Goal: Task Accomplishment & Management: Use online tool/utility

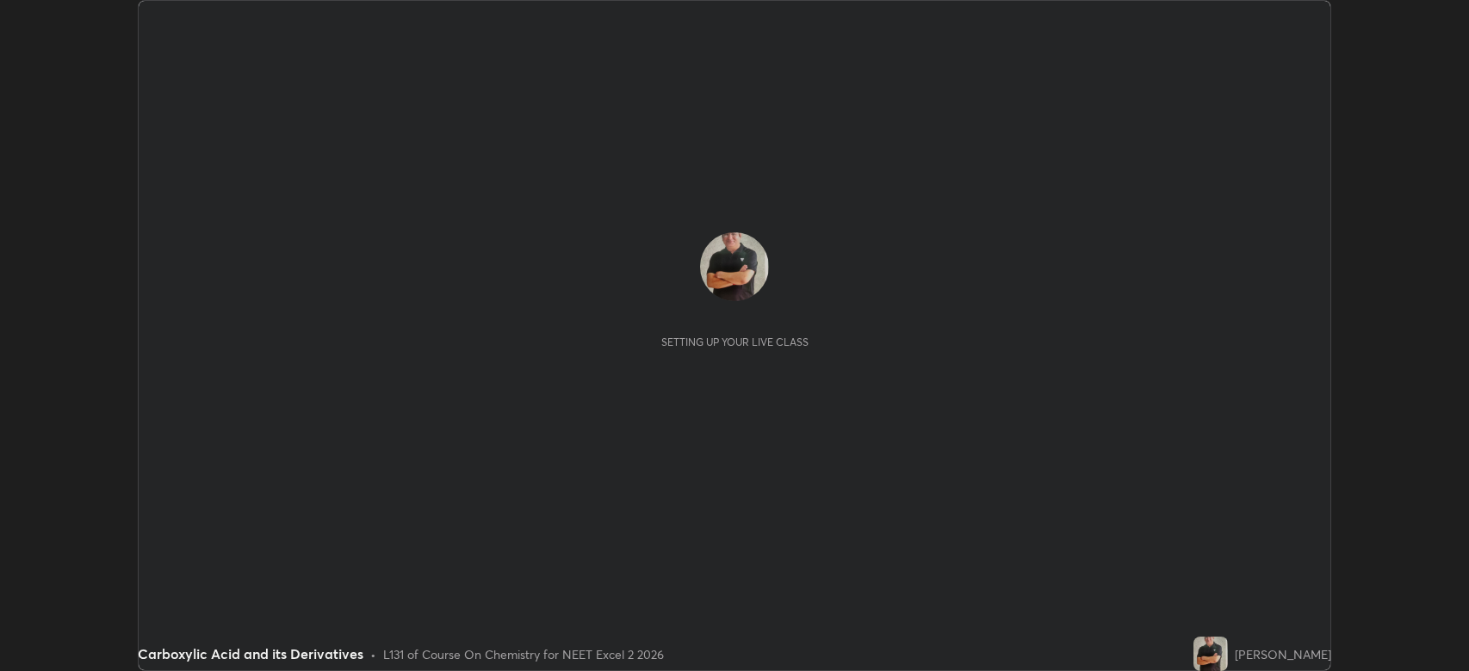
scroll to position [671, 1469]
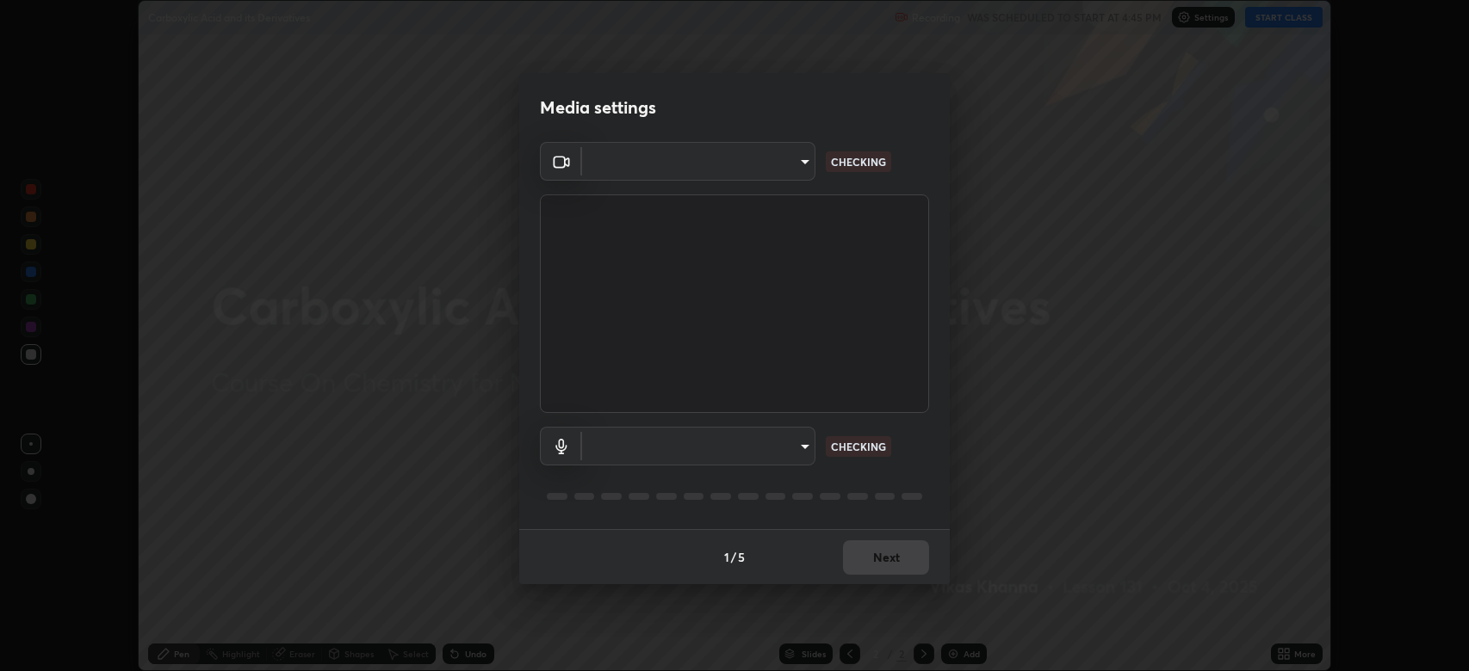
type input "794d03a334ab6cf92daa4269f68d25c817b6d7b5e31d9684855891884d0ab025"
click at [657, 447] on body "Erase all Carboxylic Acid and its Derivatives Recording WAS SCHEDULED TO START …" at bounding box center [734, 335] width 1469 height 671
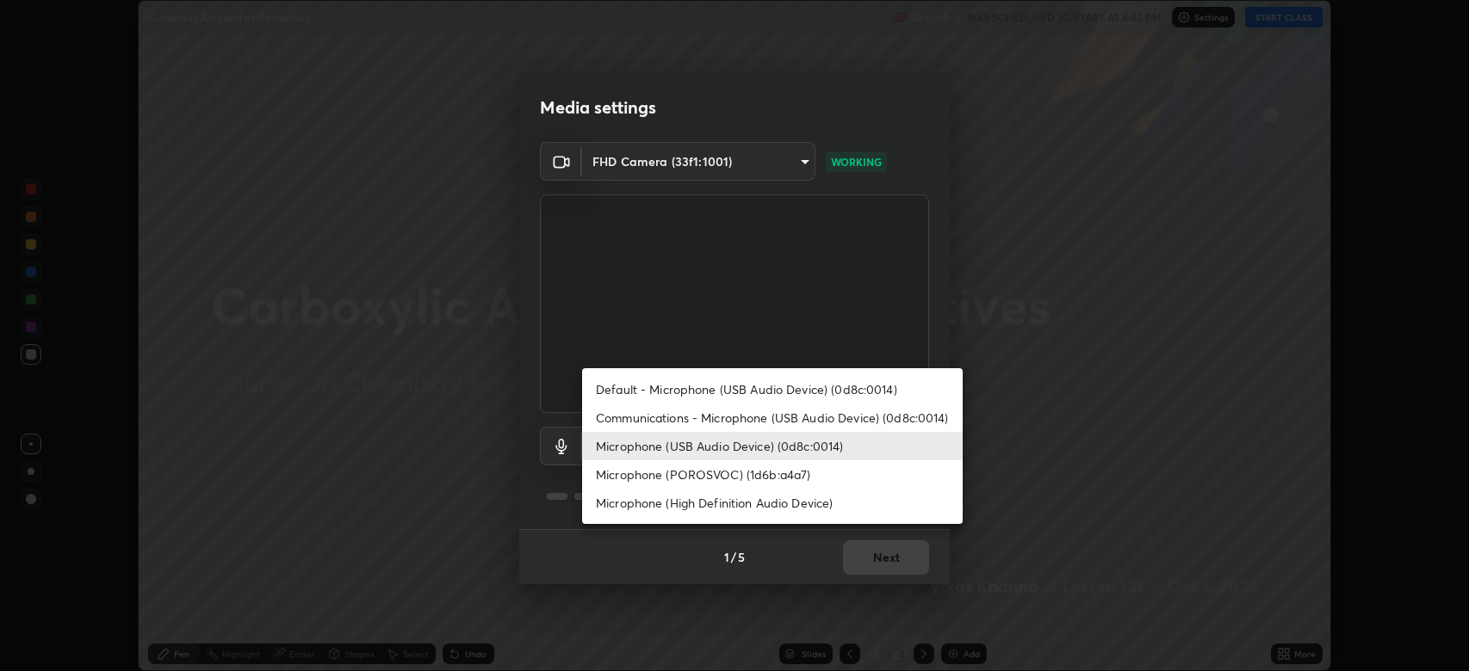
click at [671, 412] on li "Communications - Microphone (USB Audio Device) (0d8c:0014)" at bounding box center [772, 418] width 381 height 28
type input "communications"
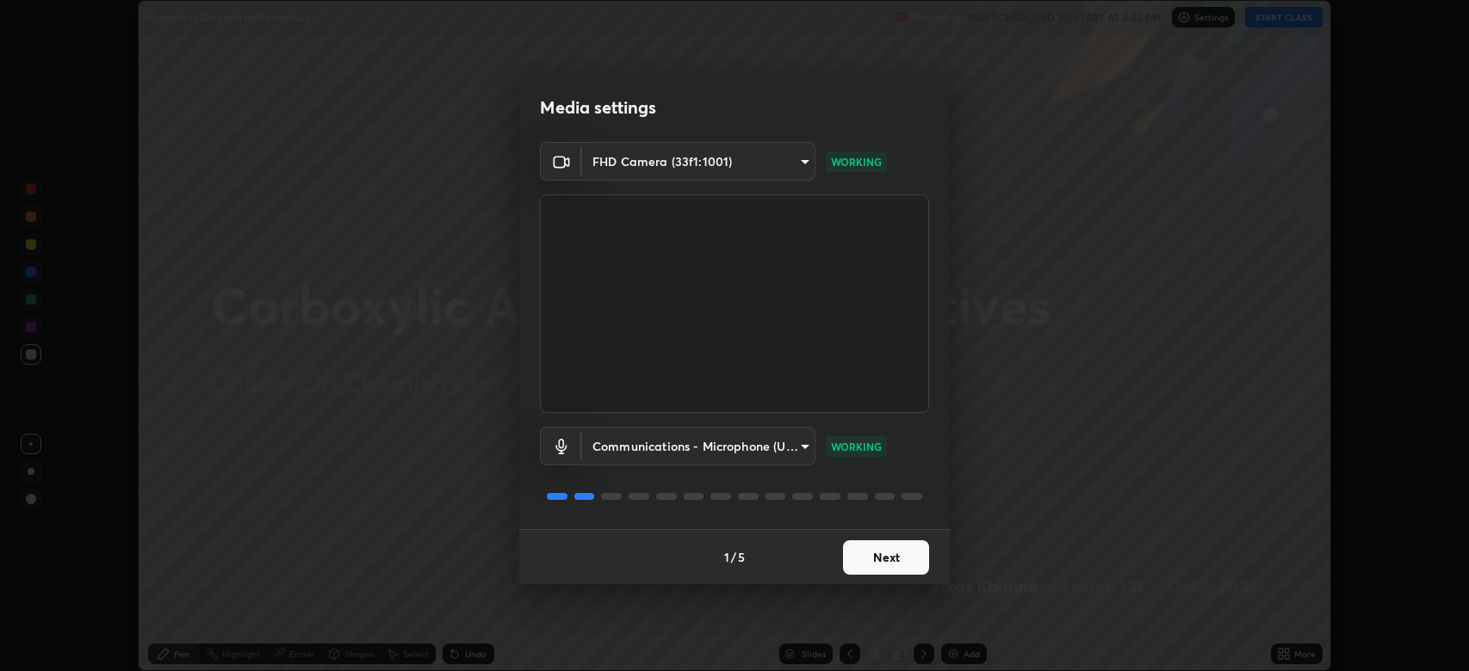
click at [870, 554] on button "Next" at bounding box center [886, 558] width 86 height 34
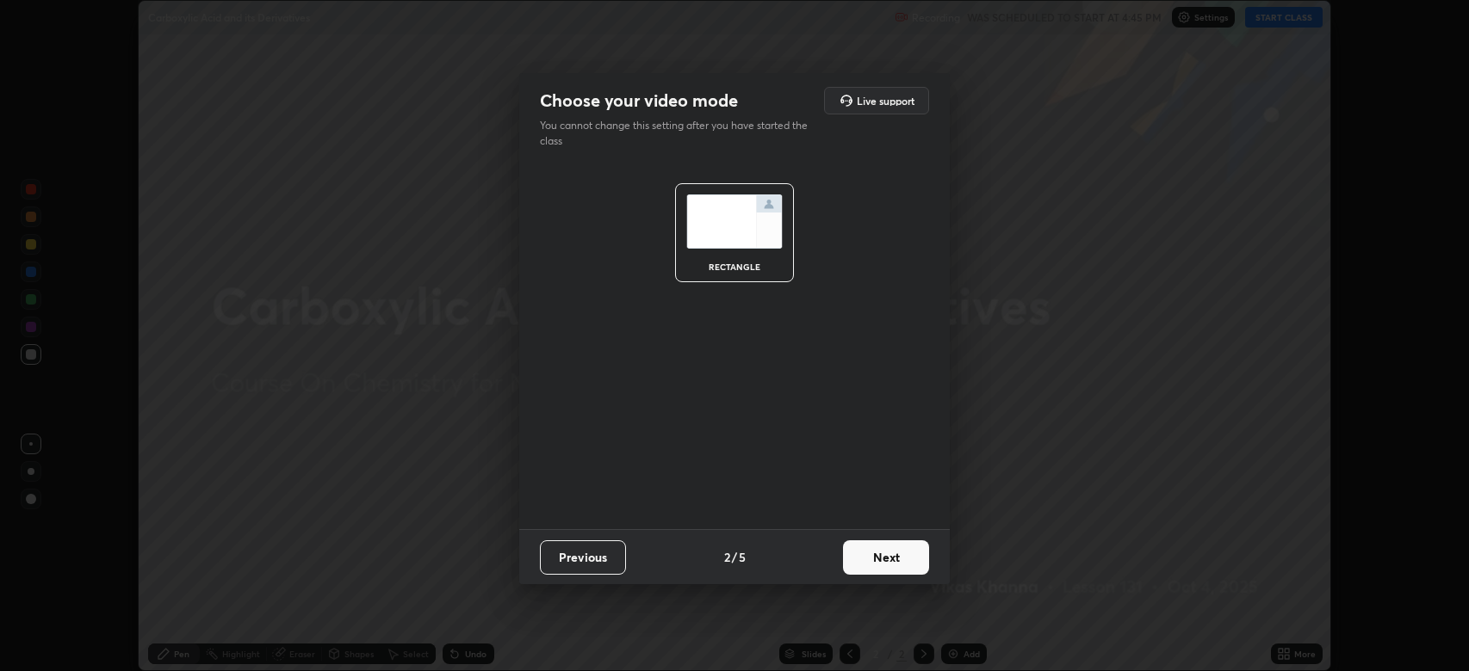
click at [893, 559] on button "Next" at bounding box center [886, 558] width 86 height 34
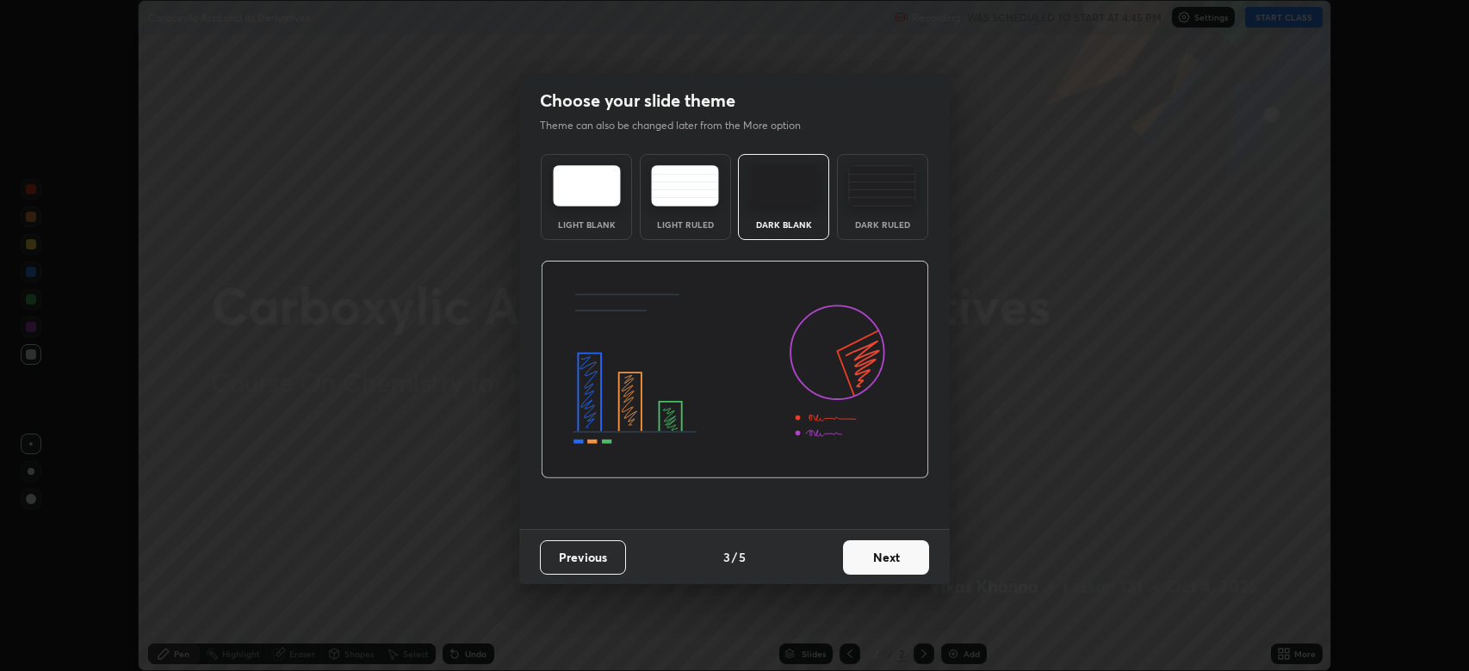
click at [906, 556] on button "Next" at bounding box center [886, 558] width 86 height 34
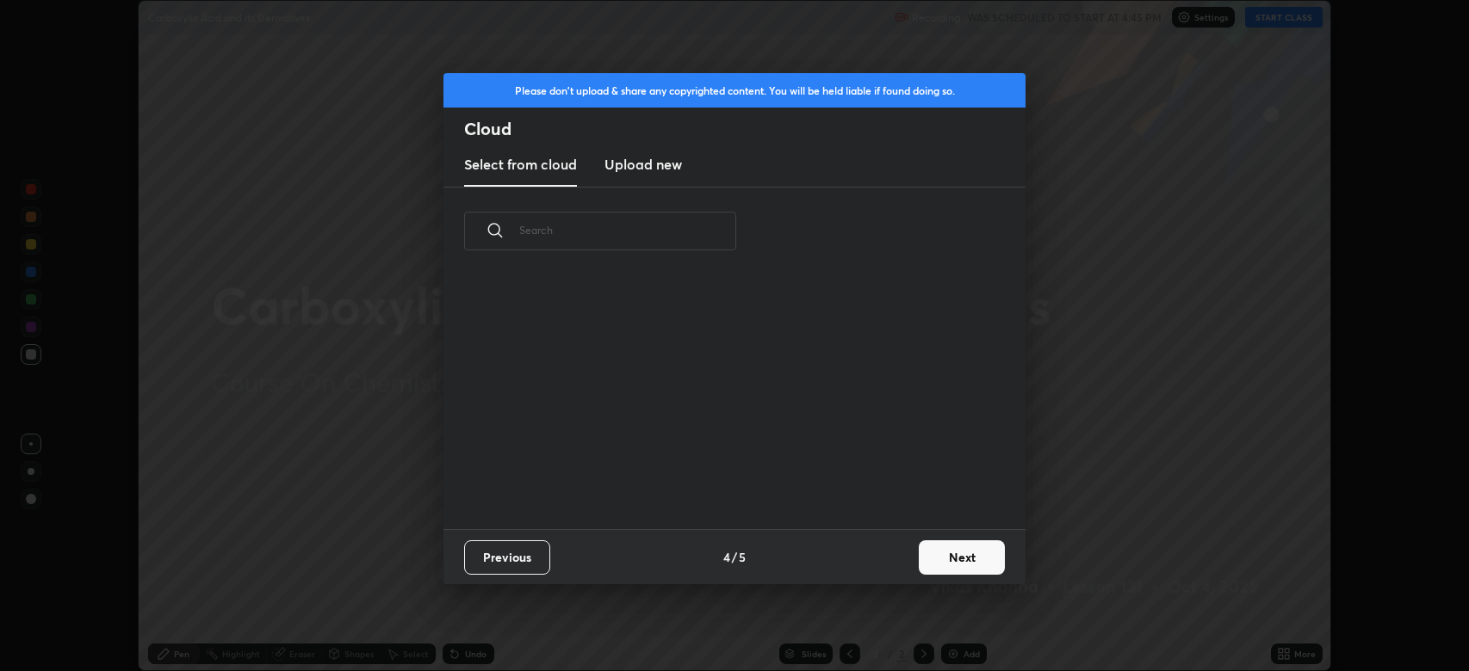
scroll to position [5, 9]
click at [958, 545] on button "Next" at bounding box center [962, 558] width 86 height 34
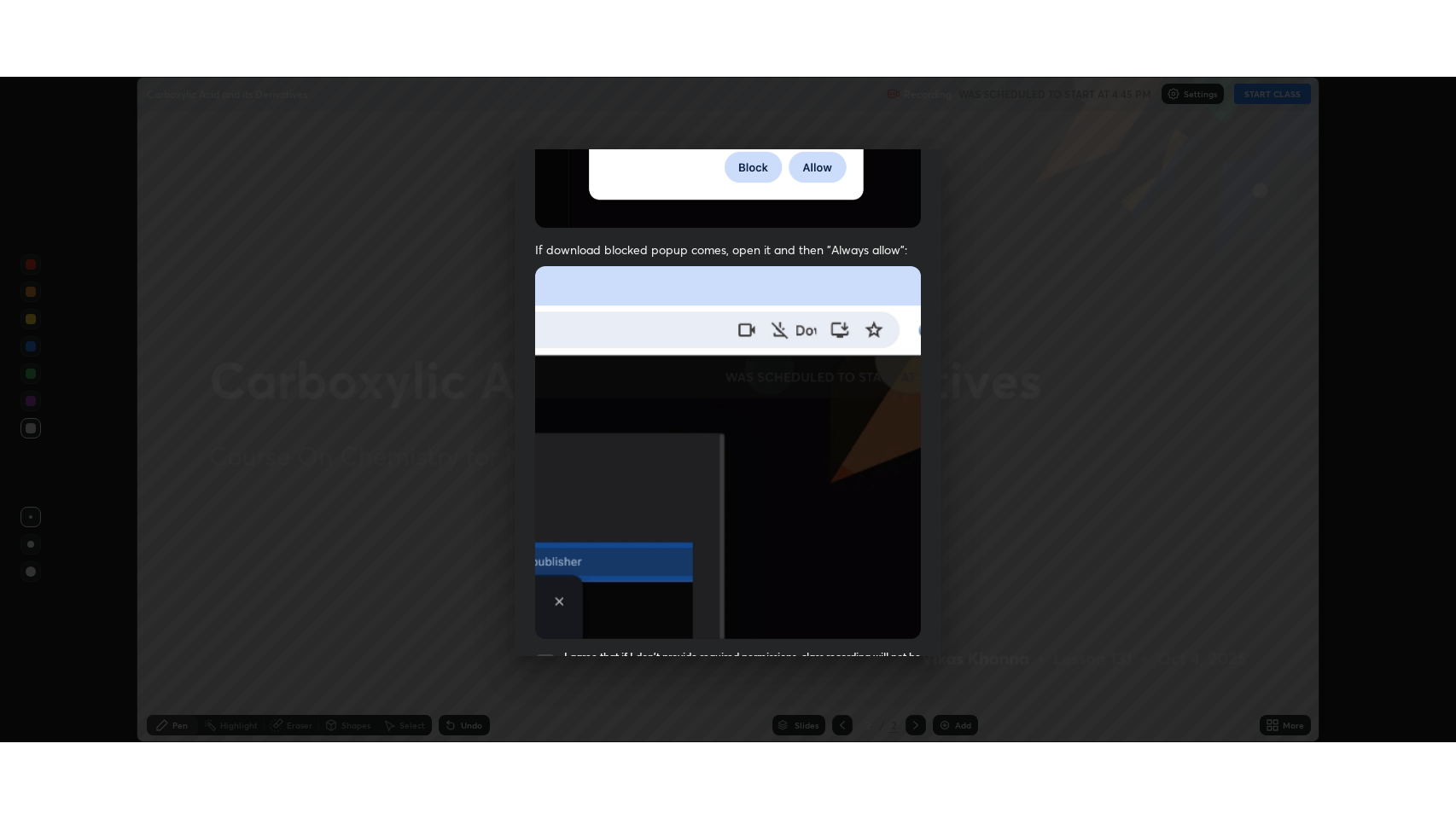
scroll to position [347, 0]
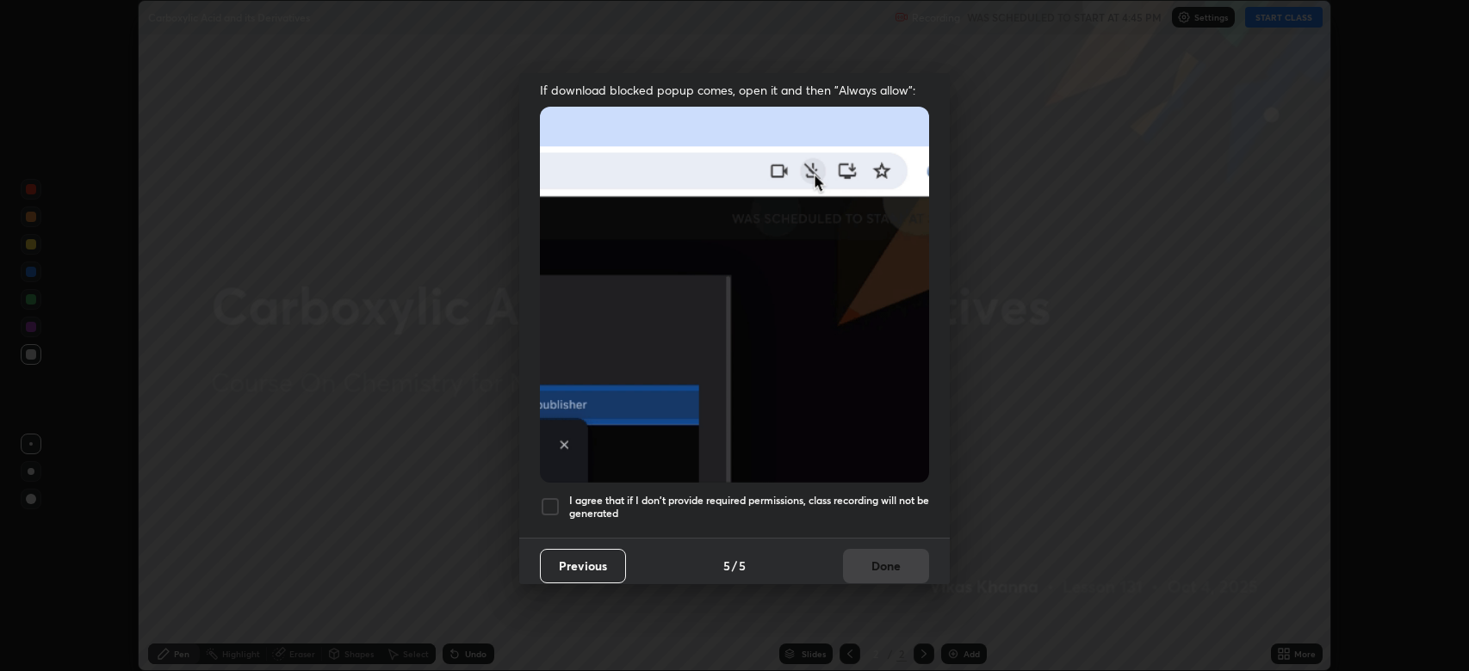
click at [541, 497] on div at bounding box center [550, 507] width 21 height 21
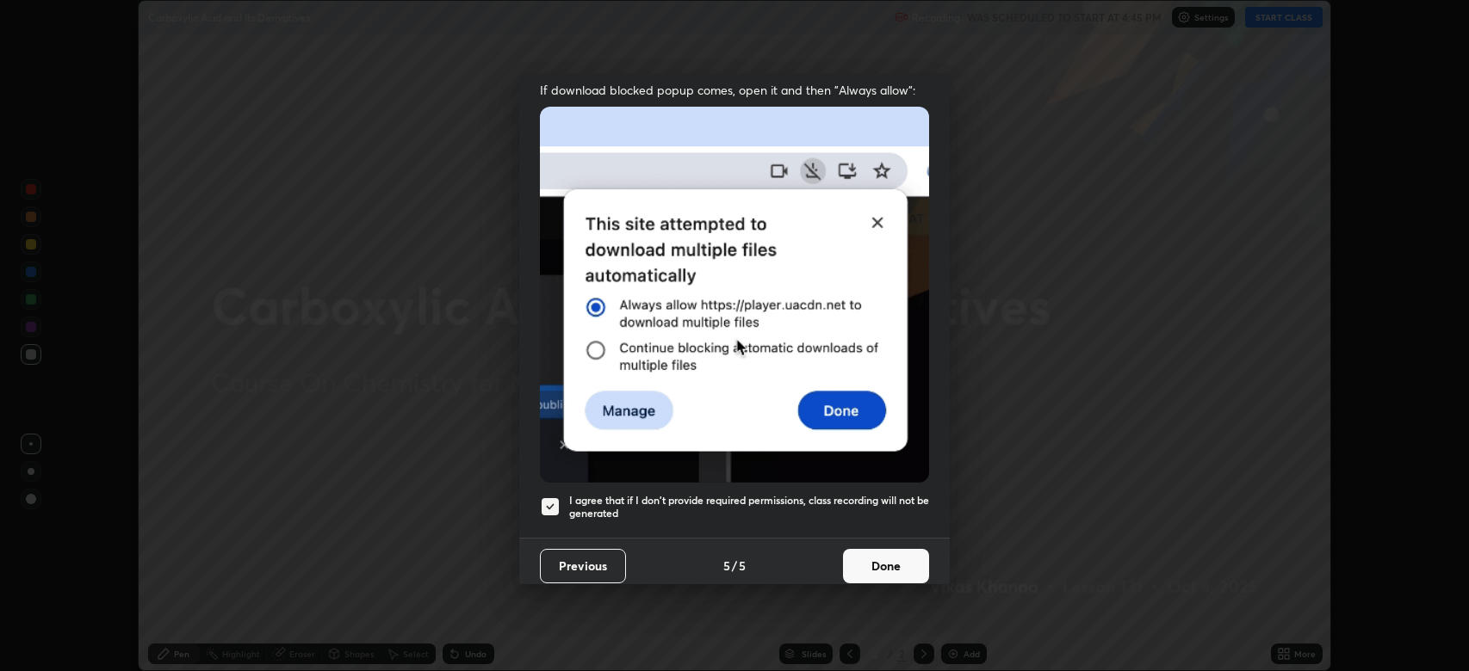
click at [883, 556] on button "Done" at bounding box center [886, 566] width 86 height 34
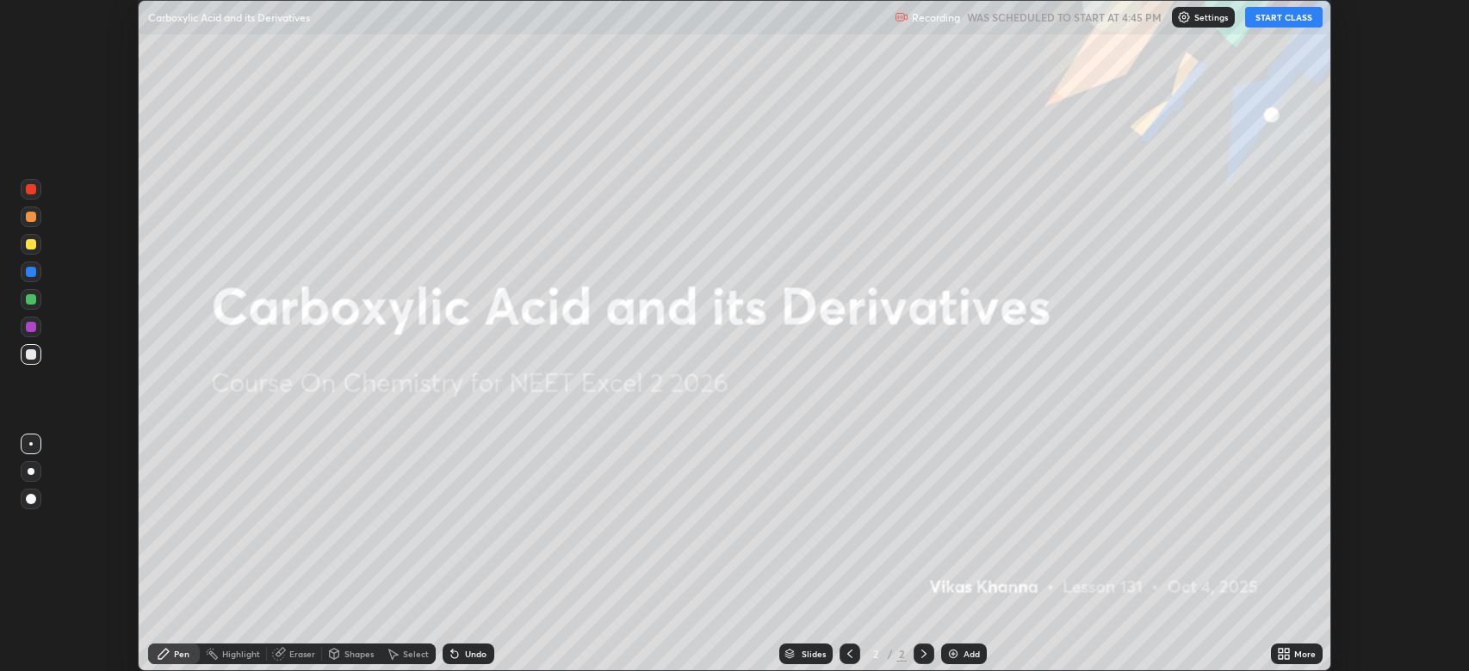
click at [1281, 22] on button "START CLASS" at bounding box center [1283, 17] width 77 height 21
click at [1287, 651] on icon at bounding box center [1286, 651] width 4 height 4
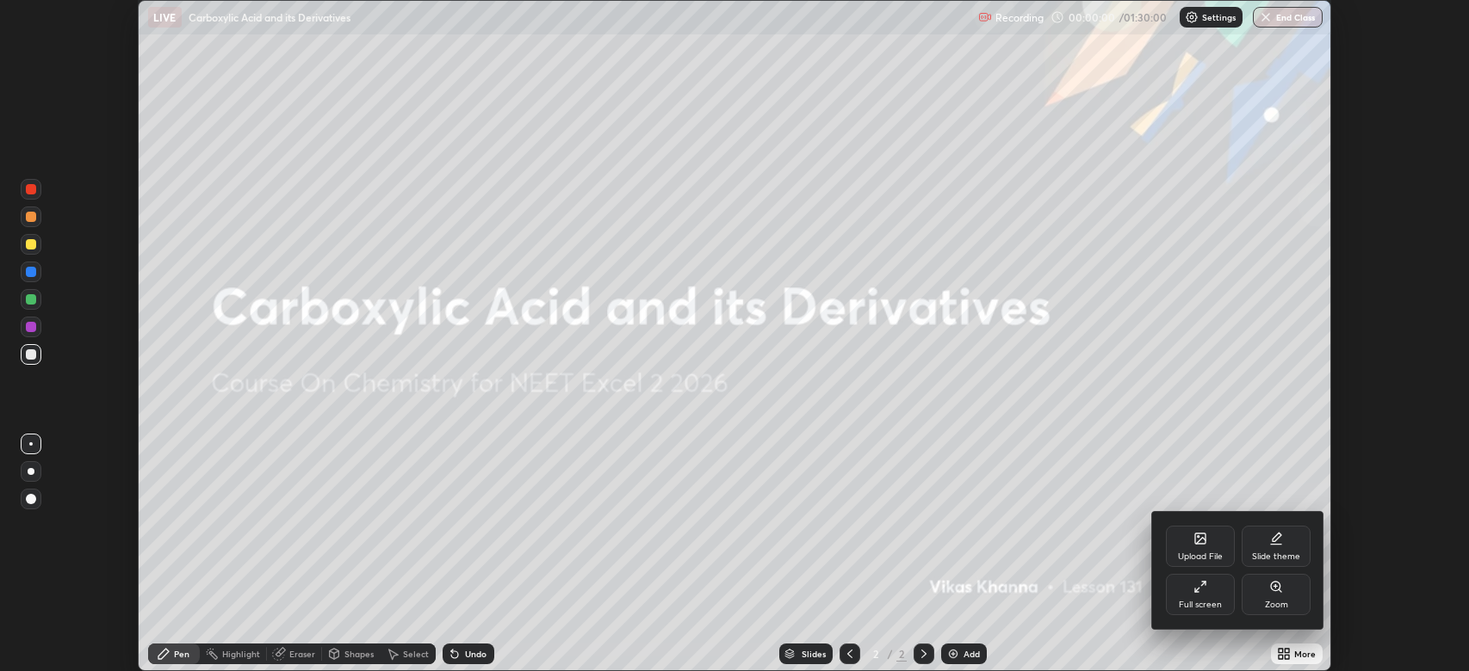
click at [1191, 593] on div "Full screen" at bounding box center [1200, 594] width 69 height 41
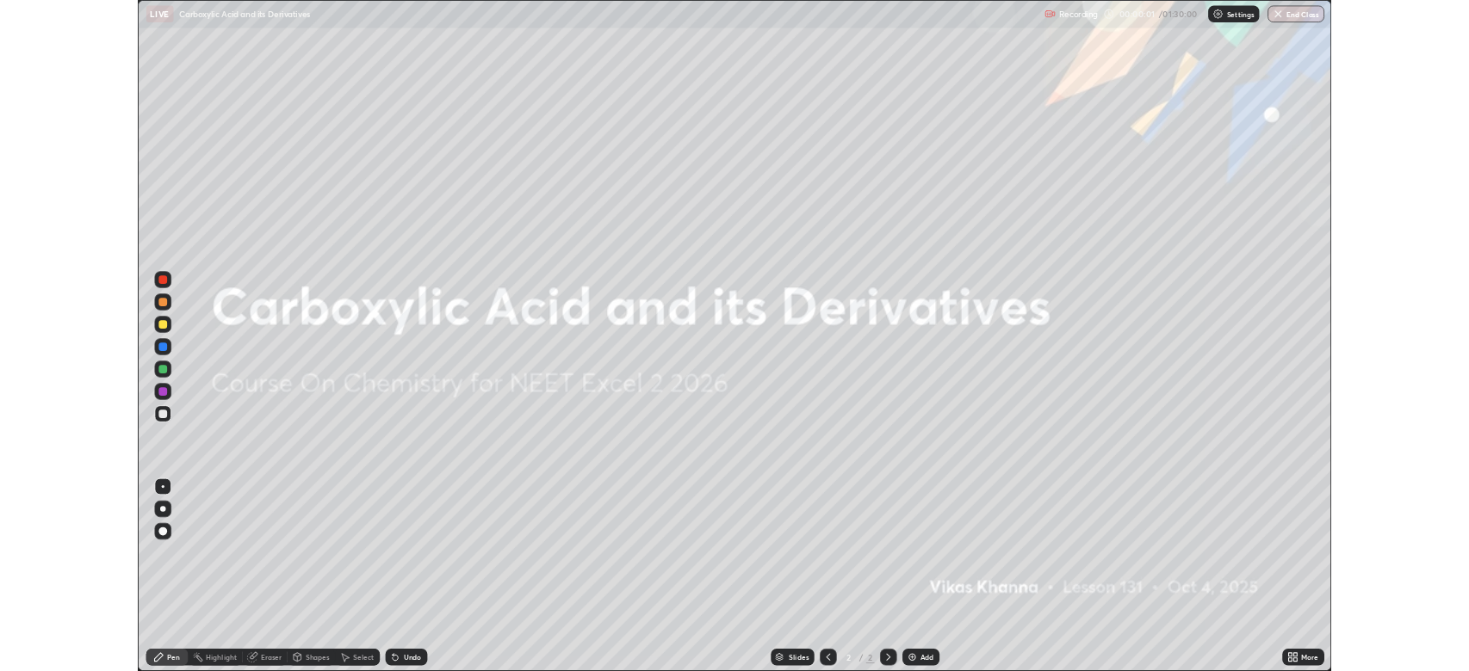
scroll to position [826, 1469]
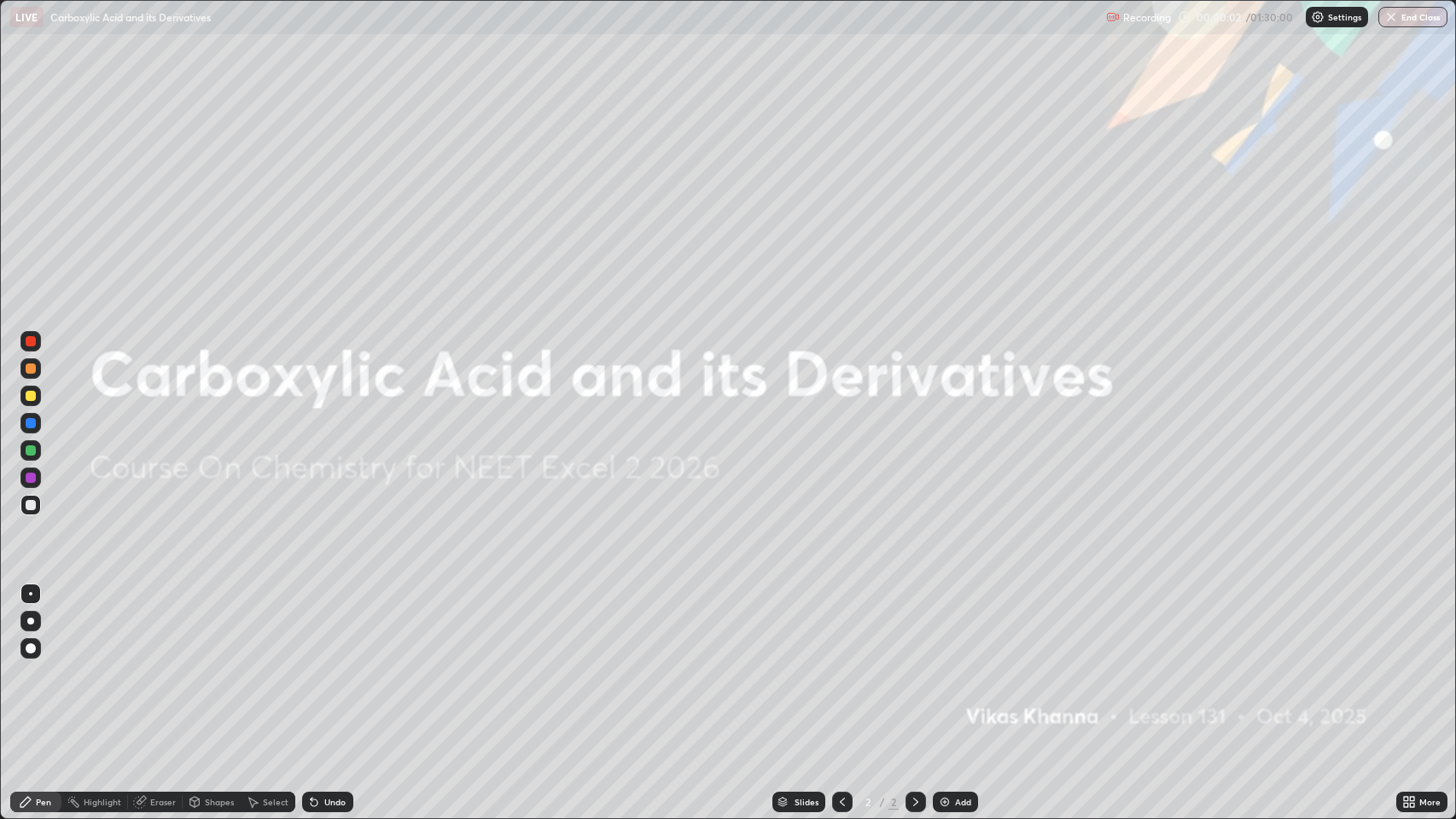
click at [34, 644] on div at bounding box center [31, 648] width 10 height 10
click at [32, 392] on div at bounding box center [31, 396] width 10 height 10
click at [209, 665] on div "Shapes" at bounding box center [219, 802] width 29 height 9
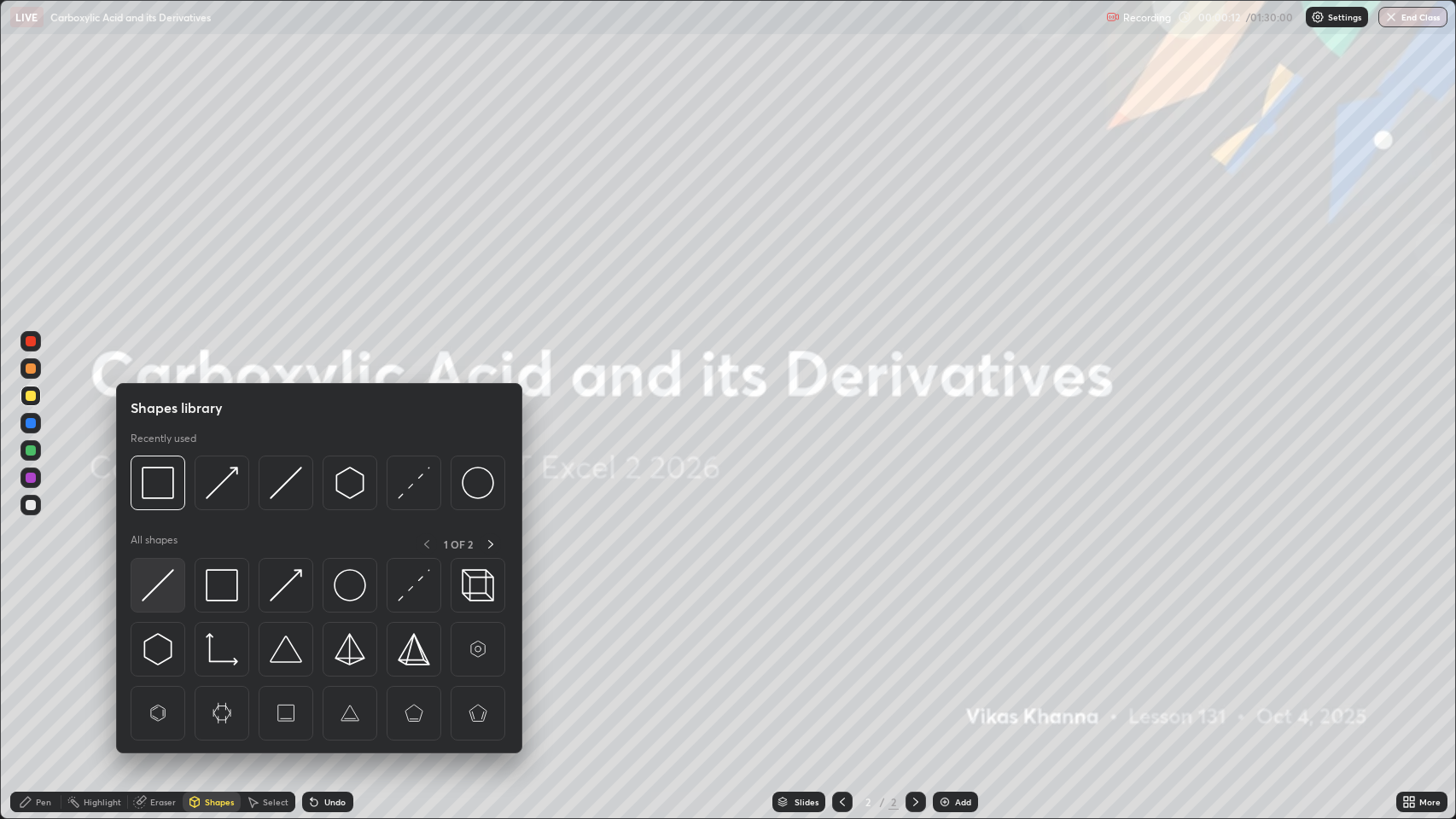
click at [167, 579] on img at bounding box center [158, 585] width 33 height 33
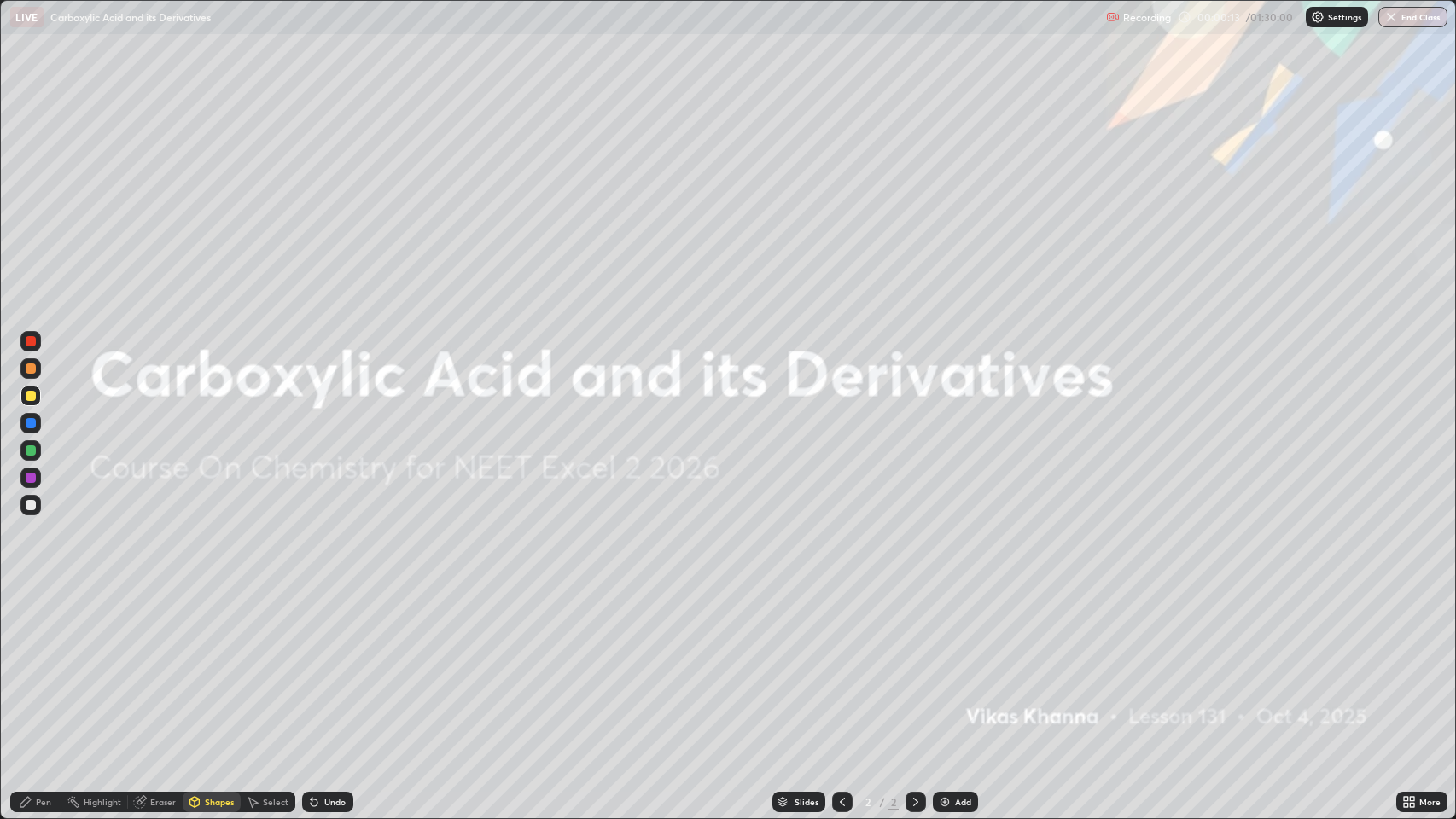
click at [34, 476] on div at bounding box center [31, 478] width 10 height 10
click at [35, 665] on div "Pen" at bounding box center [36, 802] width 52 height 21
click at [31, 396] on div at bounding box center [31, 396] width 10 height 10
click at [215, 665] on div "Shapes" at bounding box center [219, 802] width 29 height 9
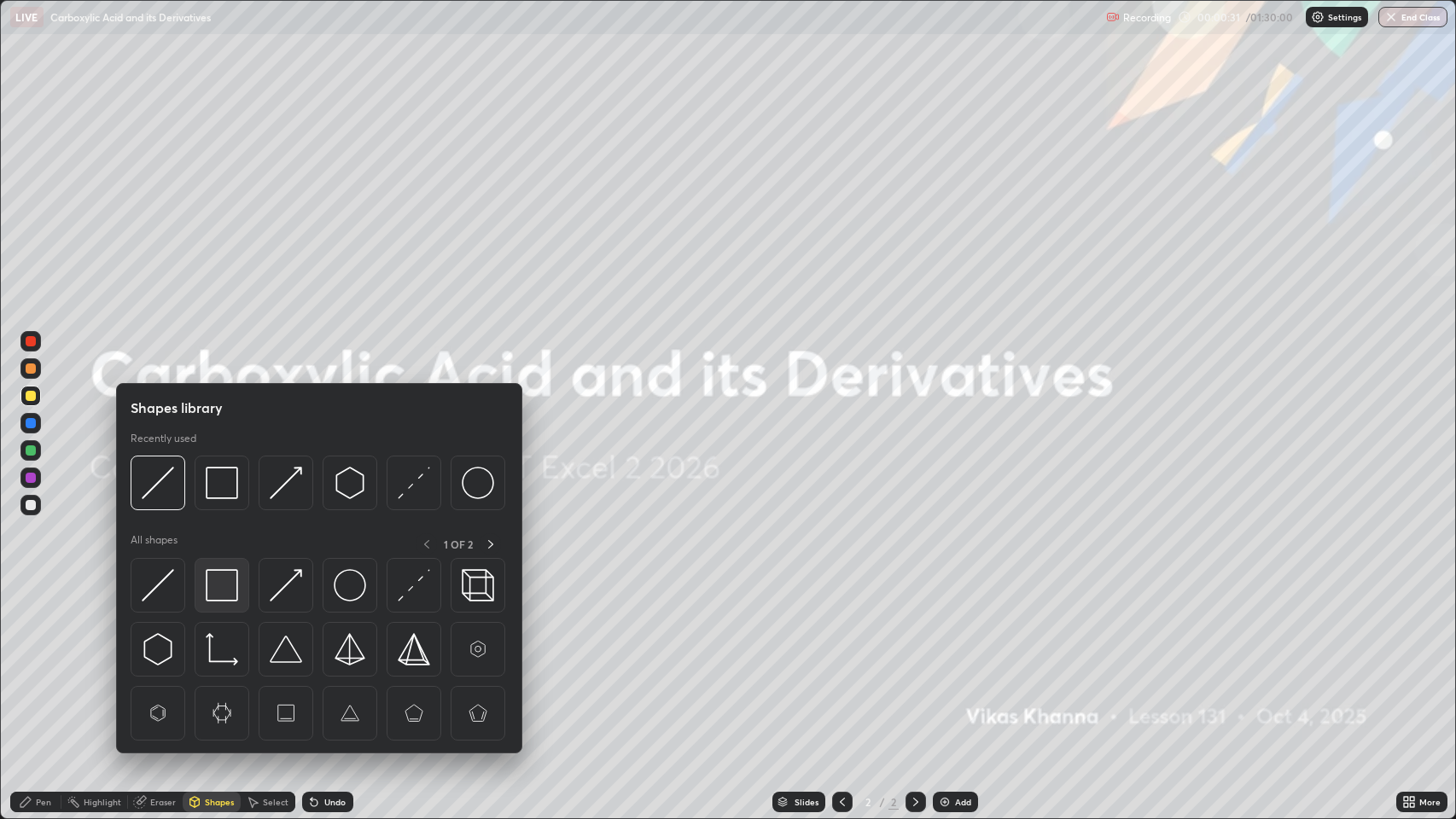
click at [220, 579] on img at bounding box center [221, 585] width 33 height 33
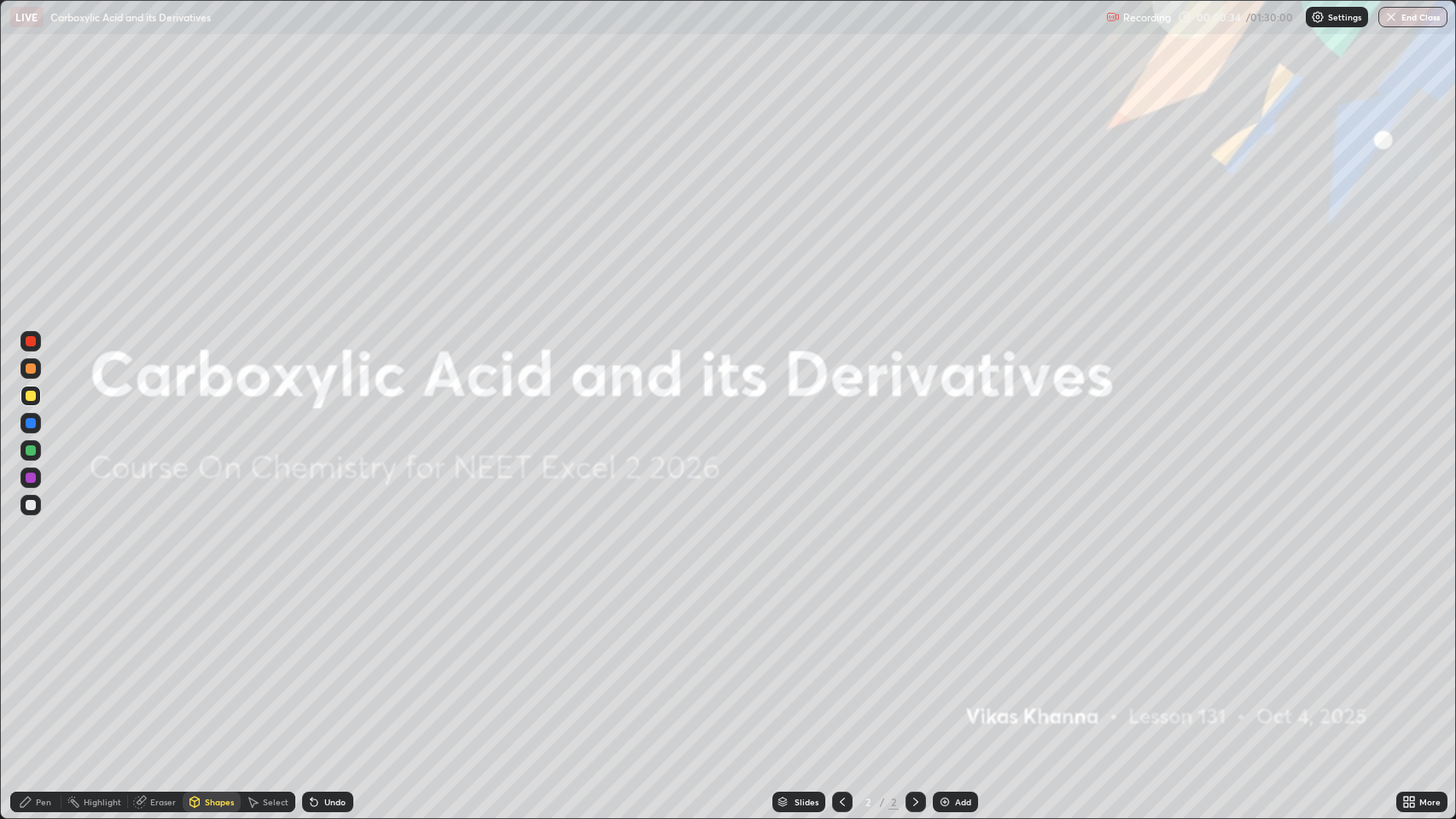
click at [34, 665] on div "Pen" at bounding box center [36, 802] width 52 height 21
click at [961, 665] on div "Add" at bounding box center [962, 802] width 16 height 9
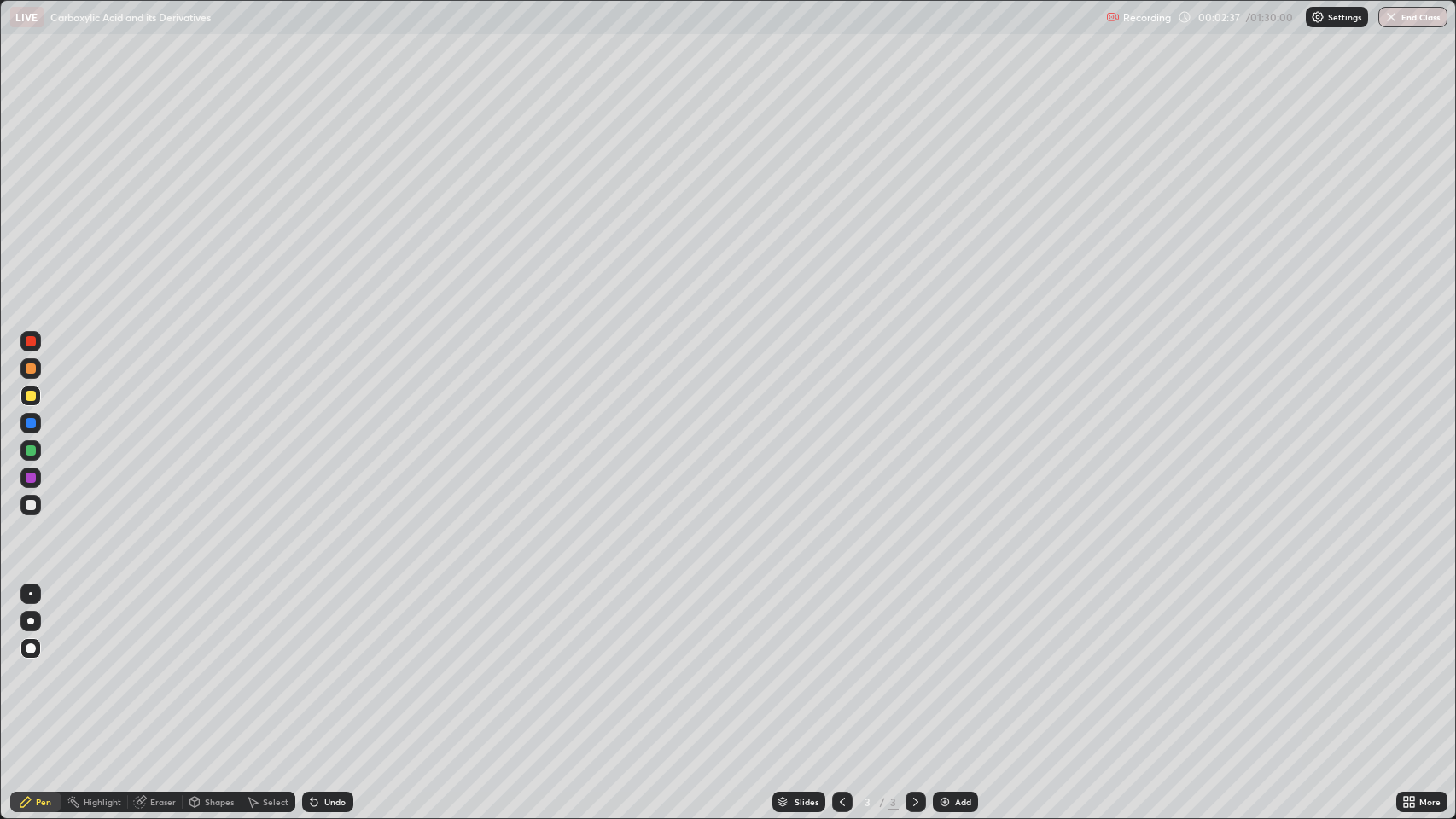
click at [32, 392] on div at bounding box center [31, 396] width 10 height 10
click at [211, 665] on div "Shapes" at bounding box center [219, 802] width 29 height 9
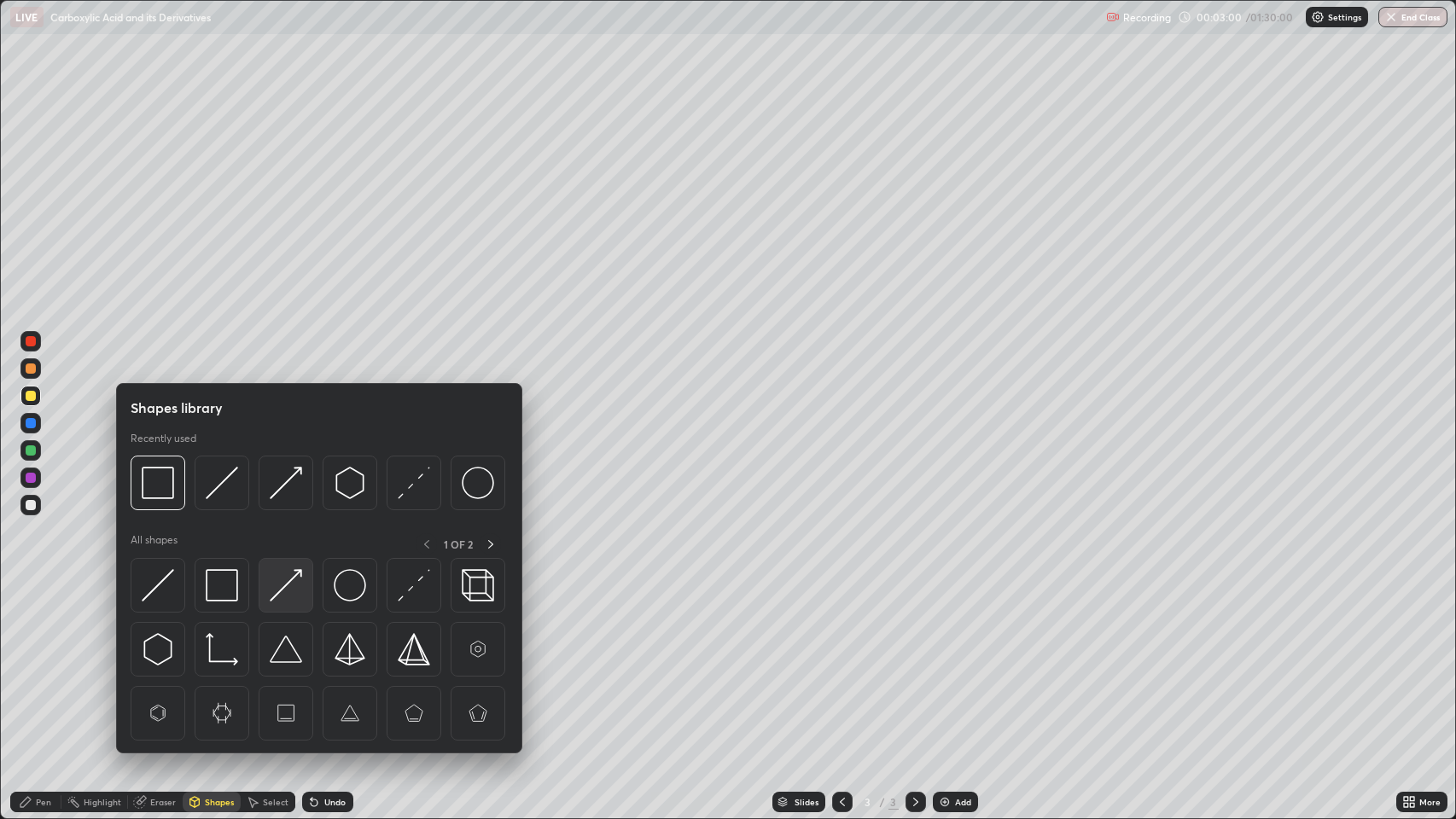
click at [289, 586] on img at bounding box center [285, 585] width 33 height 33
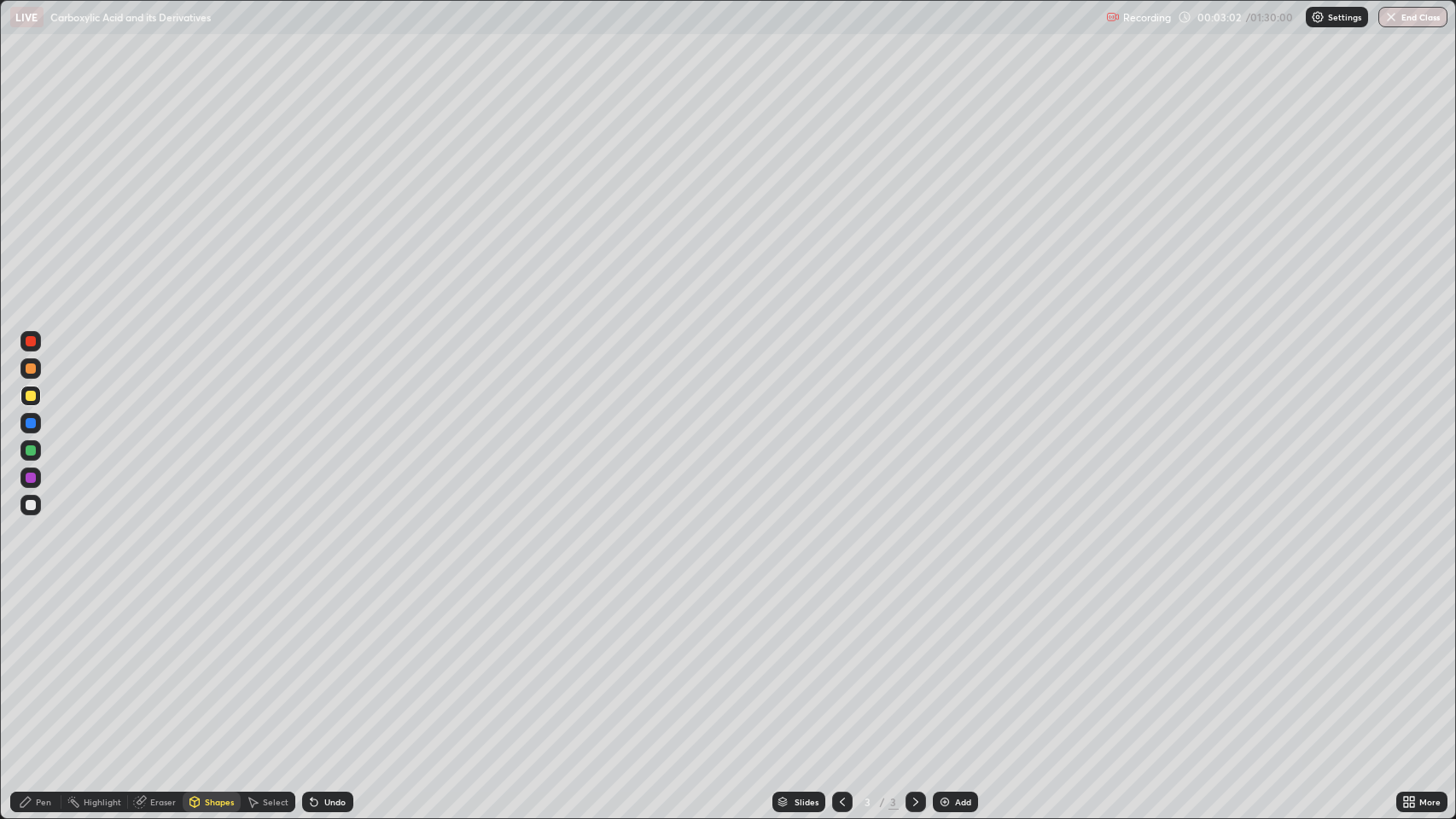
click at [23, 665] on icon at bounding box center [26, 802] width 10 height 10
click at [324, 665] on div "Undo" at bounding box center [335, 802] width 22 height 9
click at [325, 665] on div "Undo" at bounding box center [328, 802] width 52 height 21
click at [32, 426] on div at bounding box center [31, 423] width 10 height 10
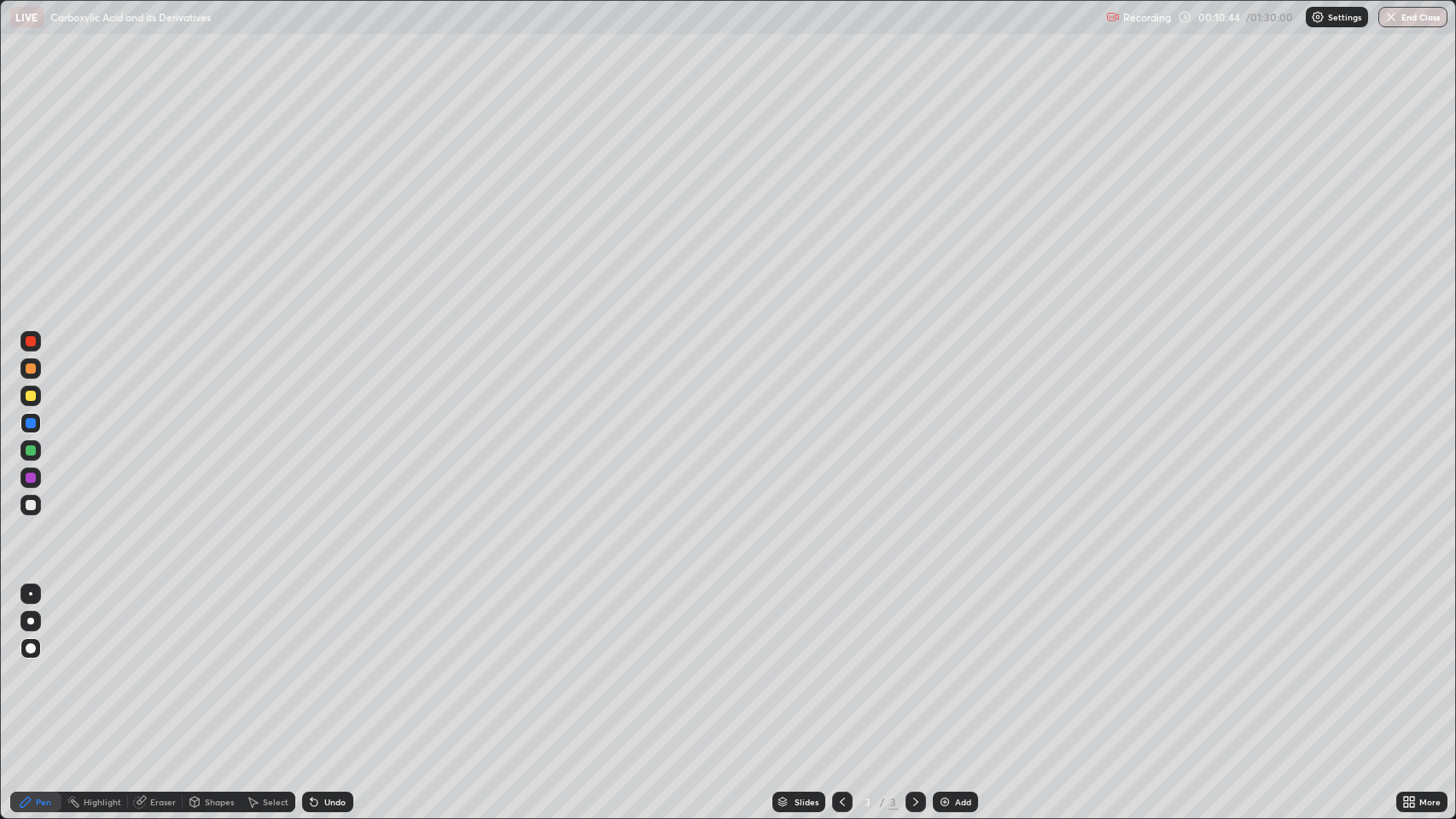
click at [31, 478] on div at bounding box center [31, 478] width 10 height 10
click at [949, 665] on img at bounding box center [945, 802] width 14 height 14
click at [201, 665] on div "Shapes" at bounding box center [211, 802] width 58 height 21
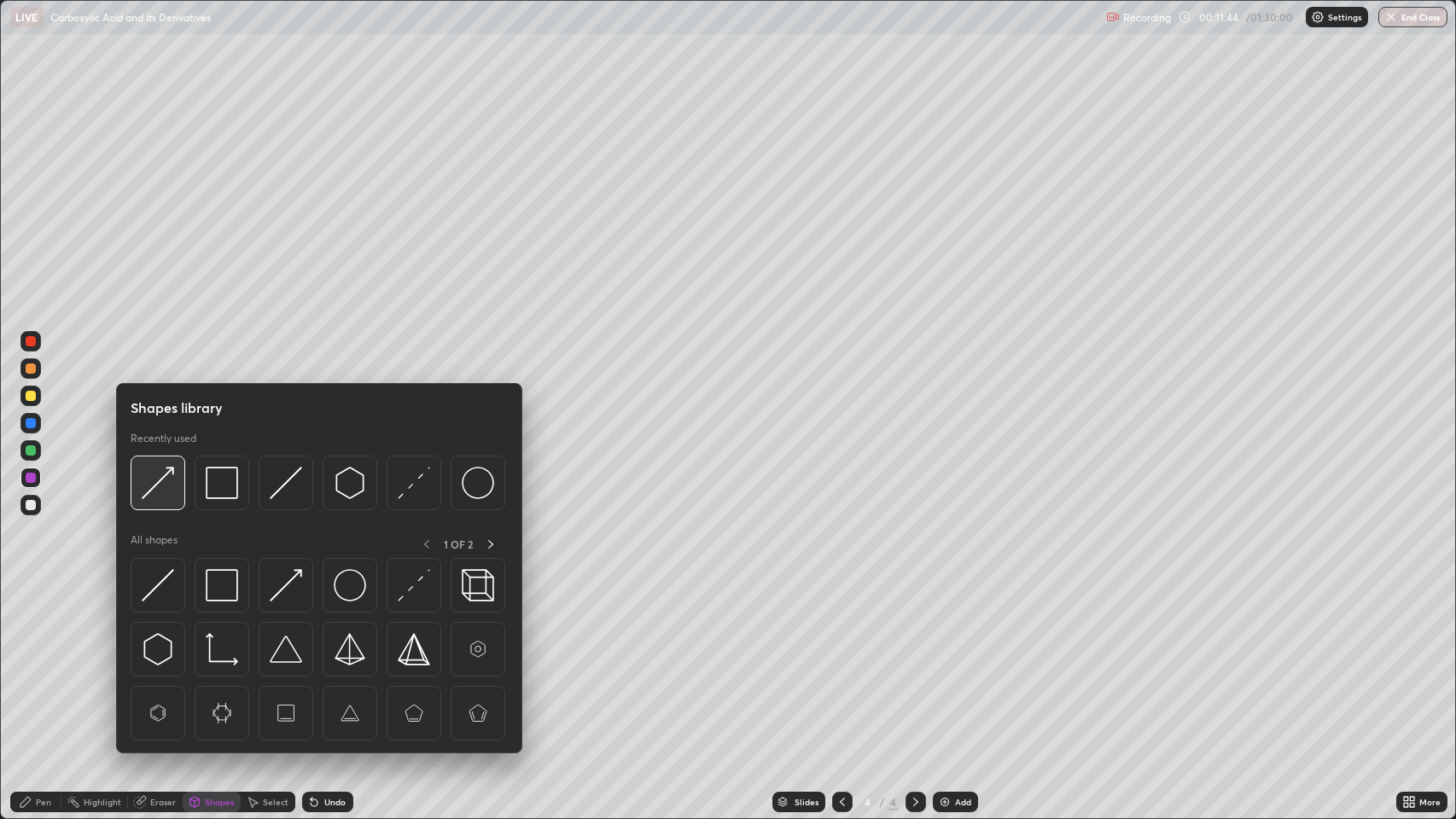
click at [162, 497] on img at bounding box center [158, 483] width 33 height 33
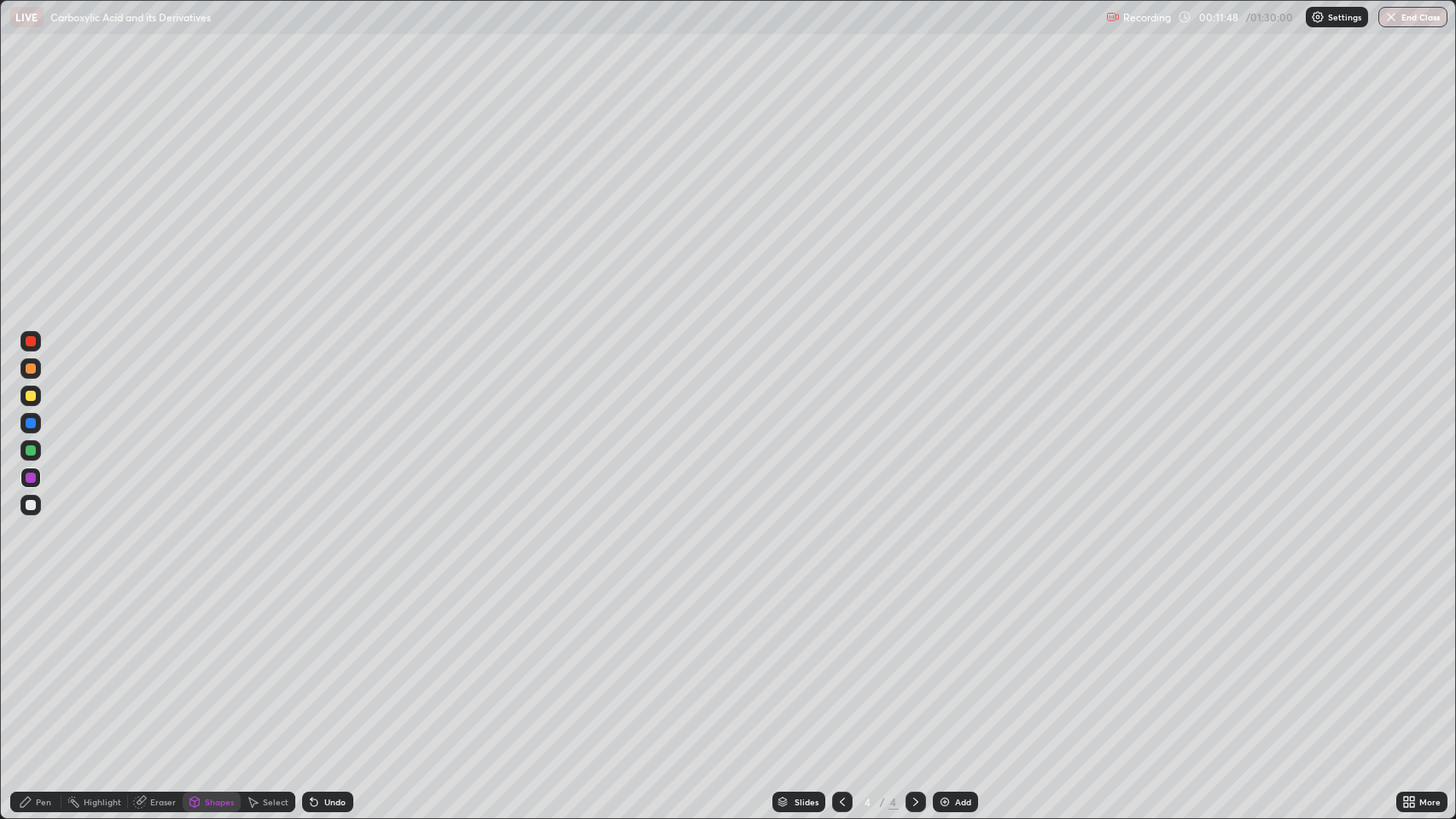
click at [38, 665] on div "Pen" at bounding box center [43, 802] width 15 height 9
click at [28, 450] on div at bounding box center [31, 450] width 10 height 10
click at [35, 340] on div at bounding box center [31, 341] width 10 height 10
click at [955, 665] on div "Add" at bounding box center [962, 802] width 16 height 9
click at [215, 665] on div "Shapes" at bounding box center [219, 802] width 29 height 9
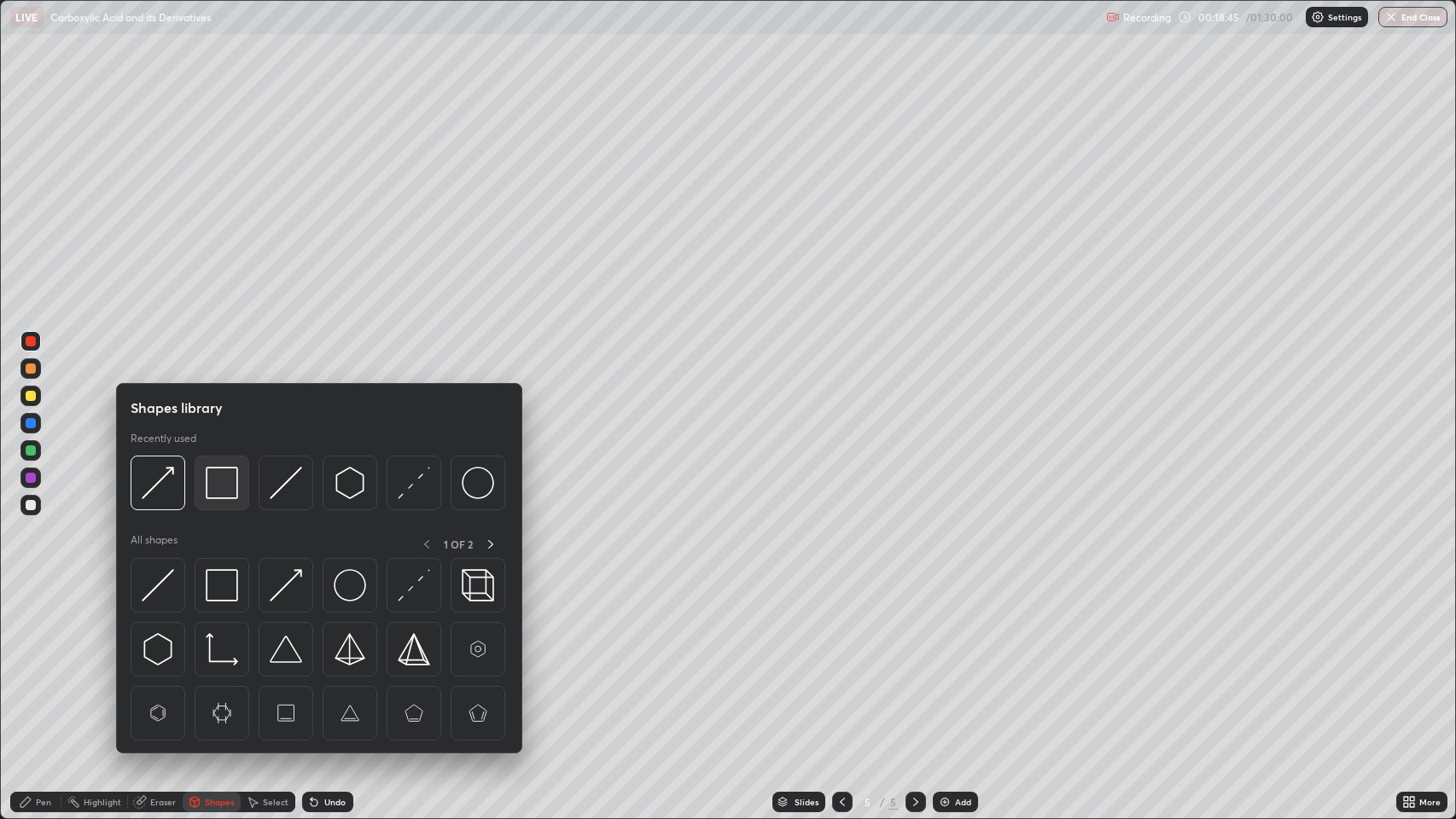
click at [225, 490] on img at bounding box center [221, 483] width 33 height 33
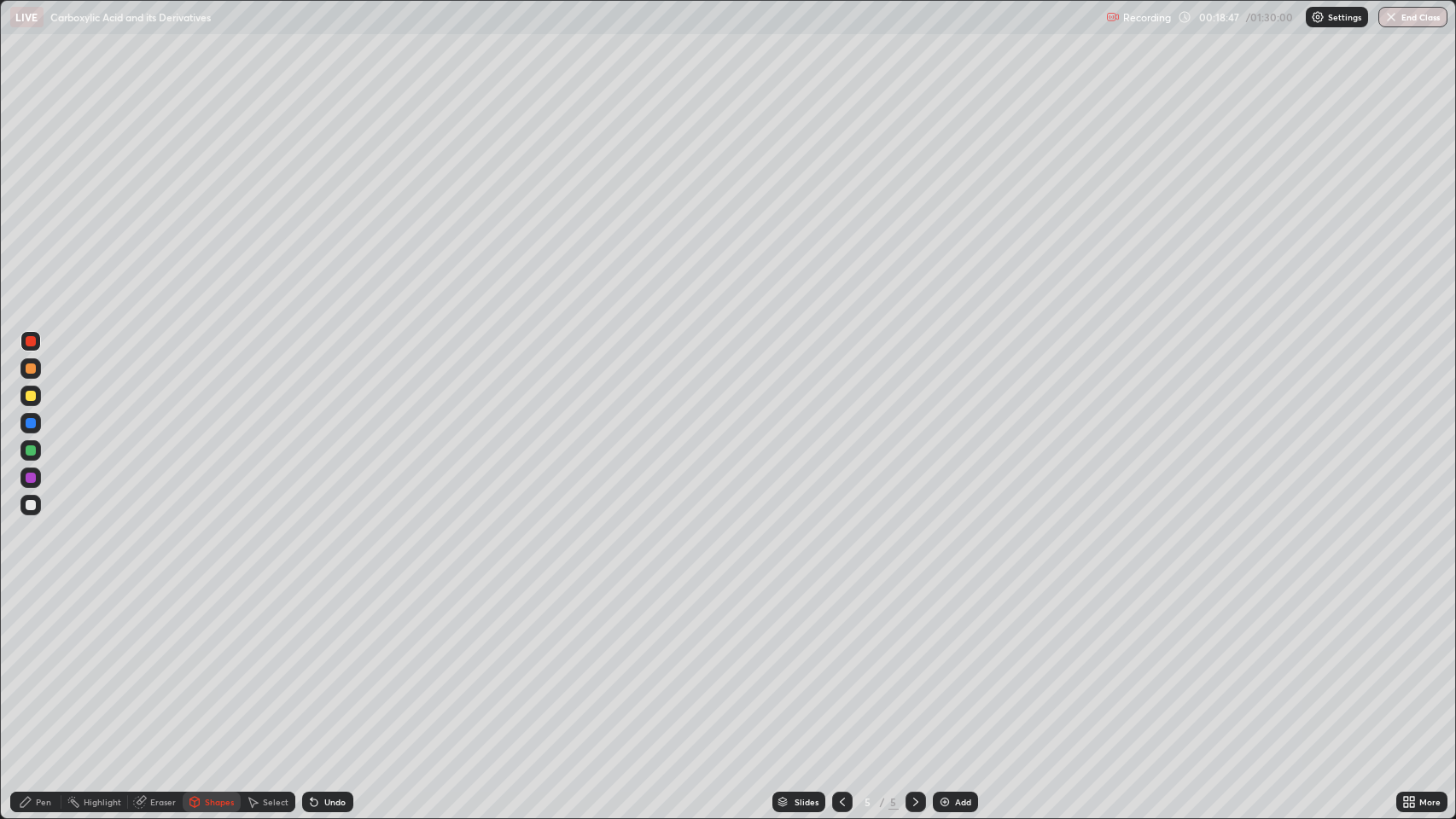
click at [38, 665] on div "Pen" at bounding box center [43, 802] width 15 height 9
click at [35, 399] on div at bounding box center [31, 396] width 10 height 10
click at [326, 665] on div "Undo" at bounding box center [335, 802] width 22 height 9
click at [334, 665] on div "Undo" at bounding box center [335, 802] width 22 height 9
click at [35, 504] on div at bounding box center [31, 505] width 10 height 10
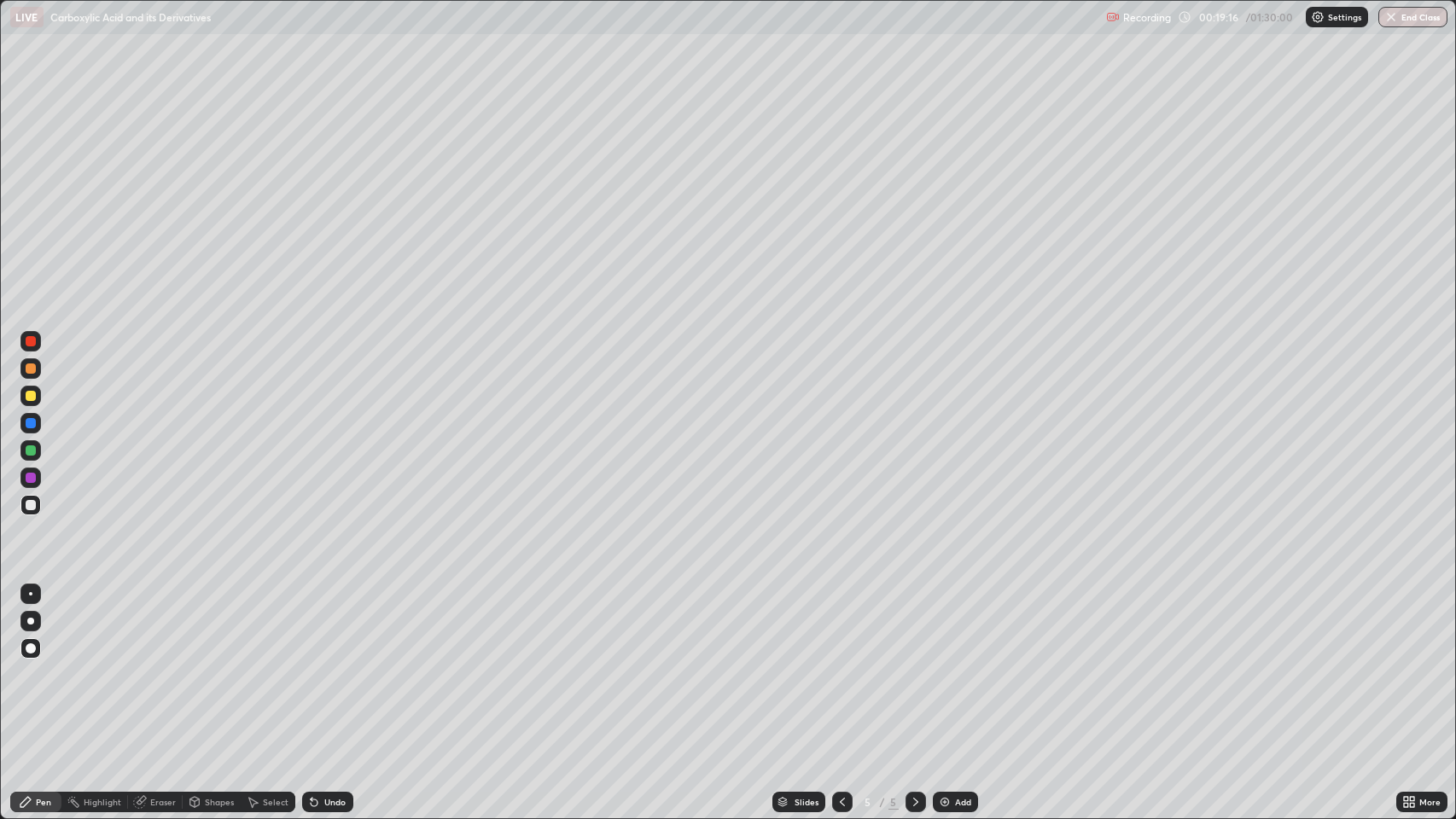
click at [225, 665] on div "Shapes" at bounding box center [219, 802] width 29 height 9
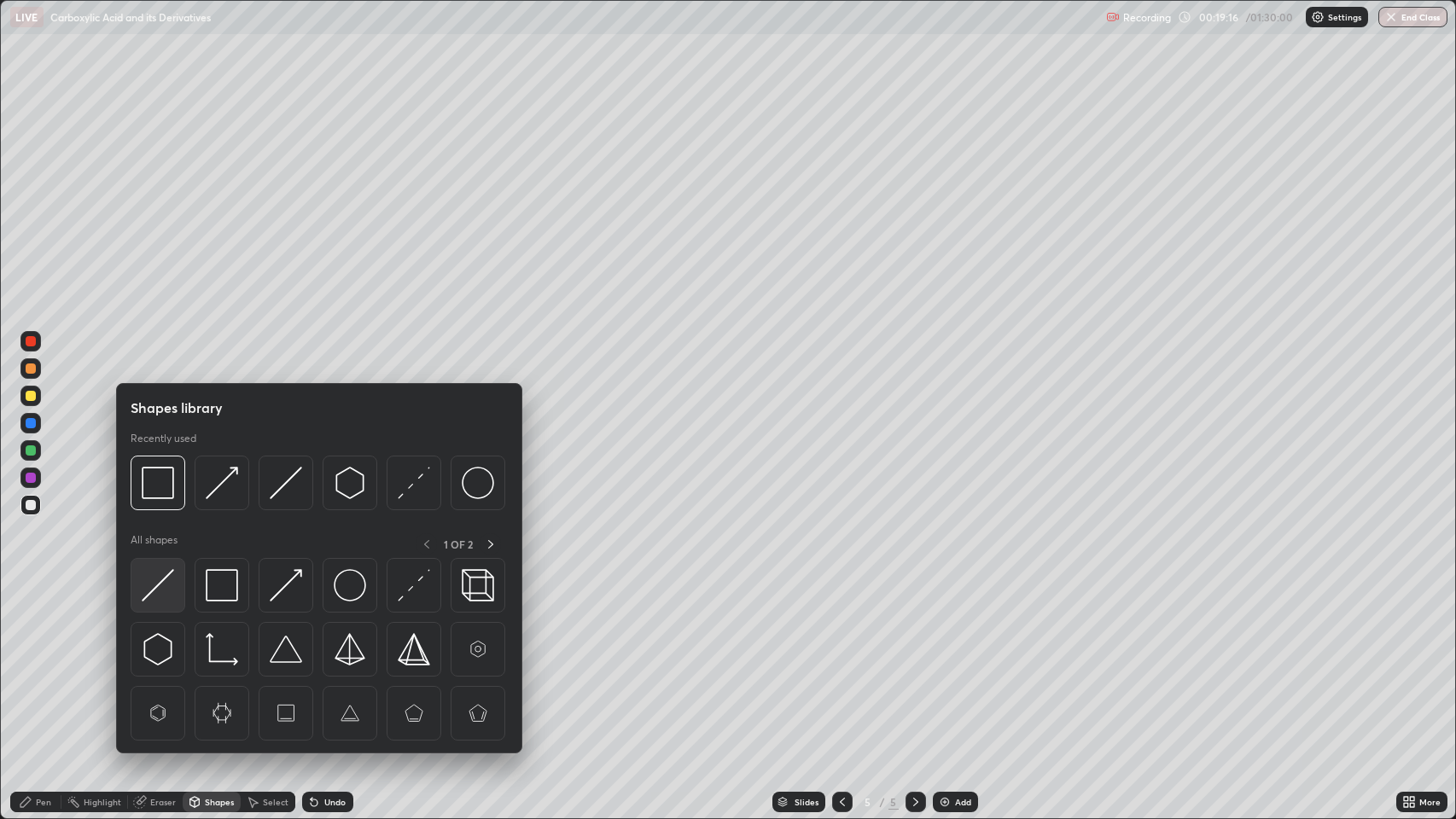
click at [168, 588] on img at bounding box center [158, 585] width 33 height 33
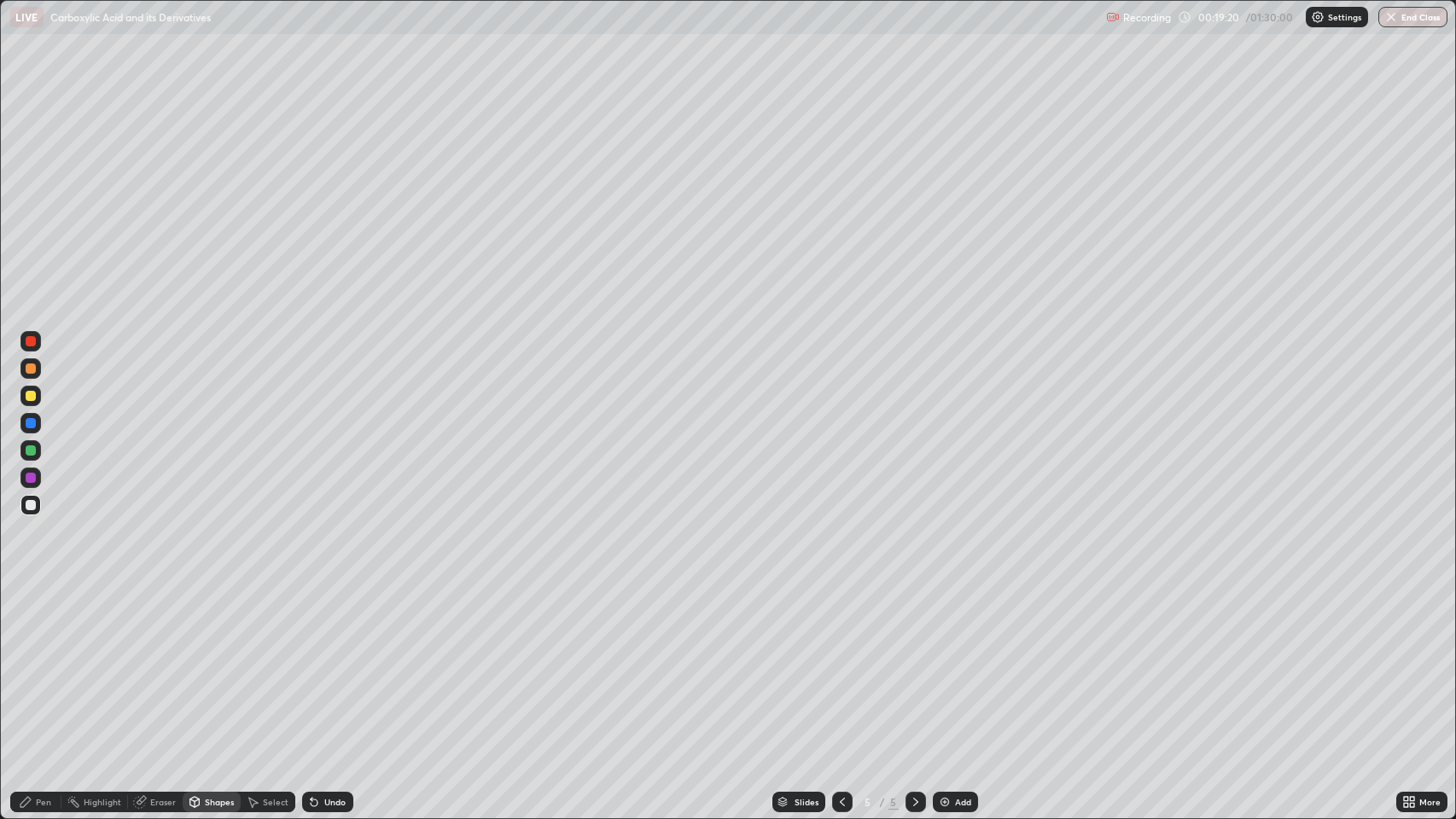
click at [48, 665] on div "Pen" at bounding box center [36, 802] width 52 height 21
click at [32, 396] on div at bounding box center [31, 396] width 10 height 10
click at [210, 665] on div "Shapes" at bounding box center [219, 802] width 29 height 9
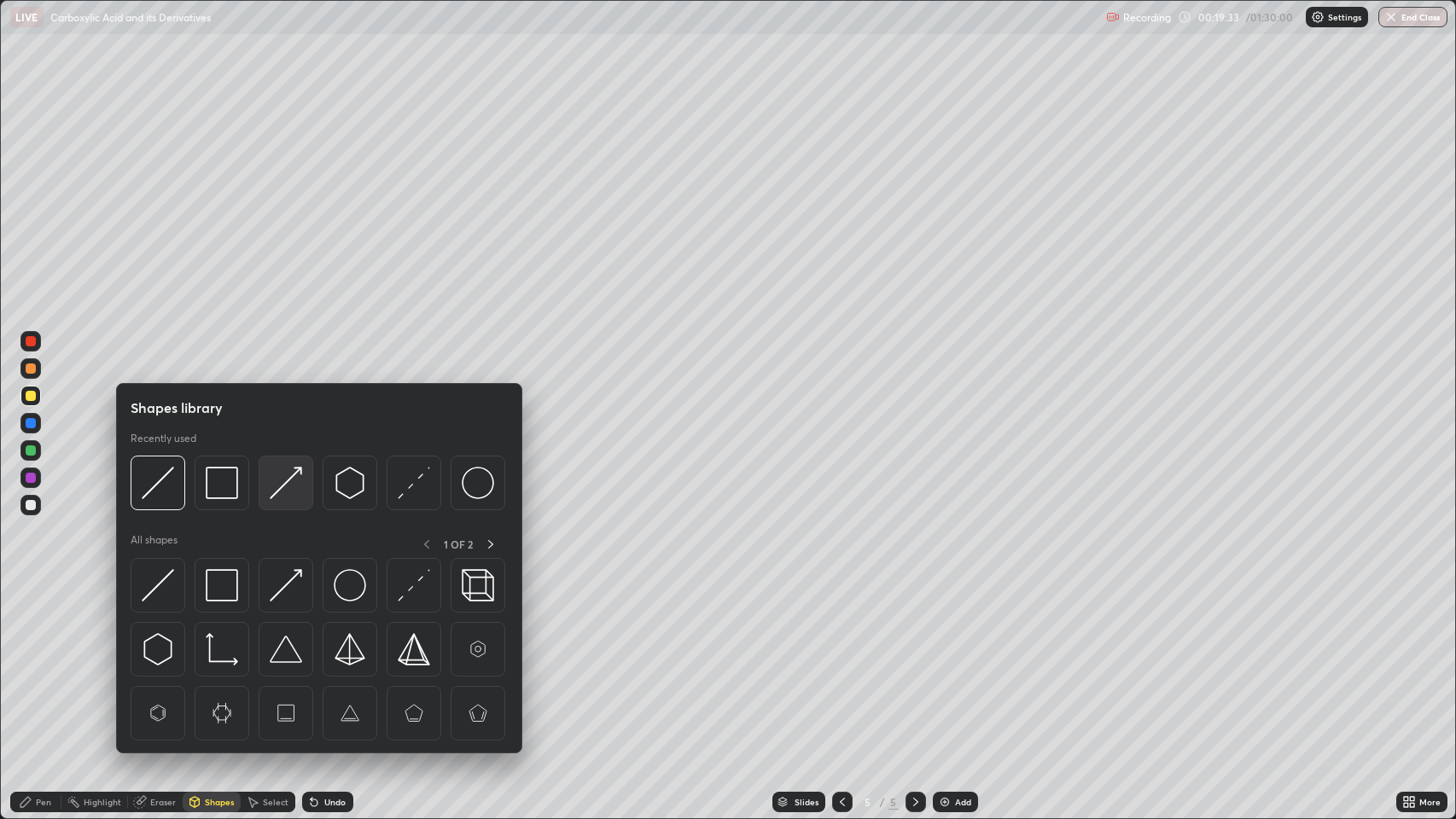
click at [278, 488] on img at bounding box center [285, 483] width 33 height 33
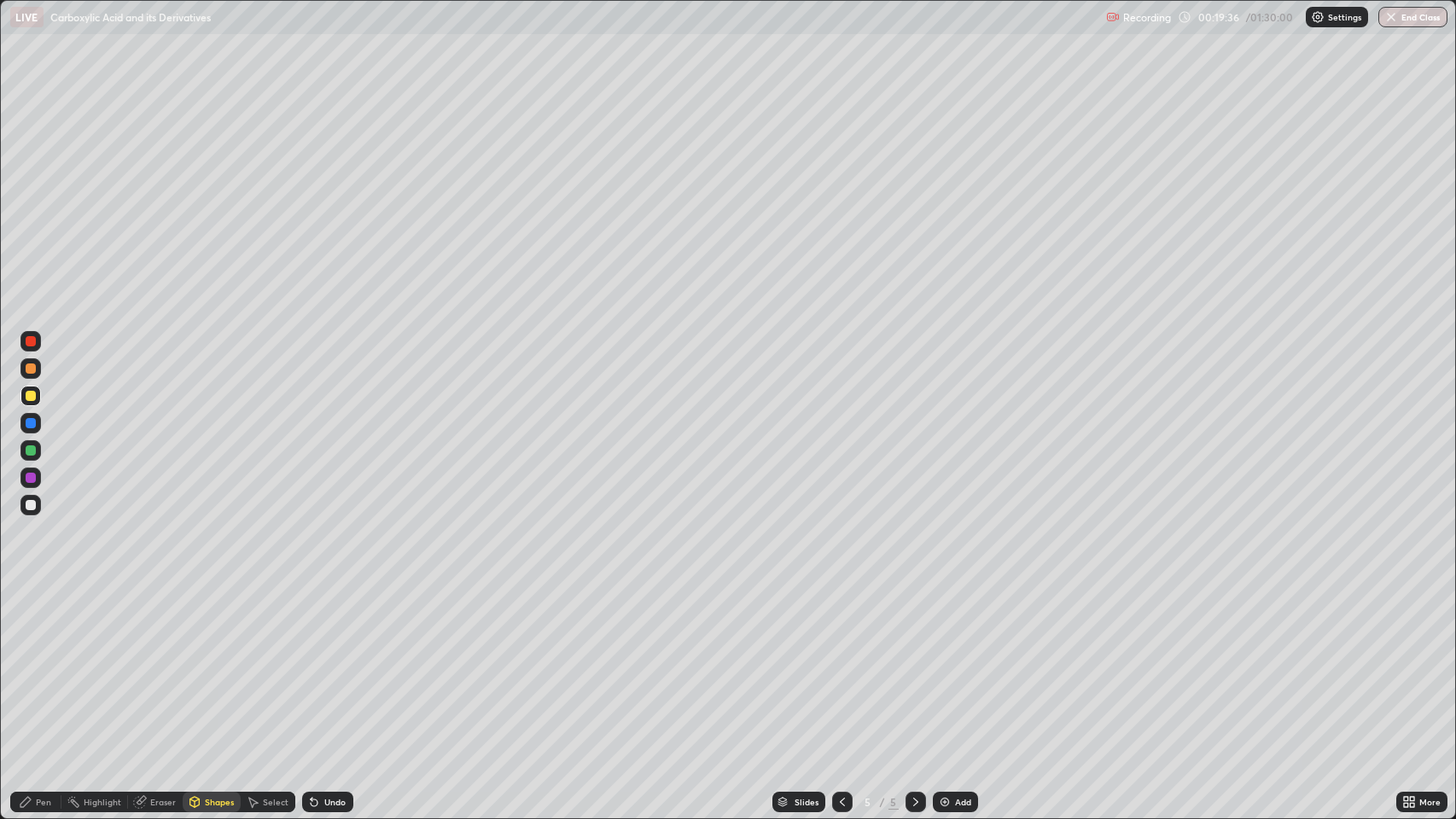
click at [38, 665] on div "Pen" at bounding box center [43, 802] width 15 height 9
click at [30, 423] on div at bounding box center [31, 423] width 10 height 10
click at [954, 665] on div "Add" at bounding box center [962, 802] width 16 height 9
click at [32, 396] on div at bounding box center [31, 396] width 10 height 10
click at [844, 665] on icon at bounding box center [842, 802] width 14 height 14
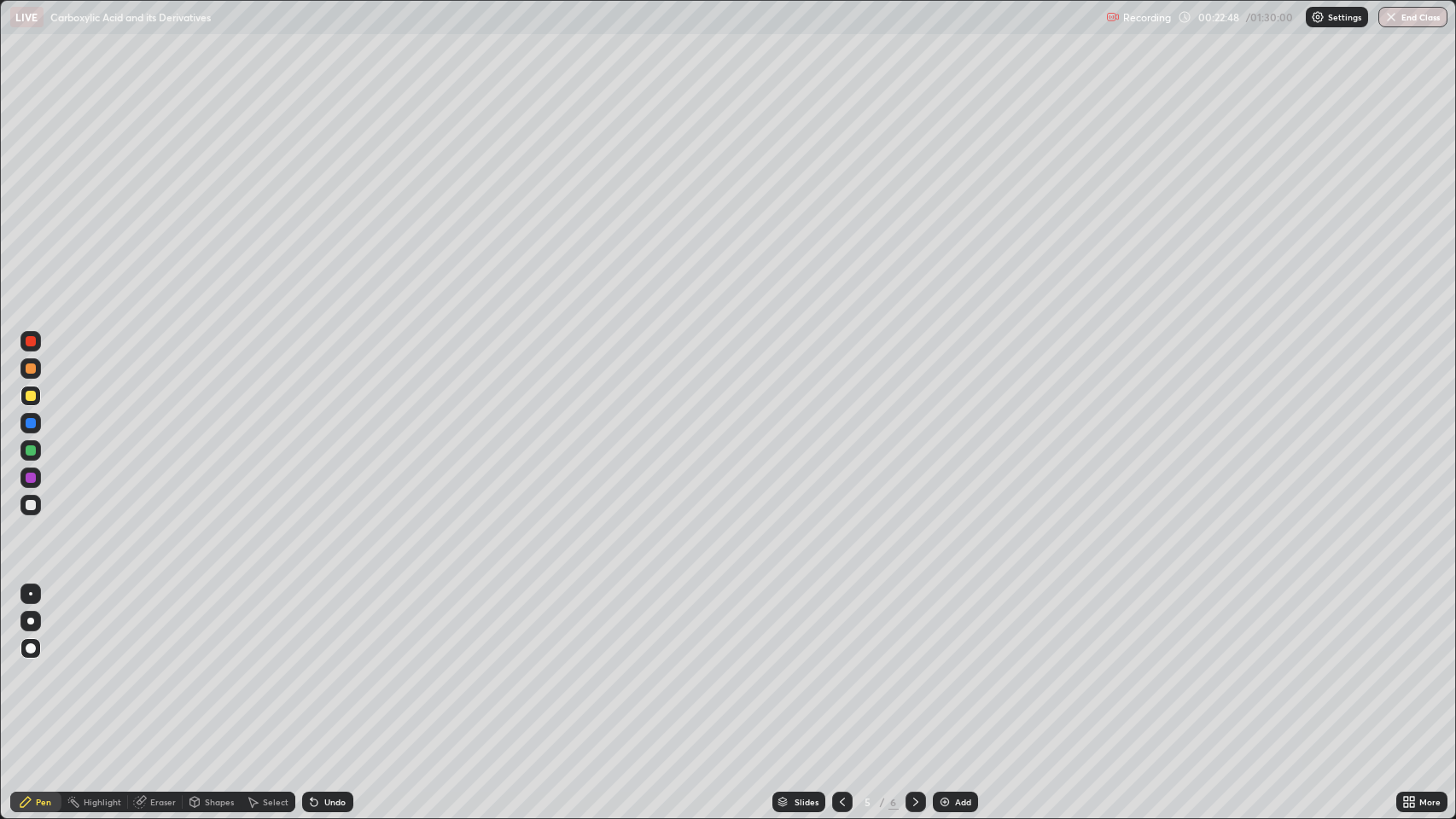
click at [911, 665] on icon at bounding box center [916, 802] width 14 height 14
click at [154, 665] on div "Eraser" at bounding box center [164, 802] width 26 height 9
click at [29, 665] on icon at bounding box center [26, 802] width 14 height 14
click at [955, 665] on div "Add" at bounding box center [962, 802] width 16 height 9
click at [210, 665] on div "Shapes" at bounding box center [219, 802] width 29 height 9
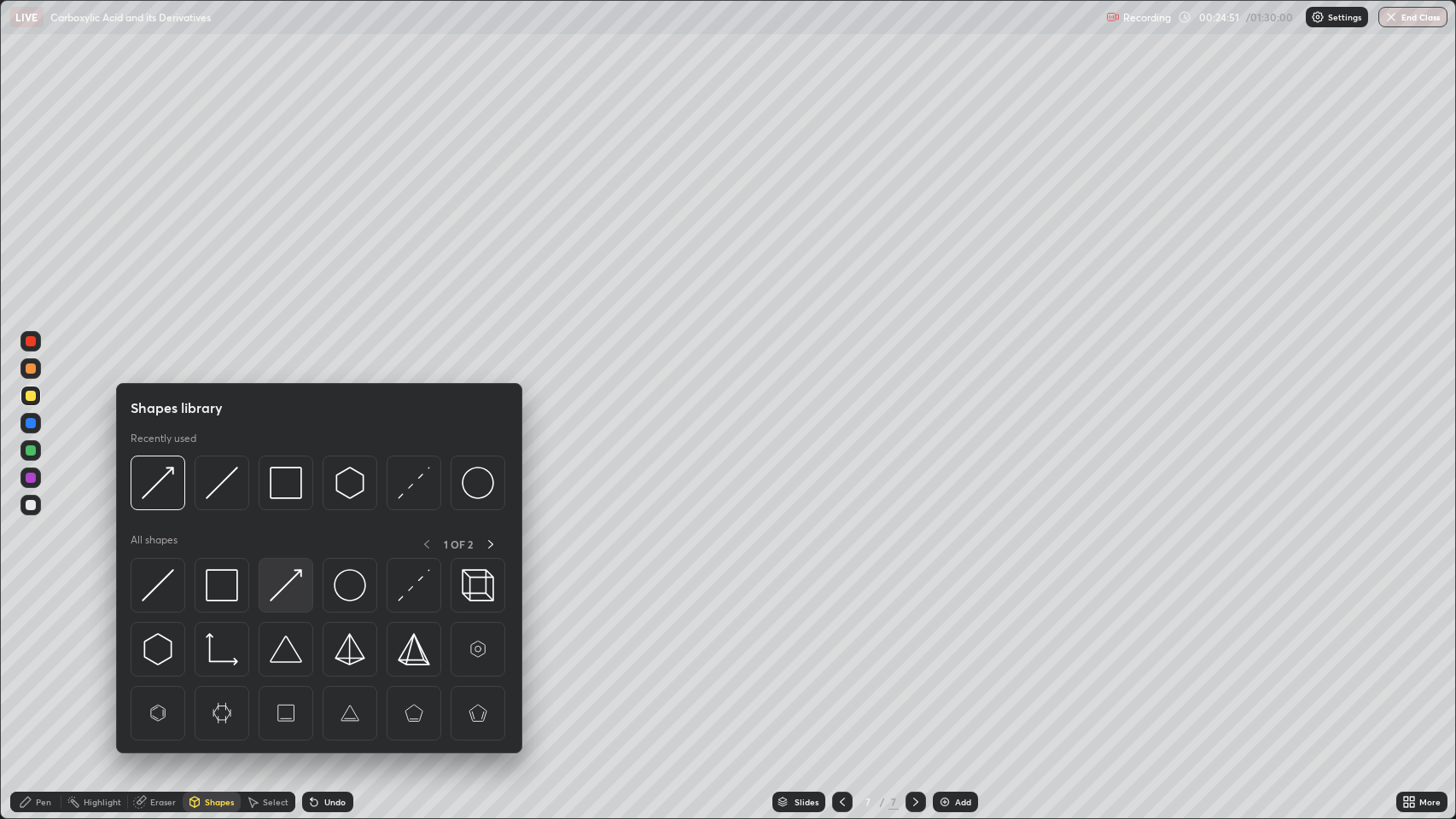
click at [280, 575] on img at bounding box center [285, 585] width 33 height 33
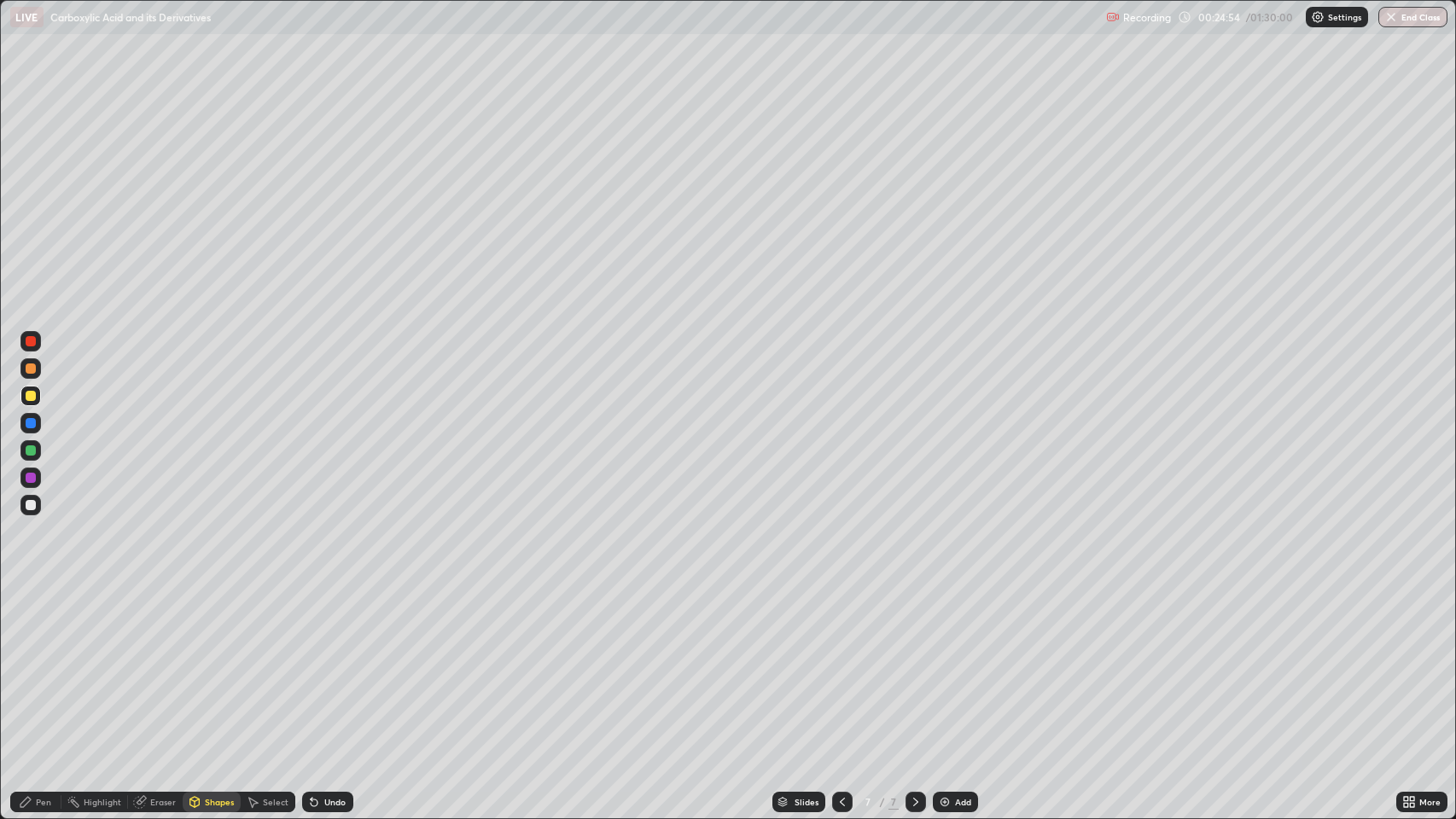
click at [41, 665] on div "Pen" at bounding box center [43, 802] width 15 height 9
click at [312, 665] on icon at bounding box center [313, 803] width 7 height 7
click at [28, 420] on div at bounding box center [31, 423] width 10 height 10
click at [961, 665] on div "Add" at bounding box center [962, 802] width 16 height 9
click at [33, 665] on div "Pen" at bounding box center [36, 802] width 52 height 21
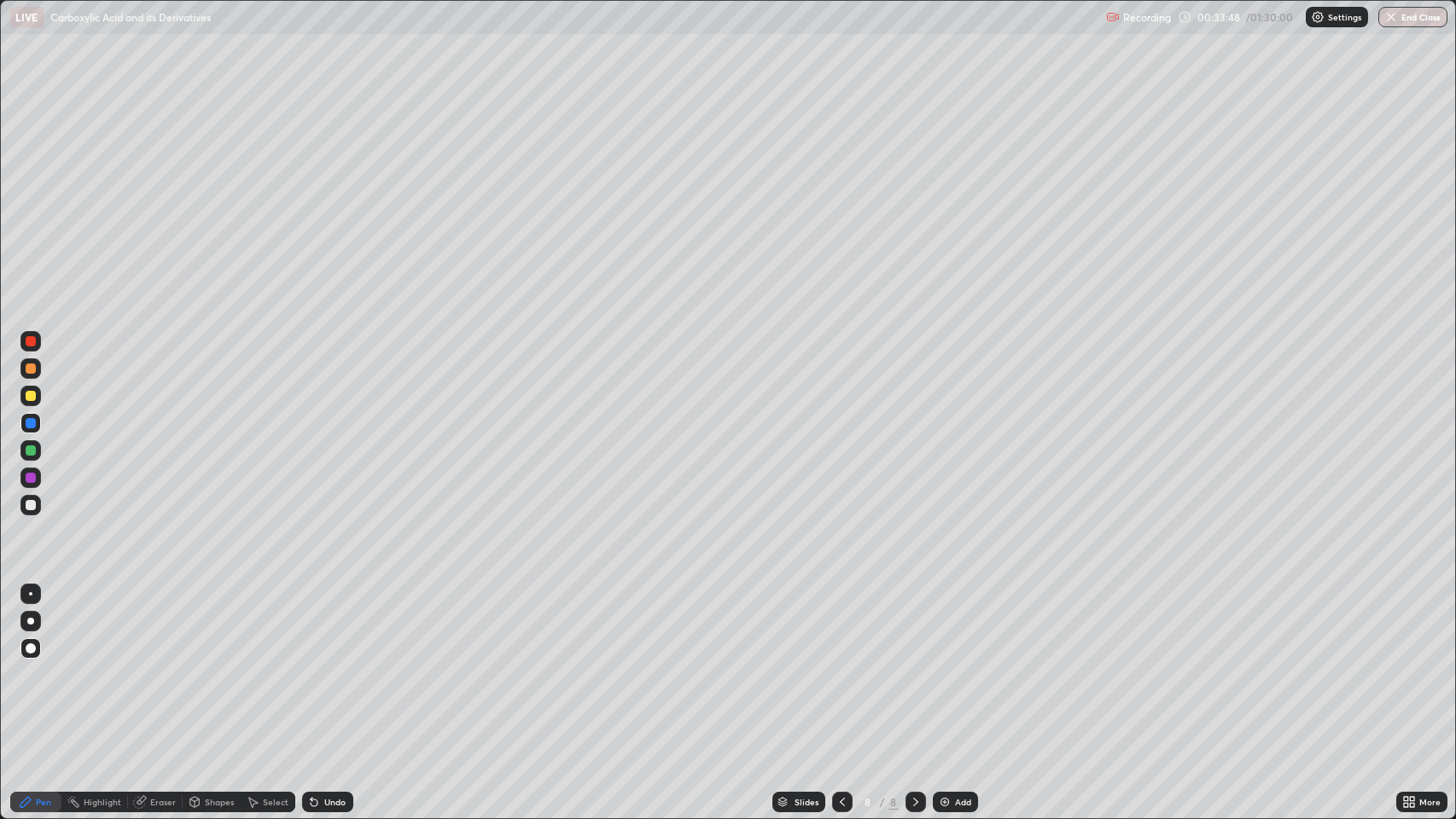
click at [205, 665] on div "Shapes" at bounding box center [219, 802] width 29 height 9
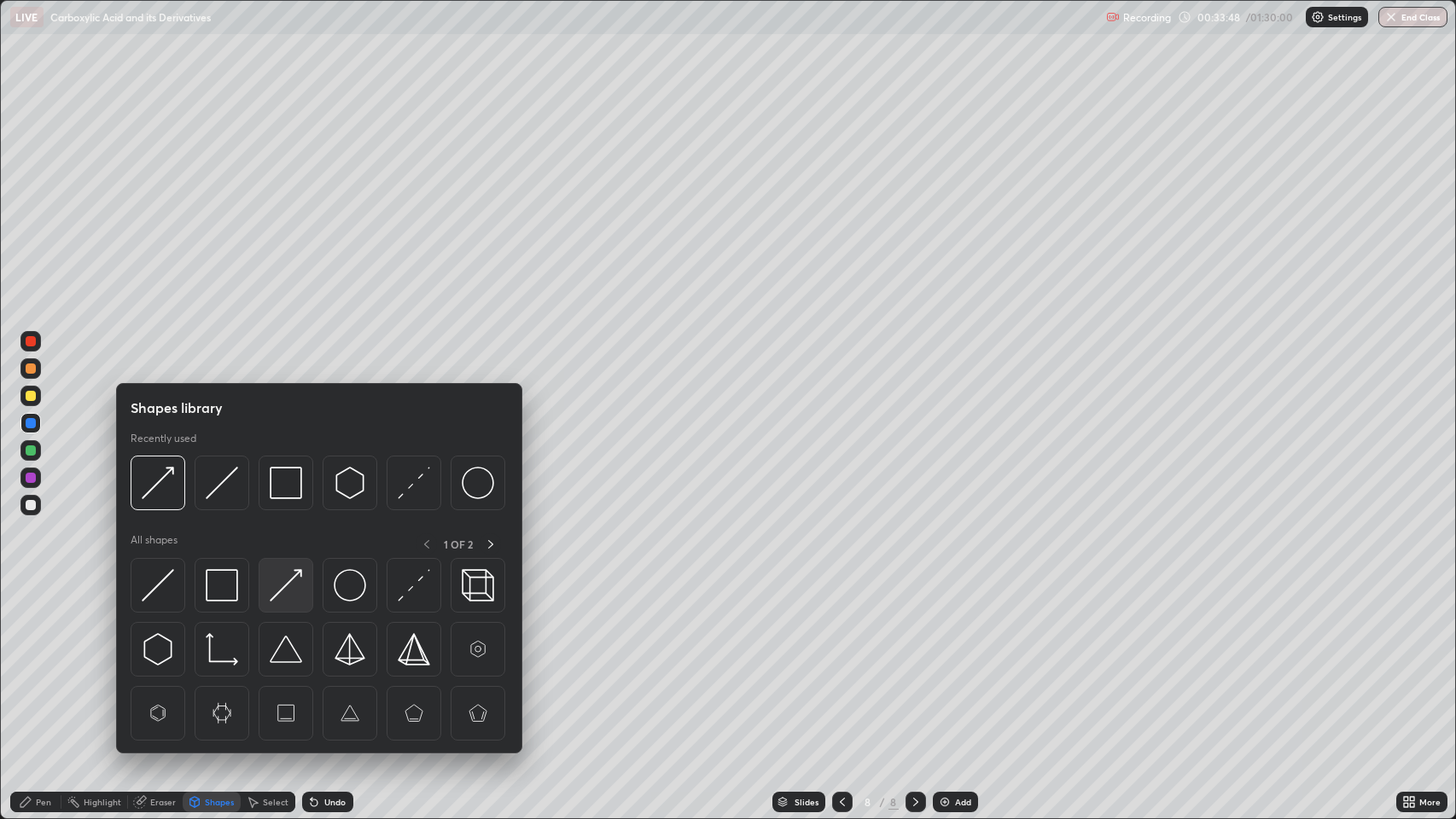
click at [280, 591] on img at bounding box center [285, 585] width 33 height 33
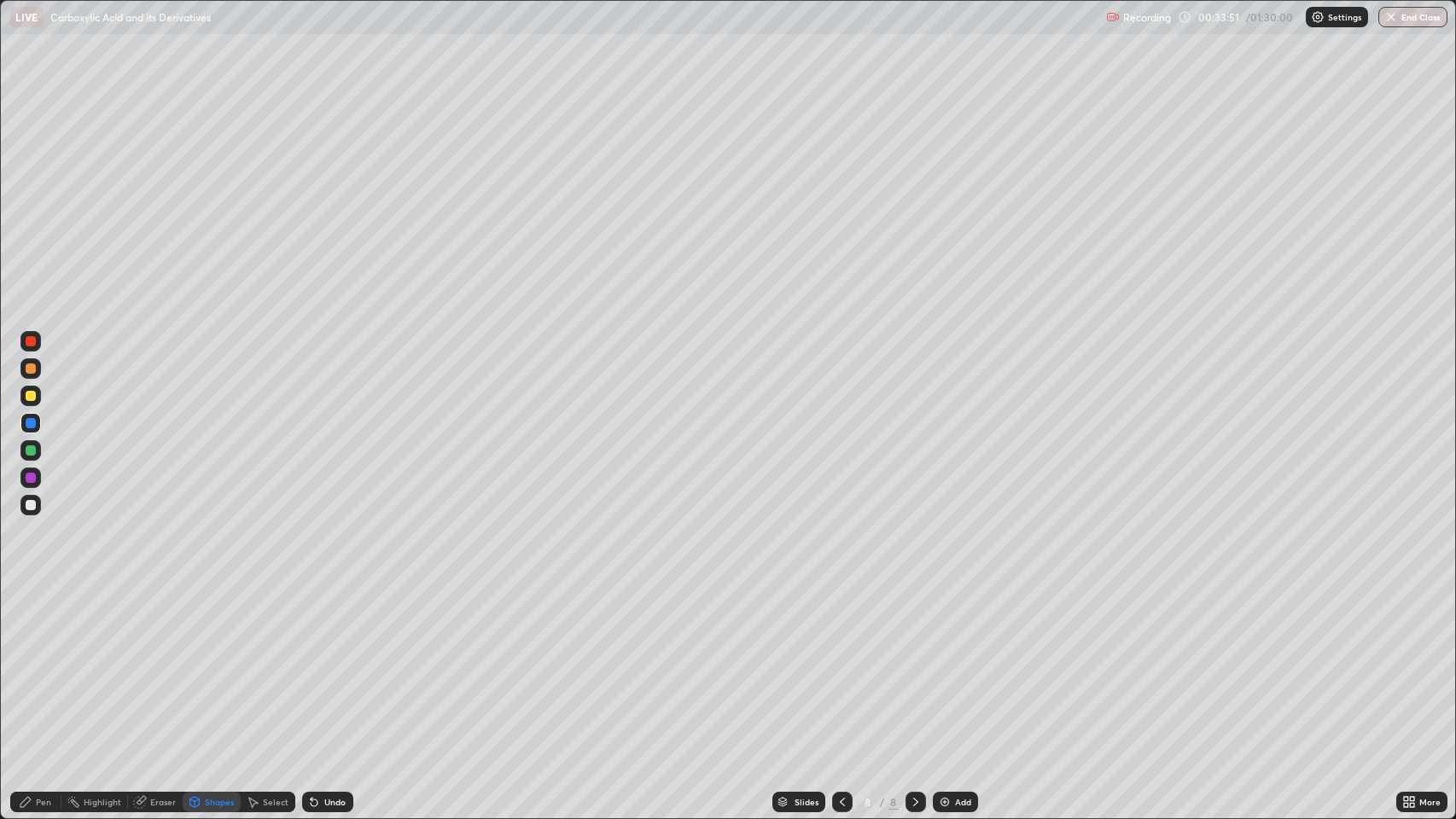
click at [28, 665] on icon at bounding box center [26, 802] width 10 height 10
click at [31, 397] on div at bounding box center [31, 396] width 10 height 10
click at [335, 665] on div "Undo" at bounding box center [335, 802] width 22 height 9
click at [334, 665] on div "Undo" at bounding box center [335, 802] width 22 height 9
click at [335, 665] on div "Undo" at bounding box center [335, 802] width 22 height 9
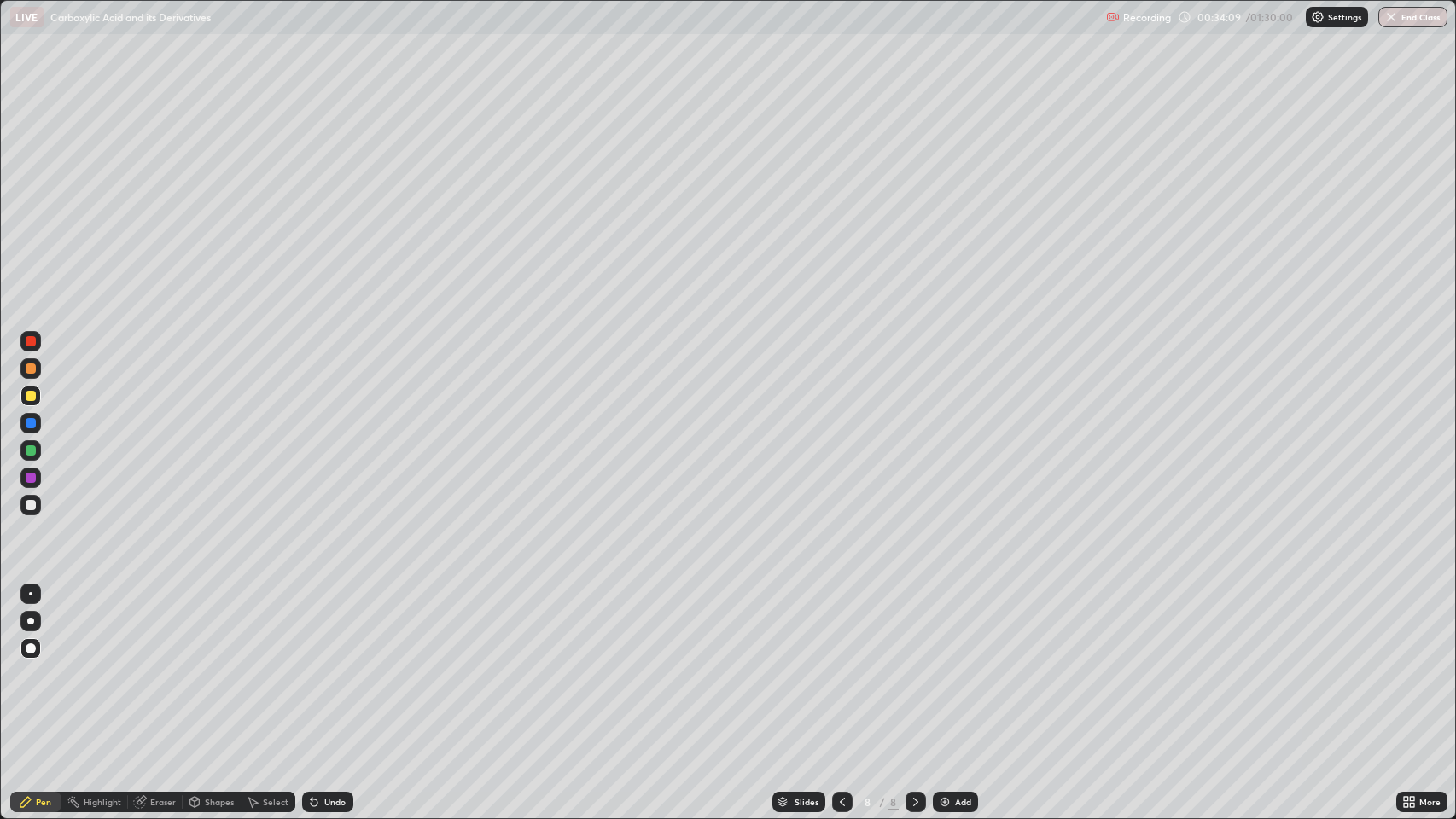
click at [338, 665] on div "Undo" at bounding box center [328, 802] width 52 height 21
click at [339, 665] on div "Undo" at bounding box center [328, 802] width 52 height 21
click at [948, 665] on img at bounding box center [945, 802] width 14 height 14
click at [953, 665] on div "Add" at bounding box center [955, 802] width 46 height 21
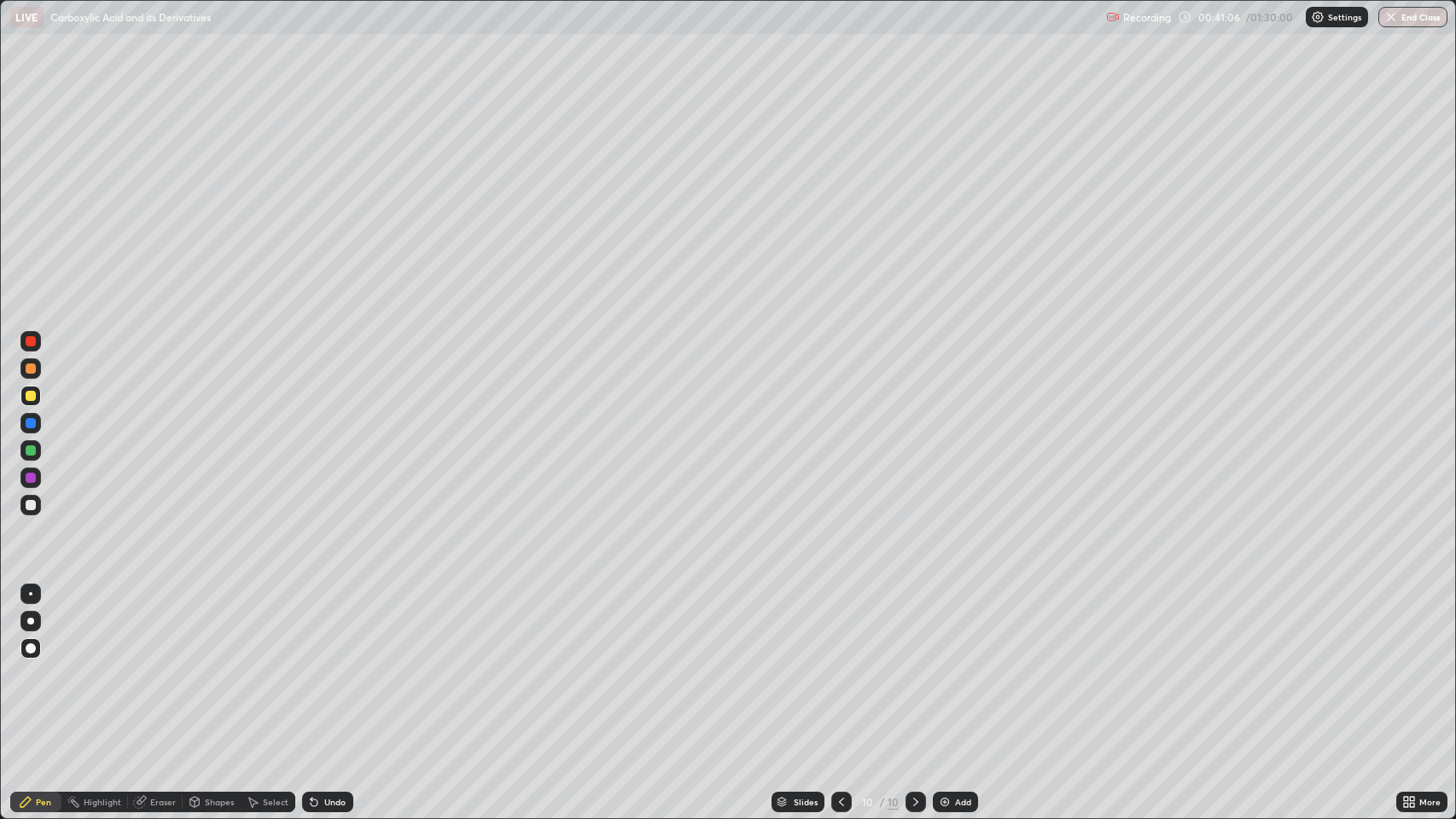
click at [32, 366] on div at bounding box center [31, 369] width 10 height 10
click at [955, 665] on div "Add" at bounding box center [962, 802] width 16 height 9
click at [213, 665] on div "Shapes" at bounding box center [219, 802] width 29 height 9
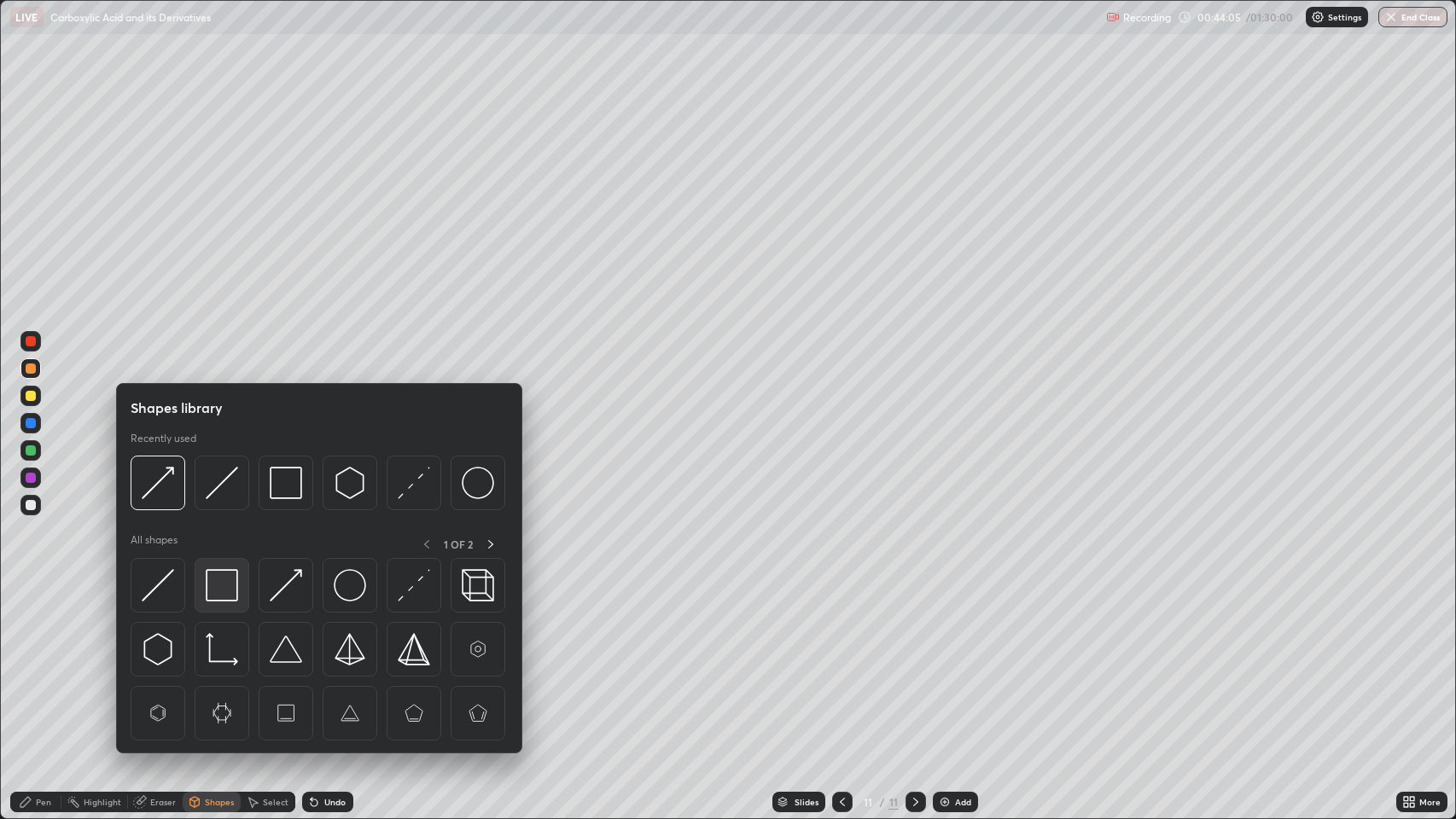
click at [228, 580] on img at bounding box center [221, 585] width 33 height 33
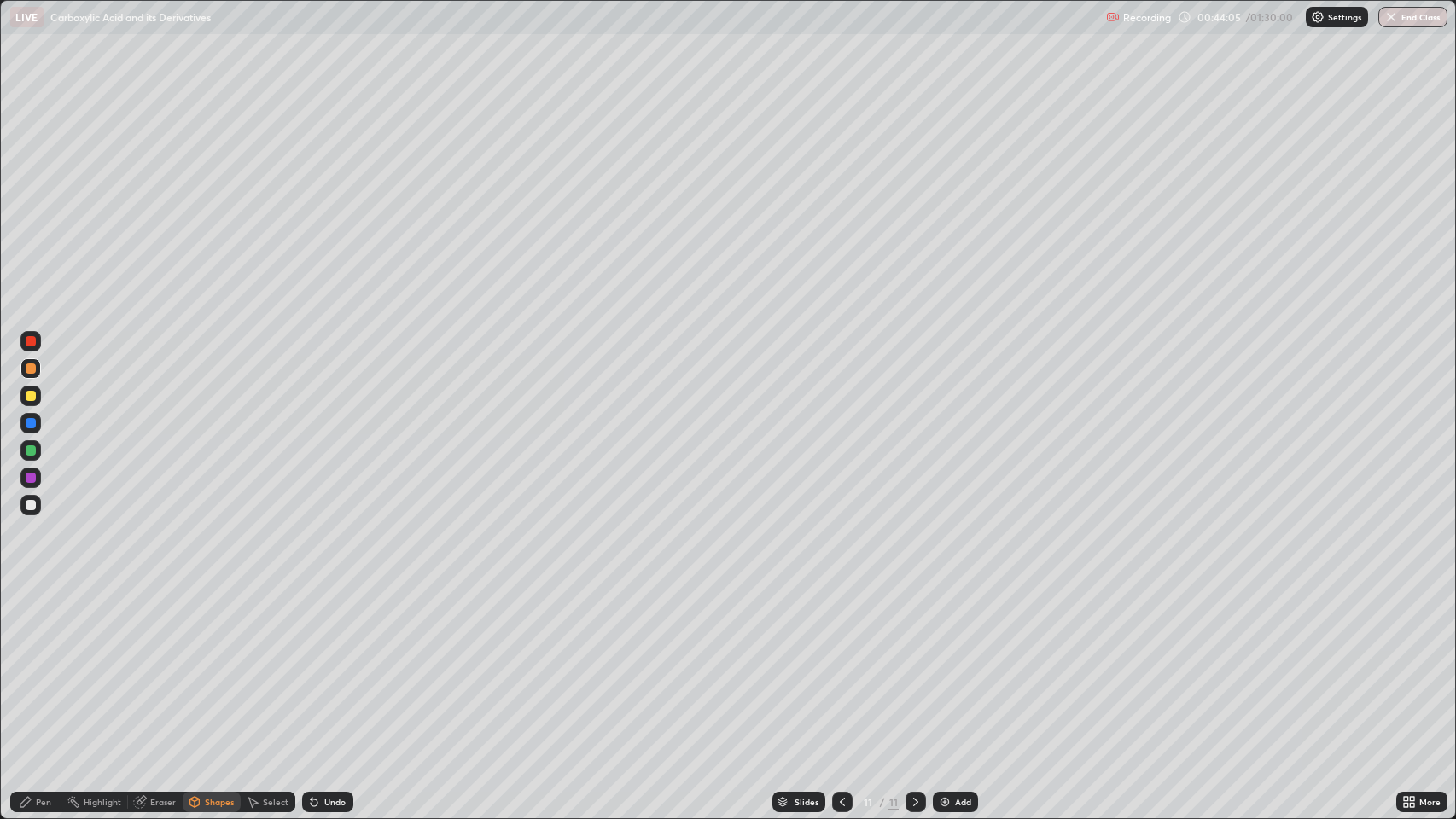
click at [33, 396] on div at bounding box center [31, 396] width 10 height 10
click at [38, 665] on div "Pen" at bounding box center [43, 802] width 15 height 9
click at [34, 365] on div at bounding box center [31, 369] width 10 height 10
click at [211, 665] on div "Shapes" at bounding box center [211, 802] width 58 height 21
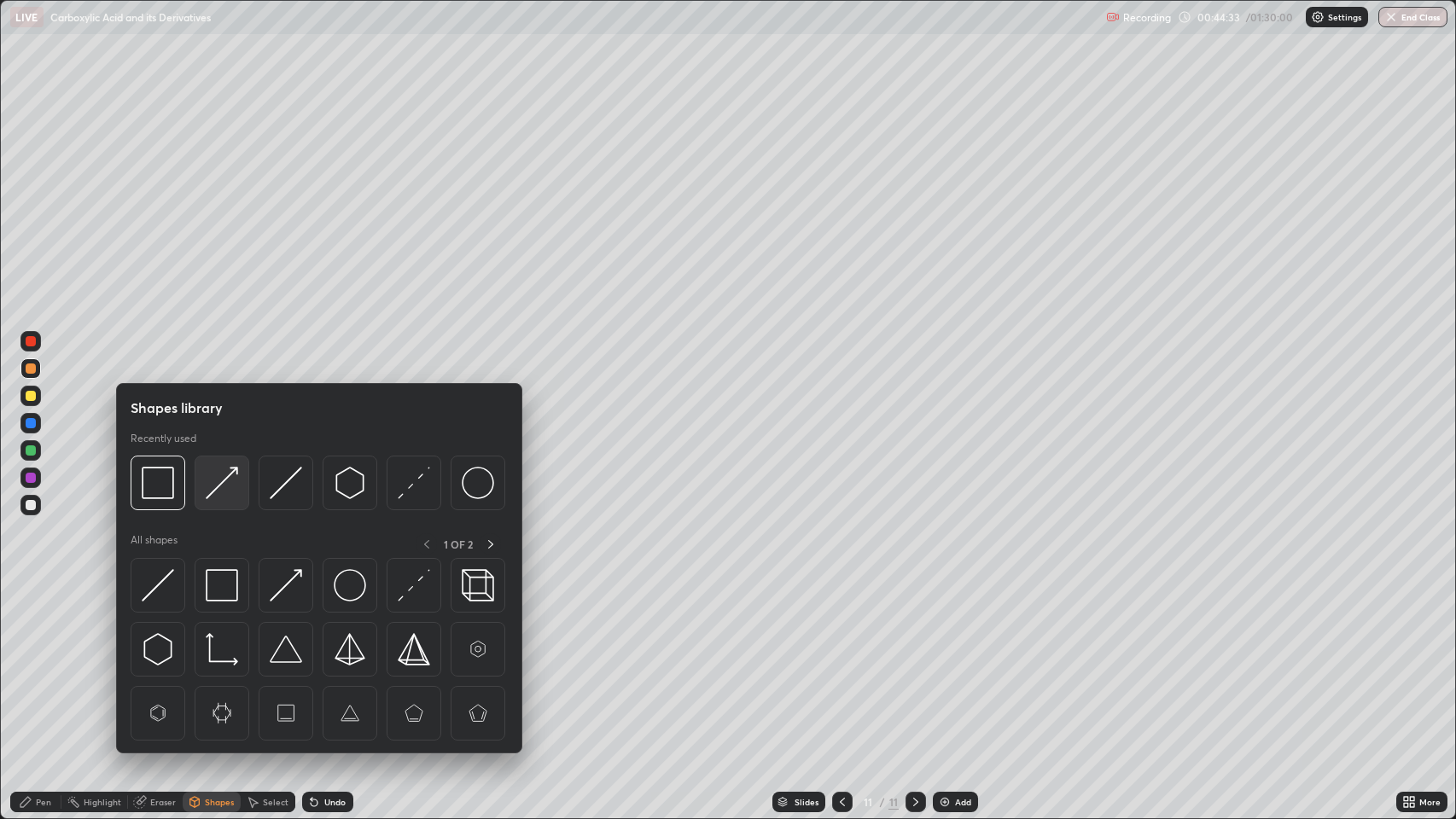
click at [230, 476] on img at bounding box center [221, 483] width 33 height 33
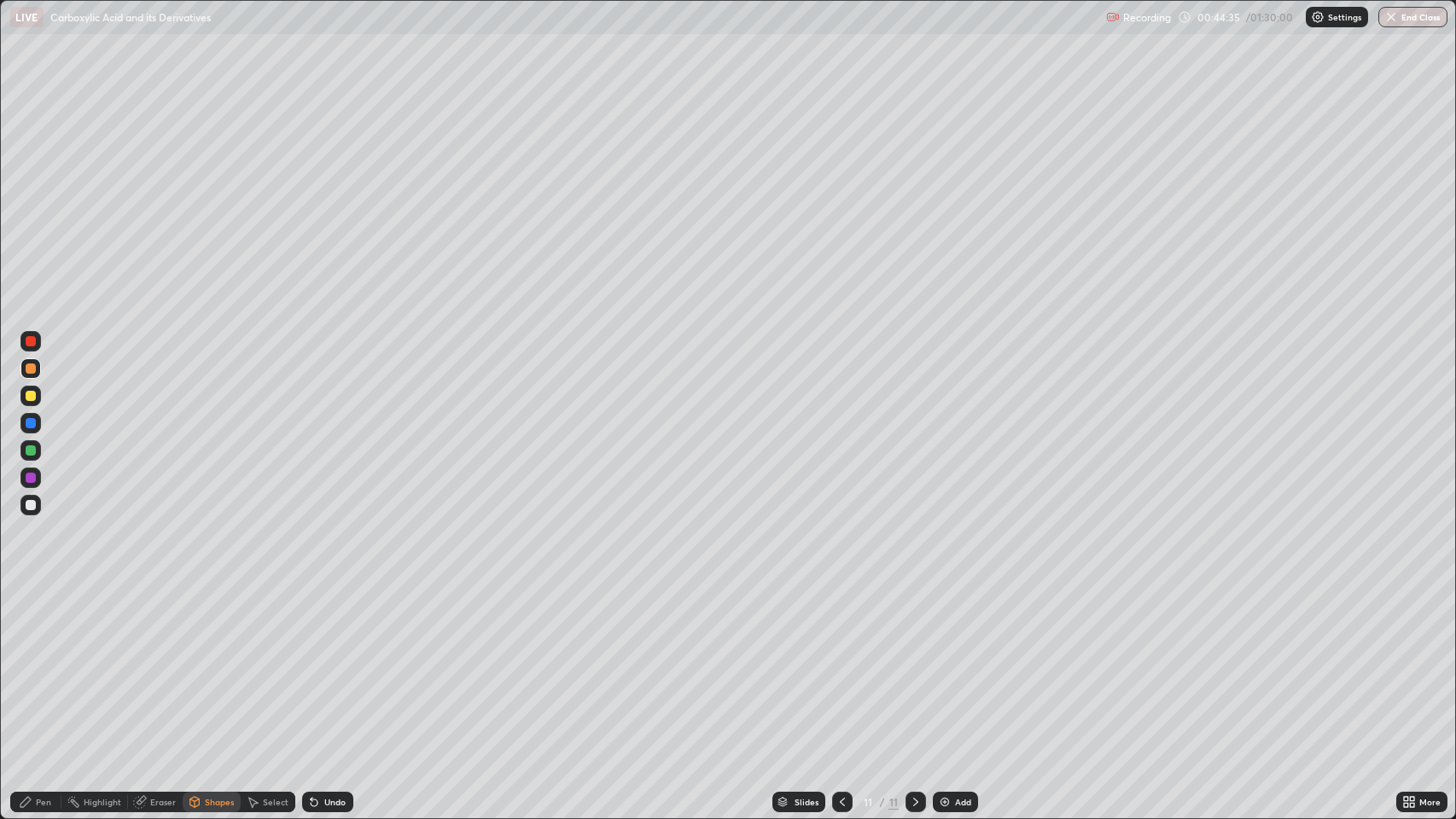
click at [69, 665] on circle at bounding box center [69, 799] width 2 height 2
click at [322, 665] on div "Undo" at bounding box center [328, 802] width 52 height 21
click at [34, 665] on div "Pen" at bounding box center [36, 802] width 52 height 21
click at [211, 665] on div "Shapes" at bounding box center [219, 802] width 29 height 9
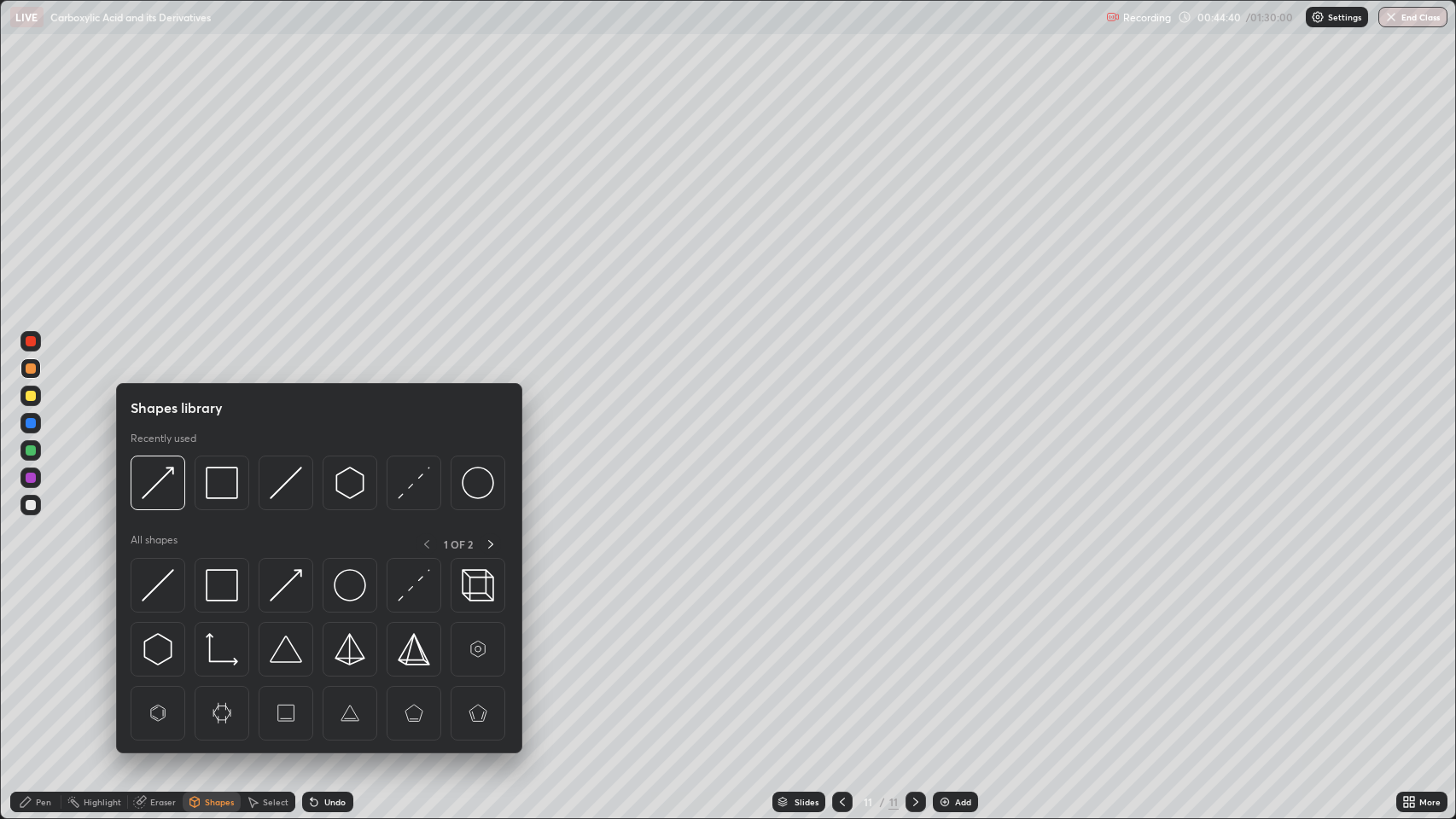
click at [287, 582] on img at bounding box center [285, 585] width 33 height 33
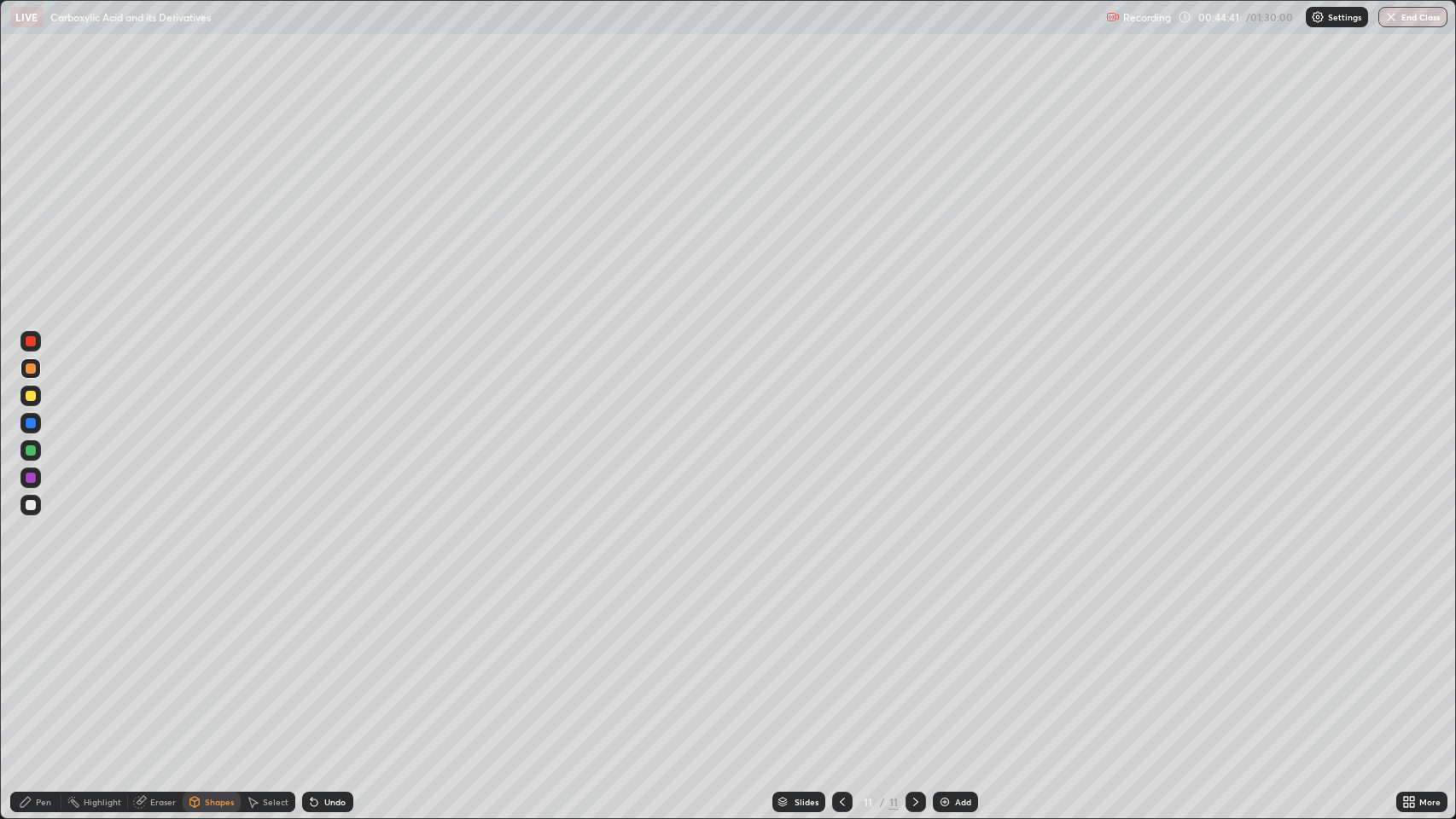
click at [46, 665] on div "Pen" at bounding box center [43, 802] width 15 height 9
click at [216, 665] on div "Shapes" at bounding box center [219, 802] width 29 height 9
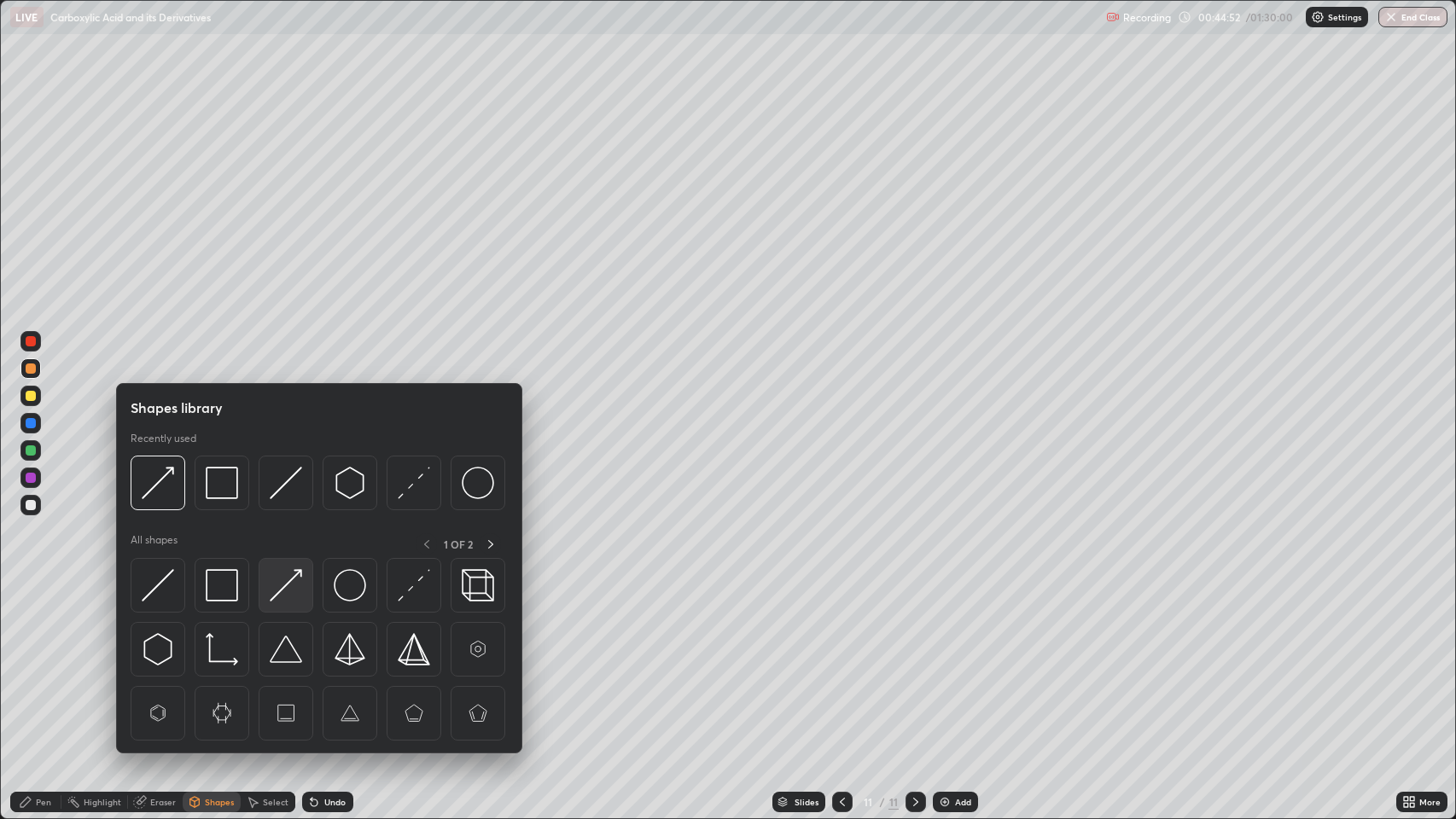
click at [280, 592] on img at bounding box center [285, 585] width 33 height 33
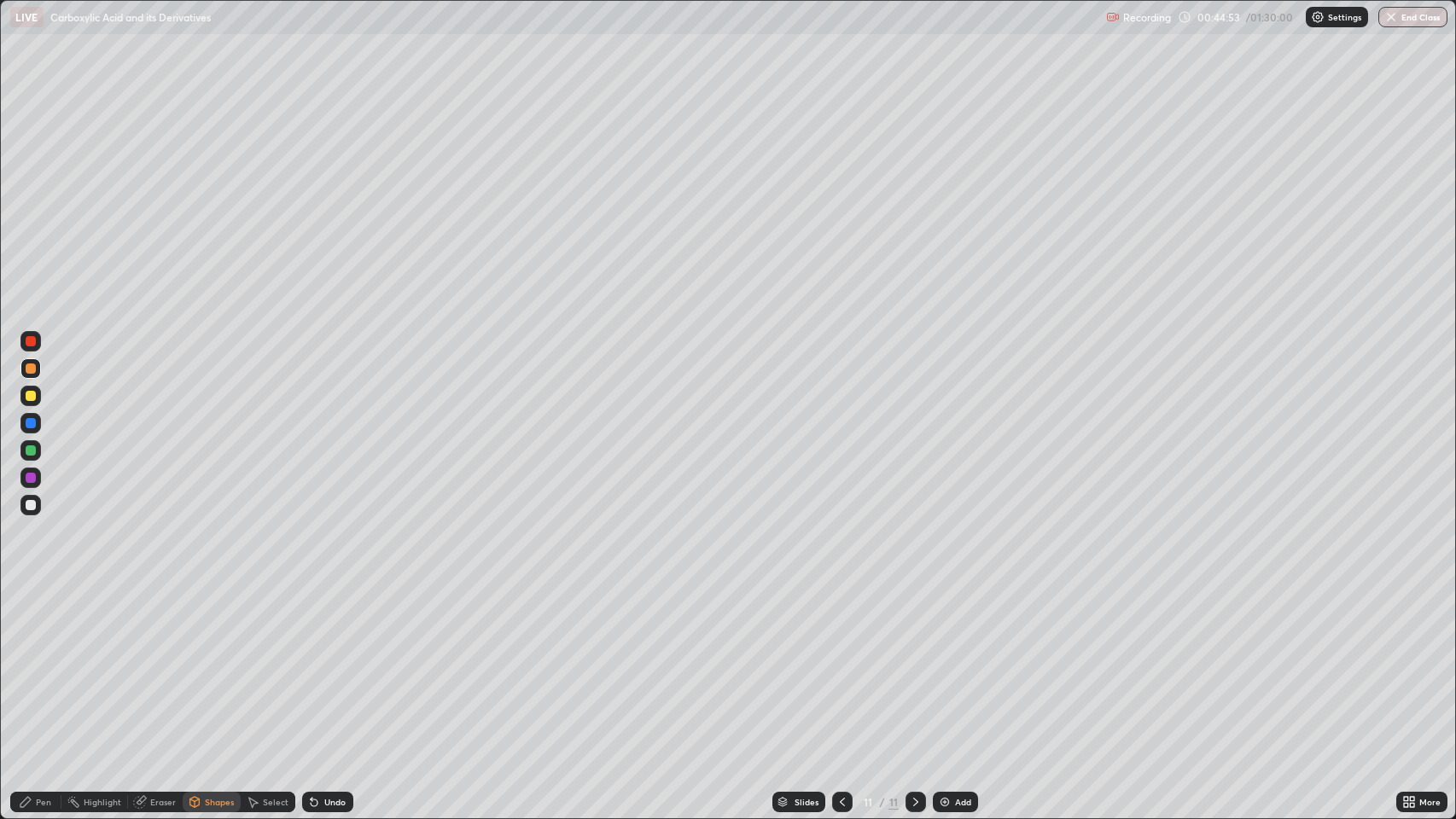
click at [49, 665] on div "Pen" at bounding box center [43, 802] width 15 height 9
click at [212, 665] on div "Shapes" at bounding box center [219, 802] width 29 height 9
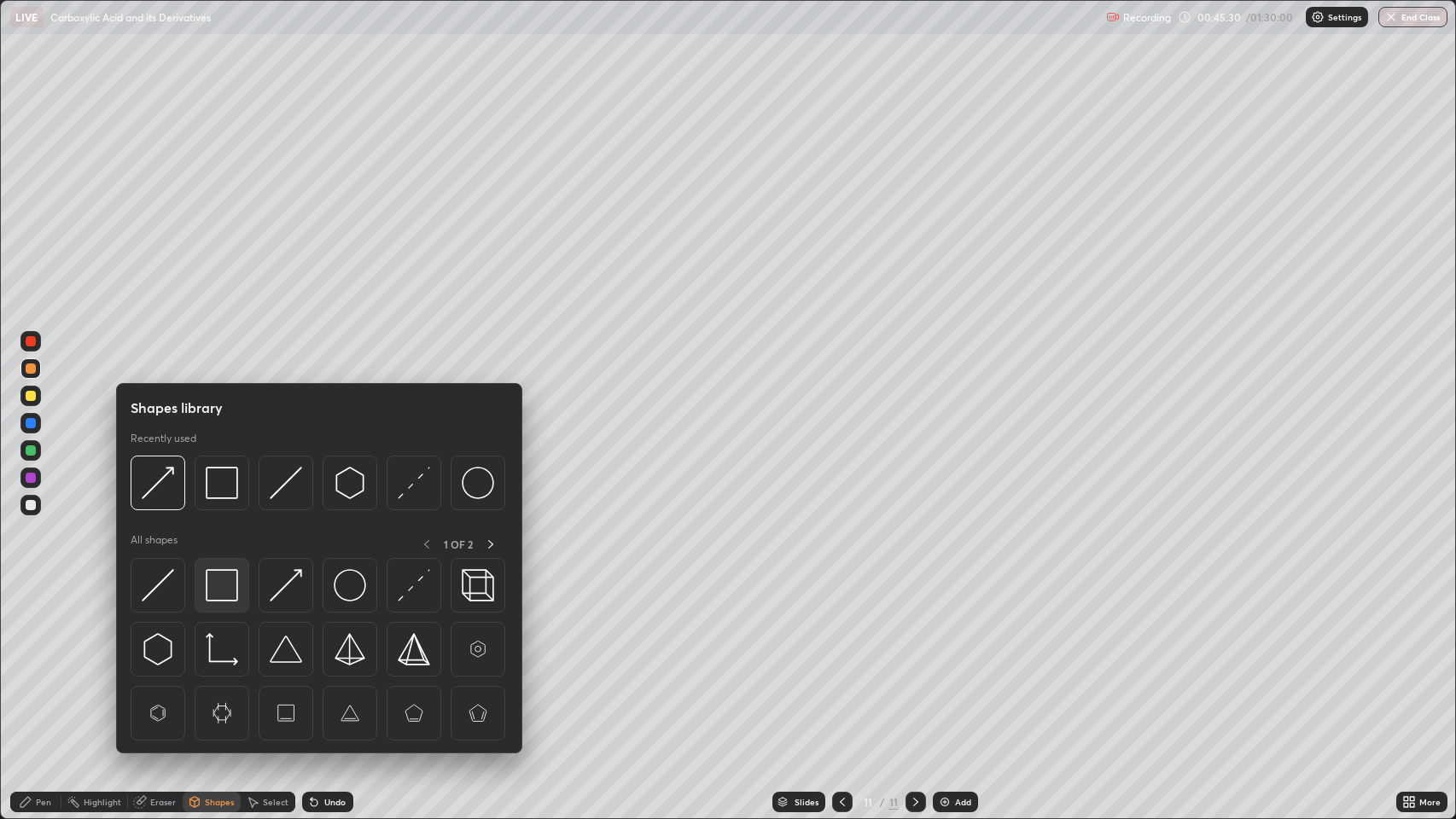
click at [217, 577] on img at bounding box center [221, 585] width 33 height 33
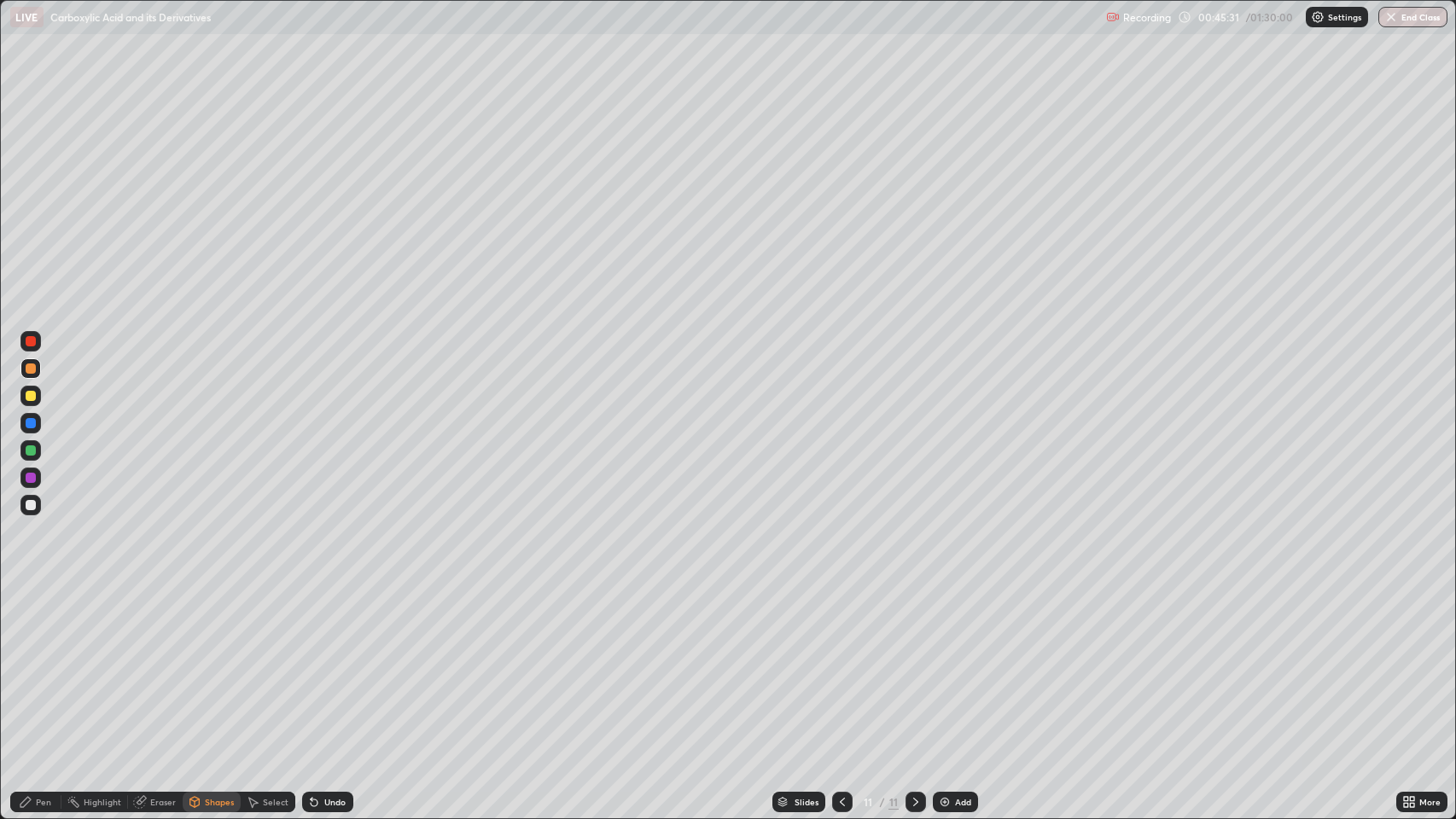
click at [31, 477] on div at bounding box center [31, 478] width 10 height 10
click at [35, 665] on div "Pen" at bounding box center [36, 802] width 52 height 21
click at [961, 665] on div "Add" at bounding box center [962, 802] width 16 height 9
click at [43, 665] on div "Pen" at bounding box center [43, 802] width 15 height 9
click at [28, 371] on div at bounding box center [31, 369] width 10 height 10
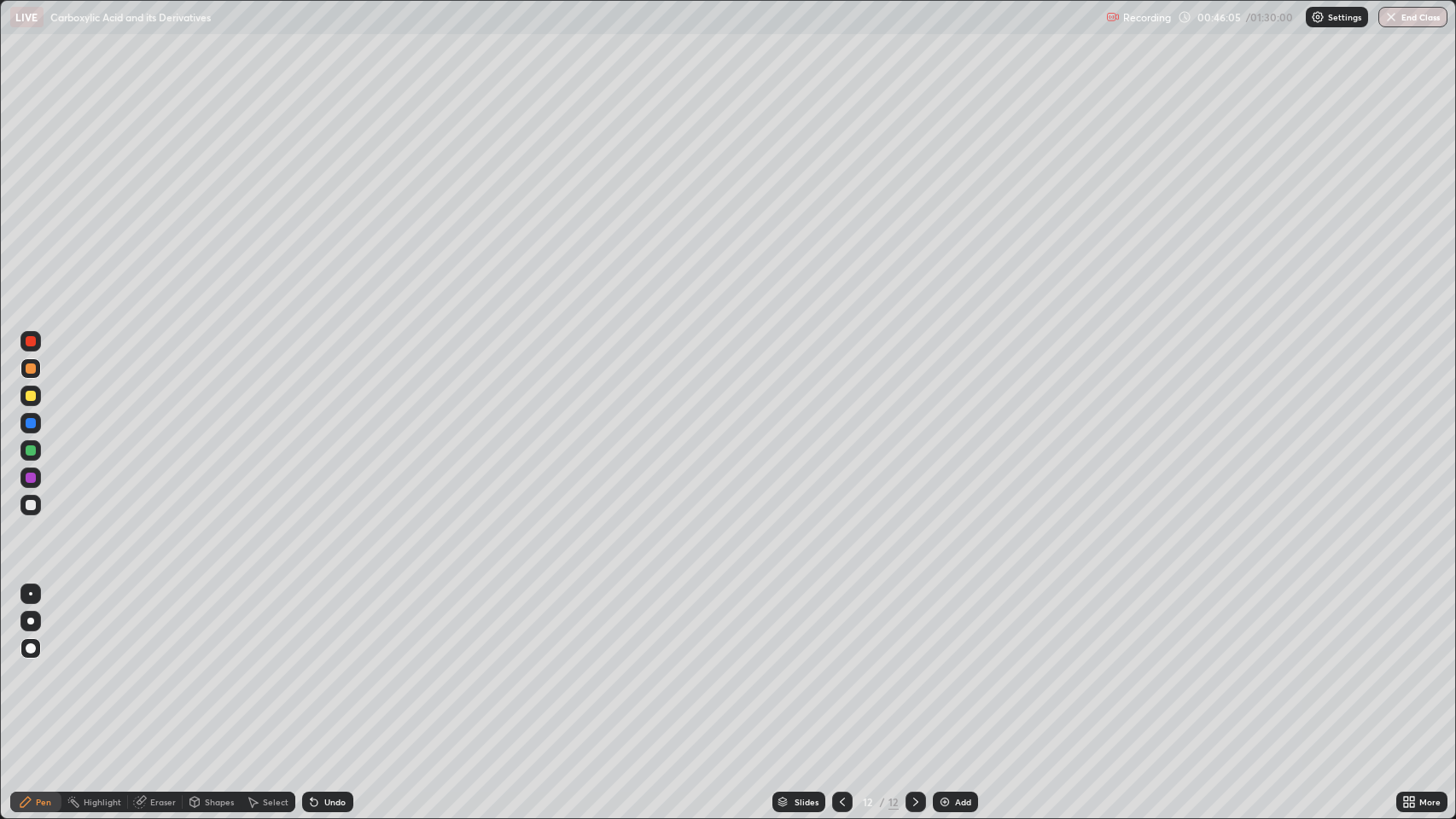
click at [33, 395] on div at bounding box center [31, 396] width 10 height 10
click at [220, 665] on div "Shapes" at bounding box center [219, 802] width 29 height 9
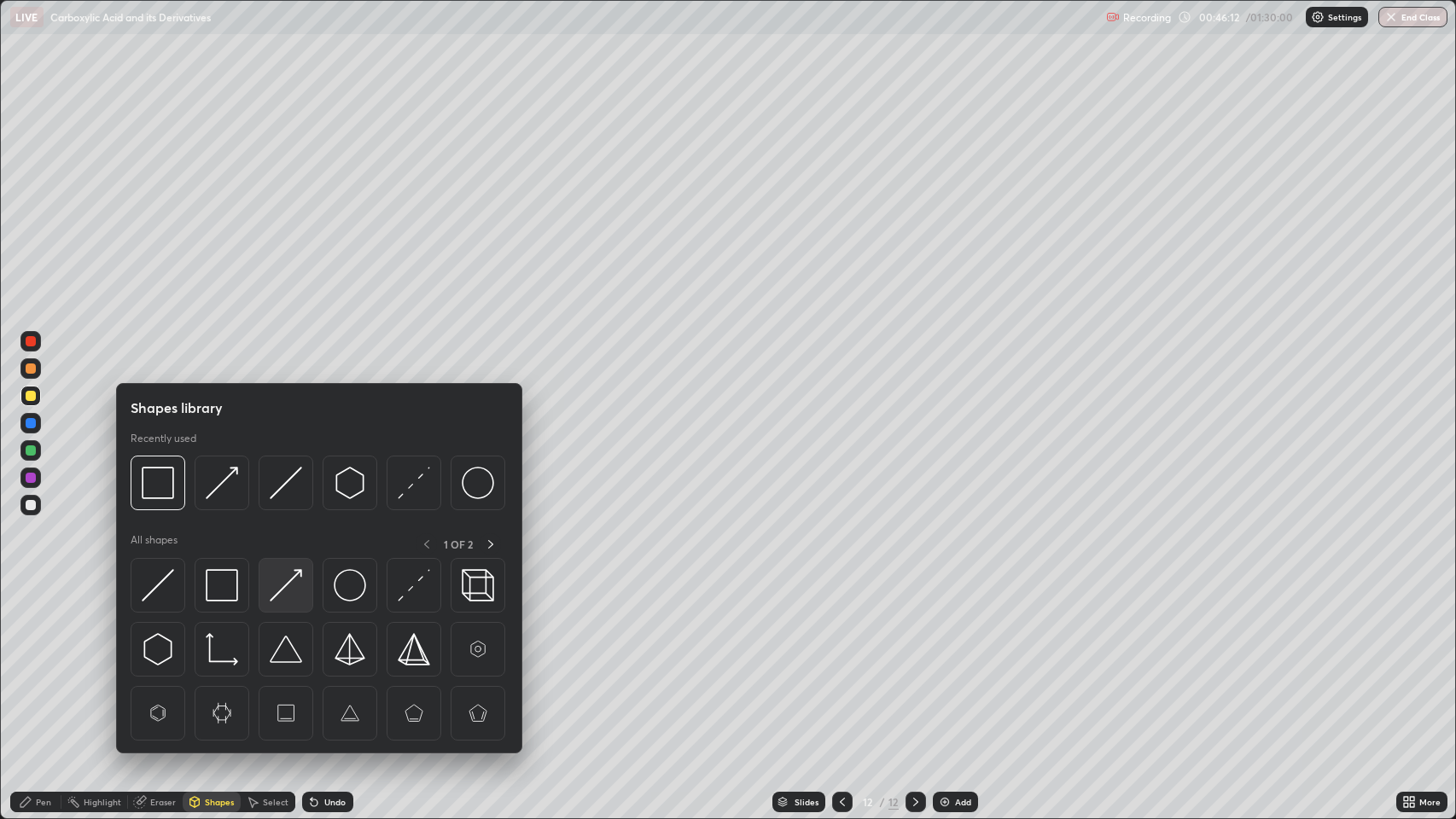
click at [291, 581] on img at bounding box center [285, 585] width 33 height 33
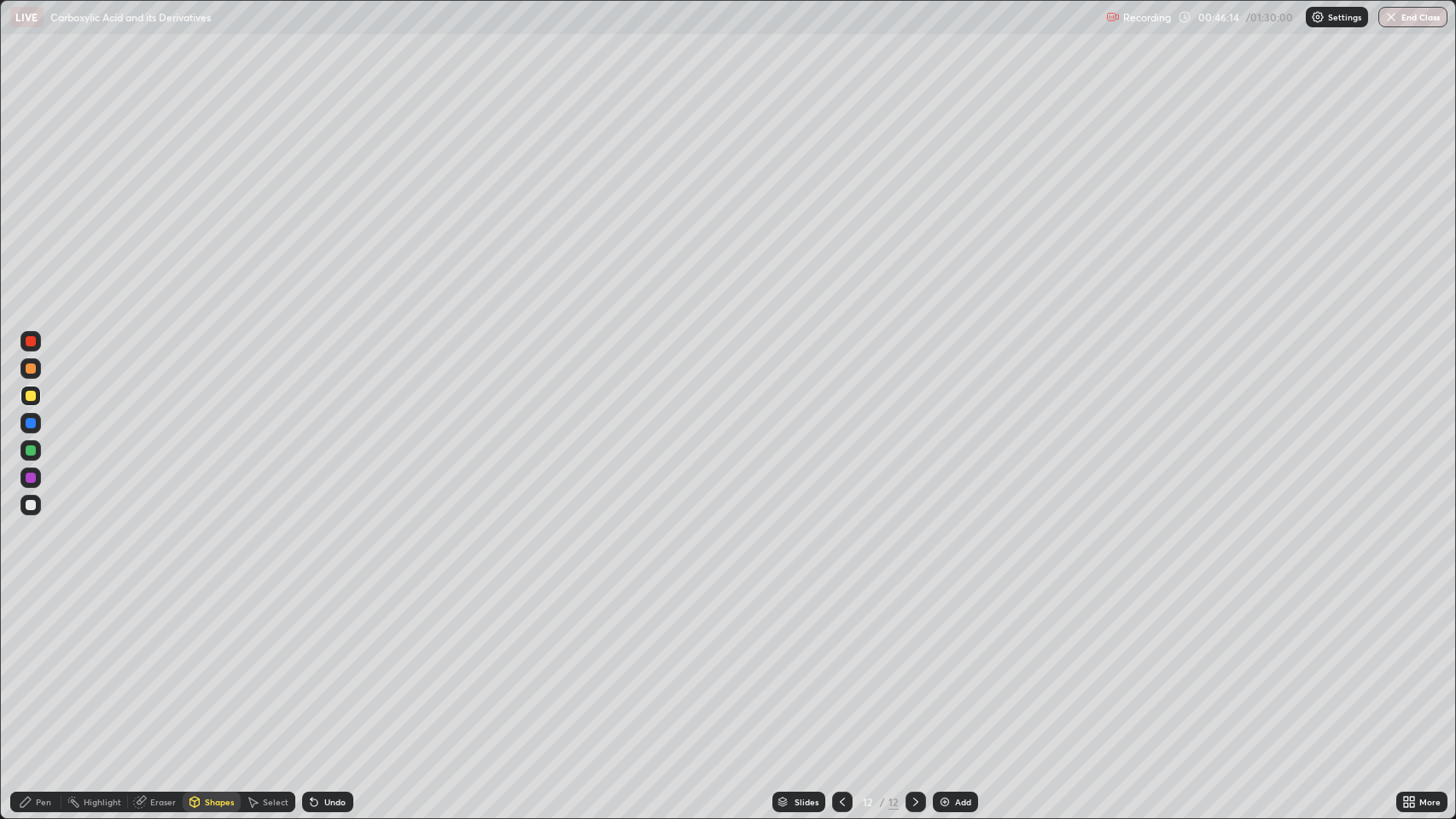
click at [43, 665] on div "Pen" at bounding box center [43, 802] width 15 height 9
click at [31, 478] on div at bounding box center [31, 478] width 10 height 10
click at [212, 665] on div "Shapes" at bounding box center [219, 802] width 29 height 9
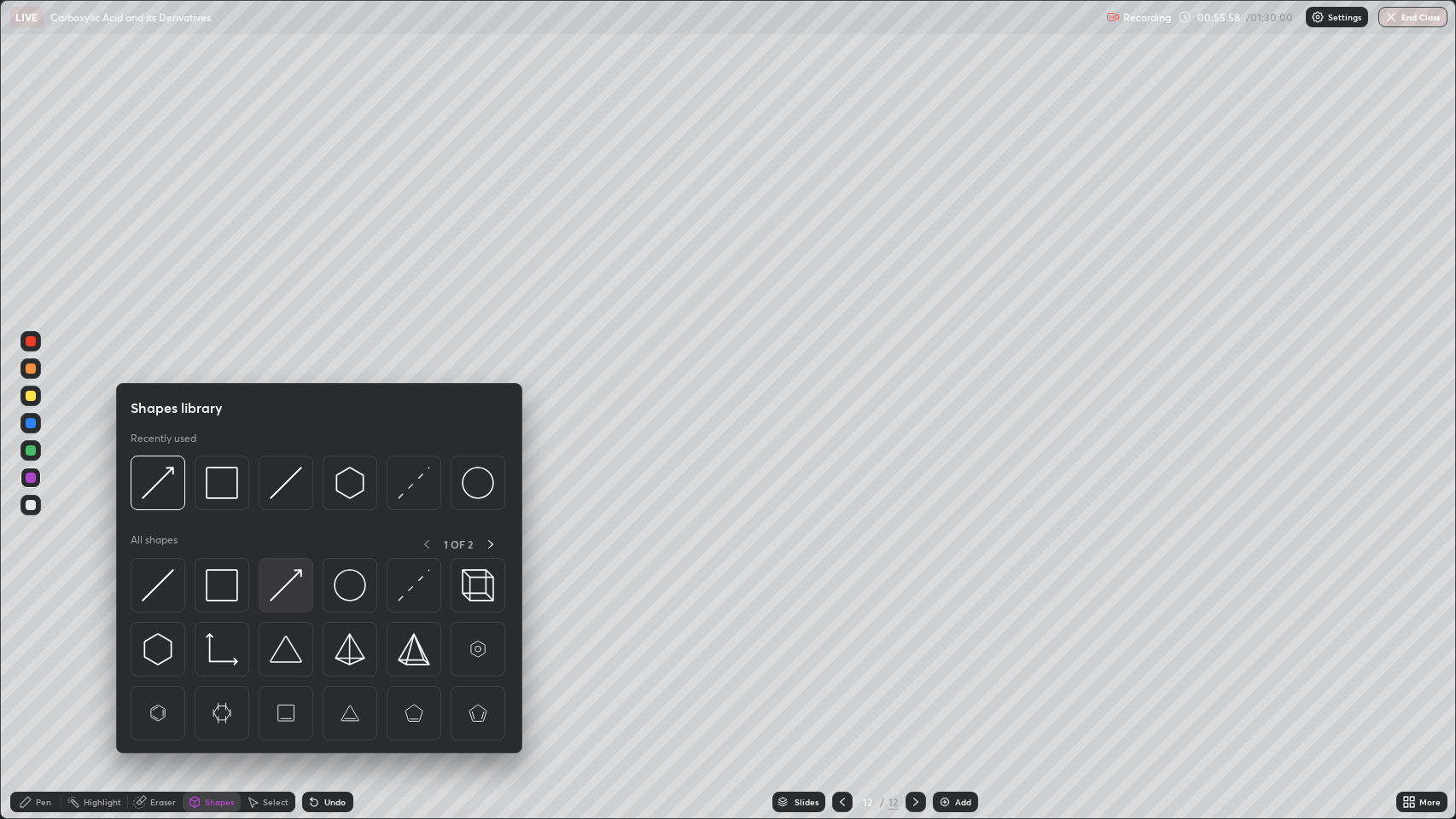
click at [285, 586] on img at bounding box center [285, 585] width 33 height 33
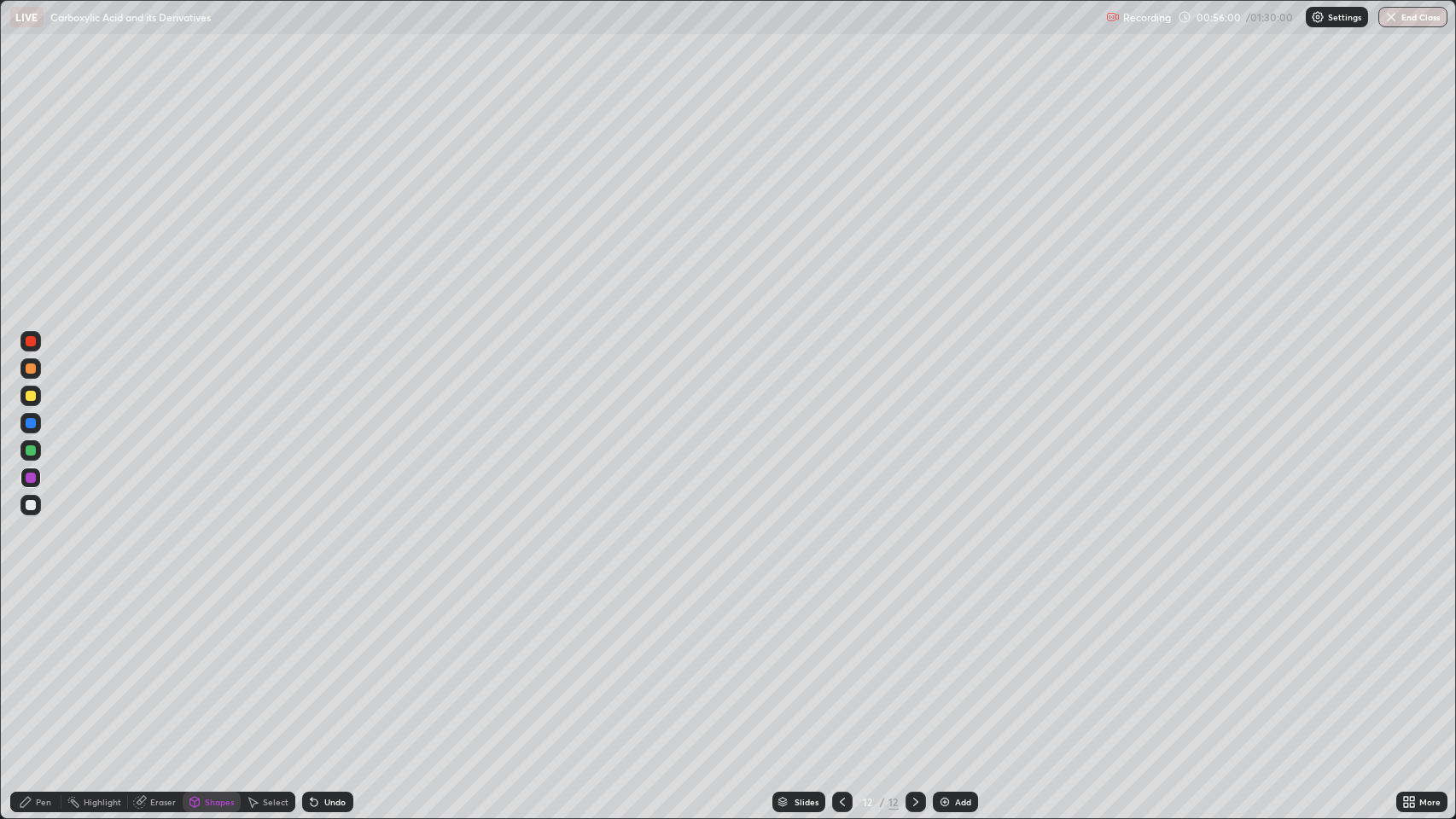
click at [43, 665] on div "Pen" at bounding box center [43, 802] width 15 height 9
click at [321, 665] on div "Undo" at bounding box center [328, 802] width 52 height 21
click at [34, 506] on div at bounding box center [31, 505] width 10 height 10
click at [218, 665] on div "Shapes" at bounding box center [219, 802] width 29 height 9
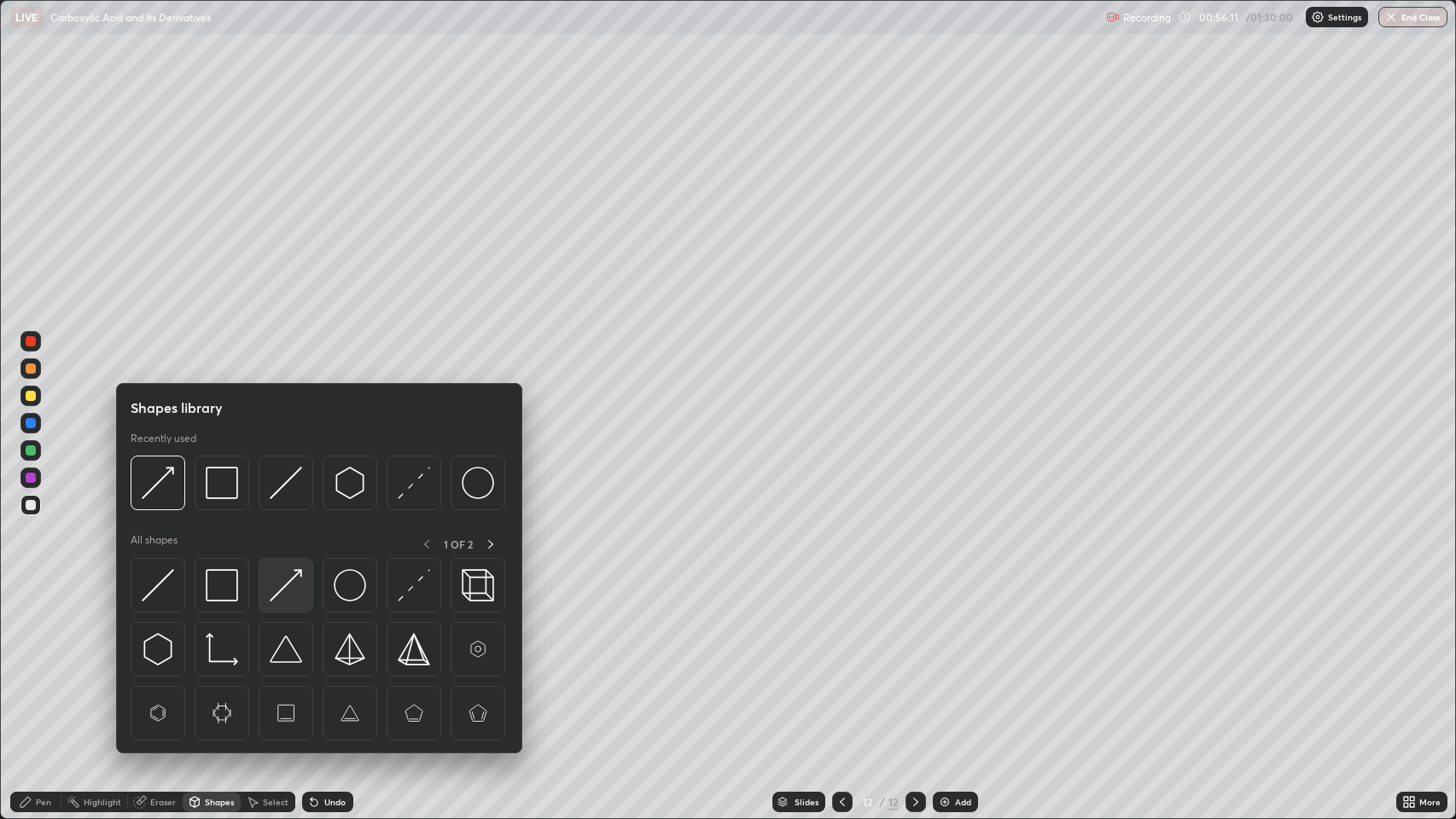
click at [291, 589] on img at bounding box center [285, 585] width 33 height 33
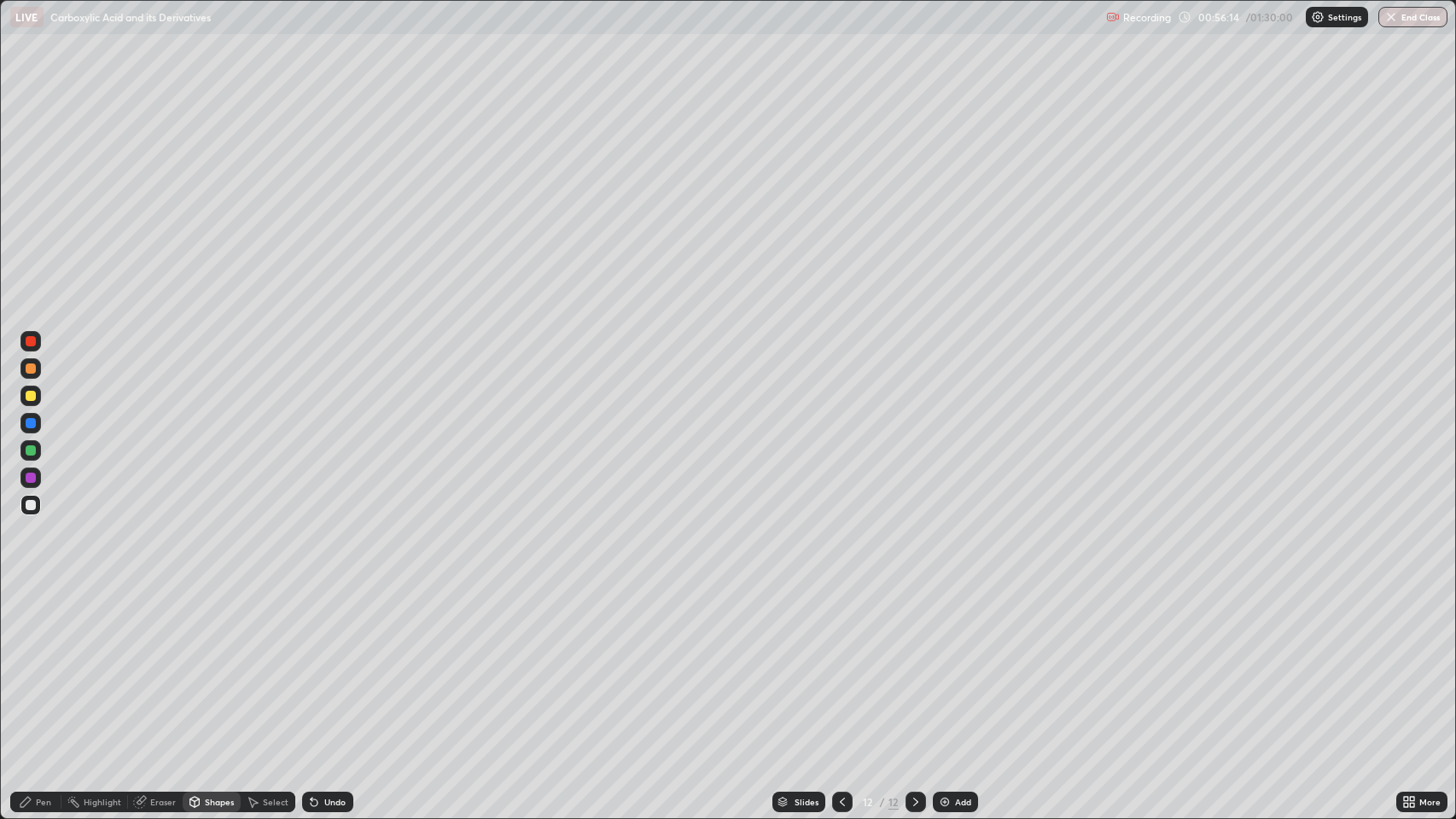
click at [34, 665] on div "Pen" at bounding box center [36, 802] width 52 height 21
click at [31, 396] on div at bounding box center [31, 396] width 10 height 10
click at [951, 665] on div "Add" at bounding box center [955, 802] width 46 height 21
click at [322, 665] on div "Undo" at bounding box center [328, 802] width 52 height 21
click at [334, 665] on div "Undo" at bounding box center [335, 802] width 22 height 9
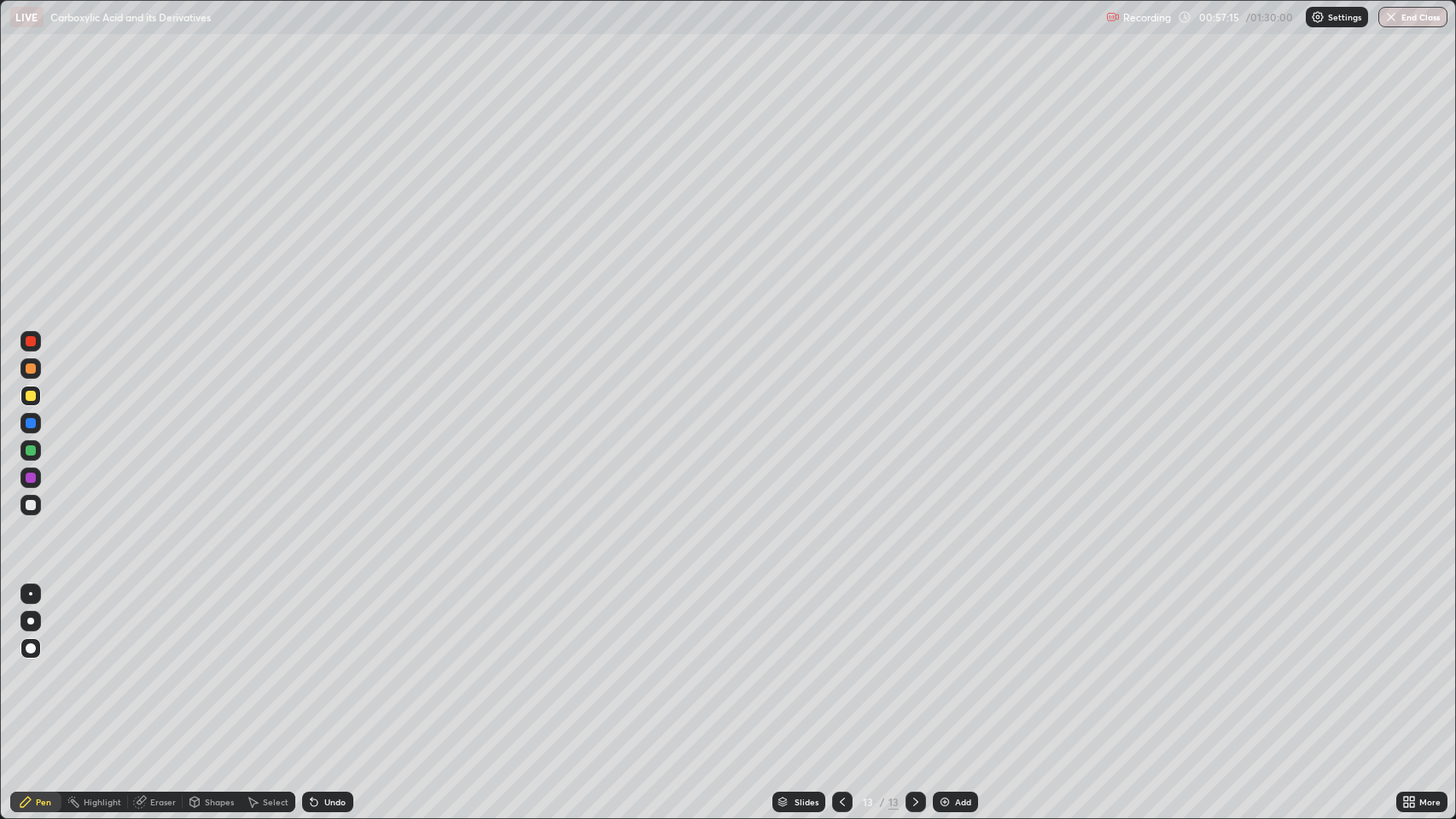
click at [33, 426] on div at bounding box center [31, 423] width 10 height 10
click at [220, 665] on div "Shapes" at bounding box center [219, 802] width 29 height 9
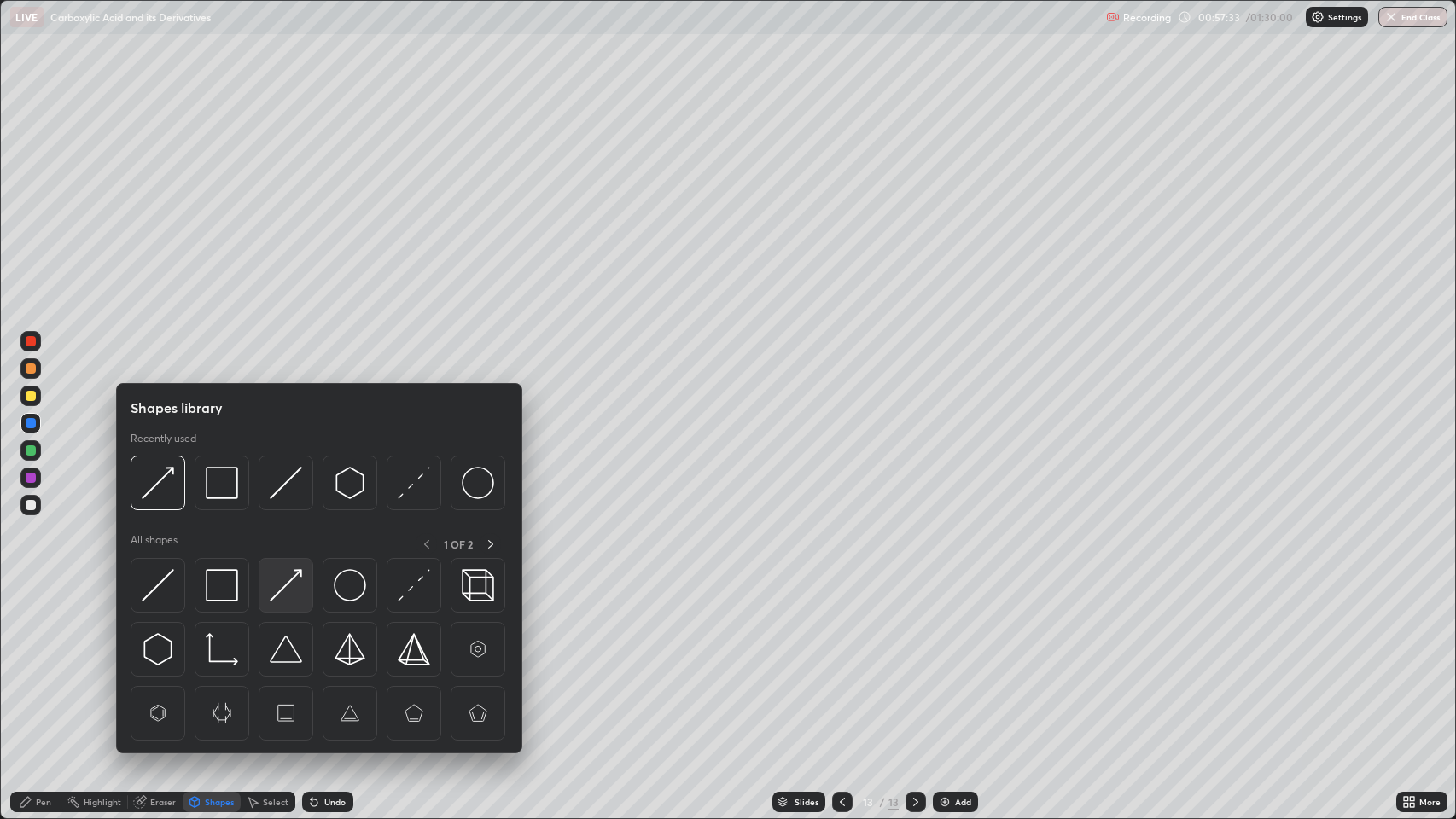
click at [283, 592] on img at bounding box center [285, 585] width 33 height 33
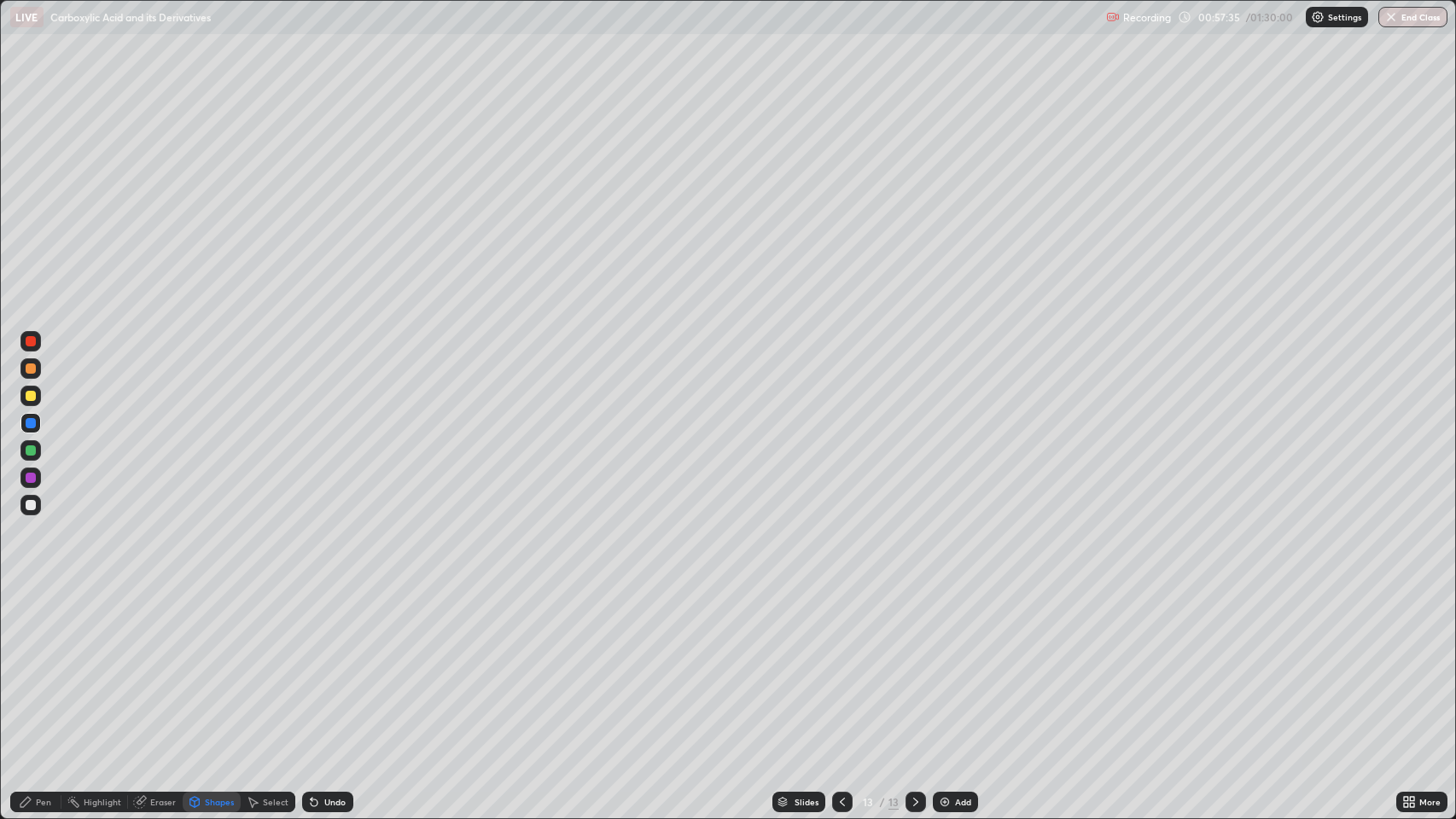
click at [37, 665] on div "Pen" at bounding box center [43, 802] width 15 height 9
click at [31, 447] on div at bounding box center [31, 450] width 10 height 10
click at [35, 473] on div at bounding box center [31, 478] width 21 height 21
click at [217, 665] on div "Shapes" at bounding box center [219, 802] width 29 height 9
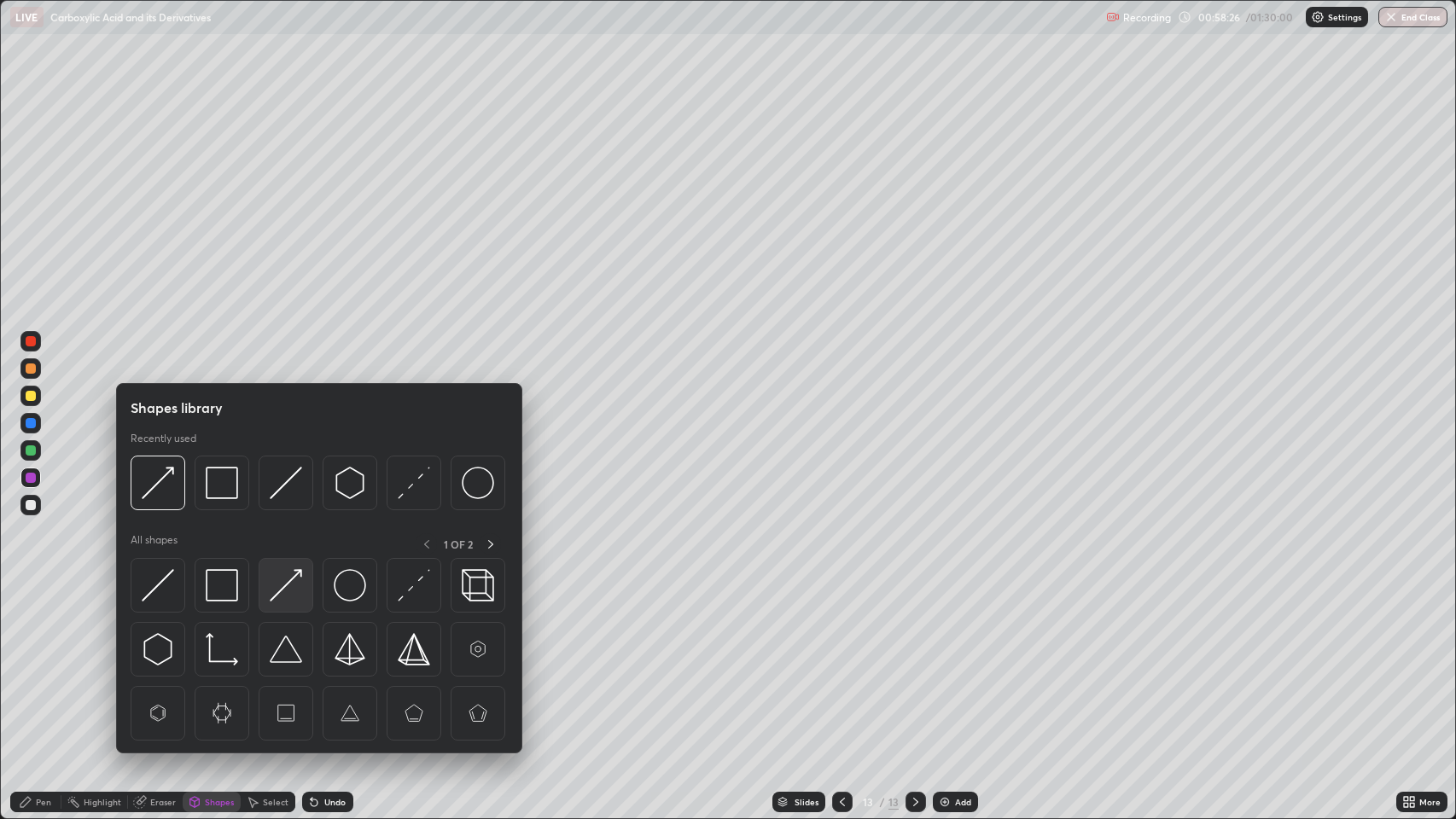
click at [280, 594] on img at bounding box center [285, 585] width 33 height 33
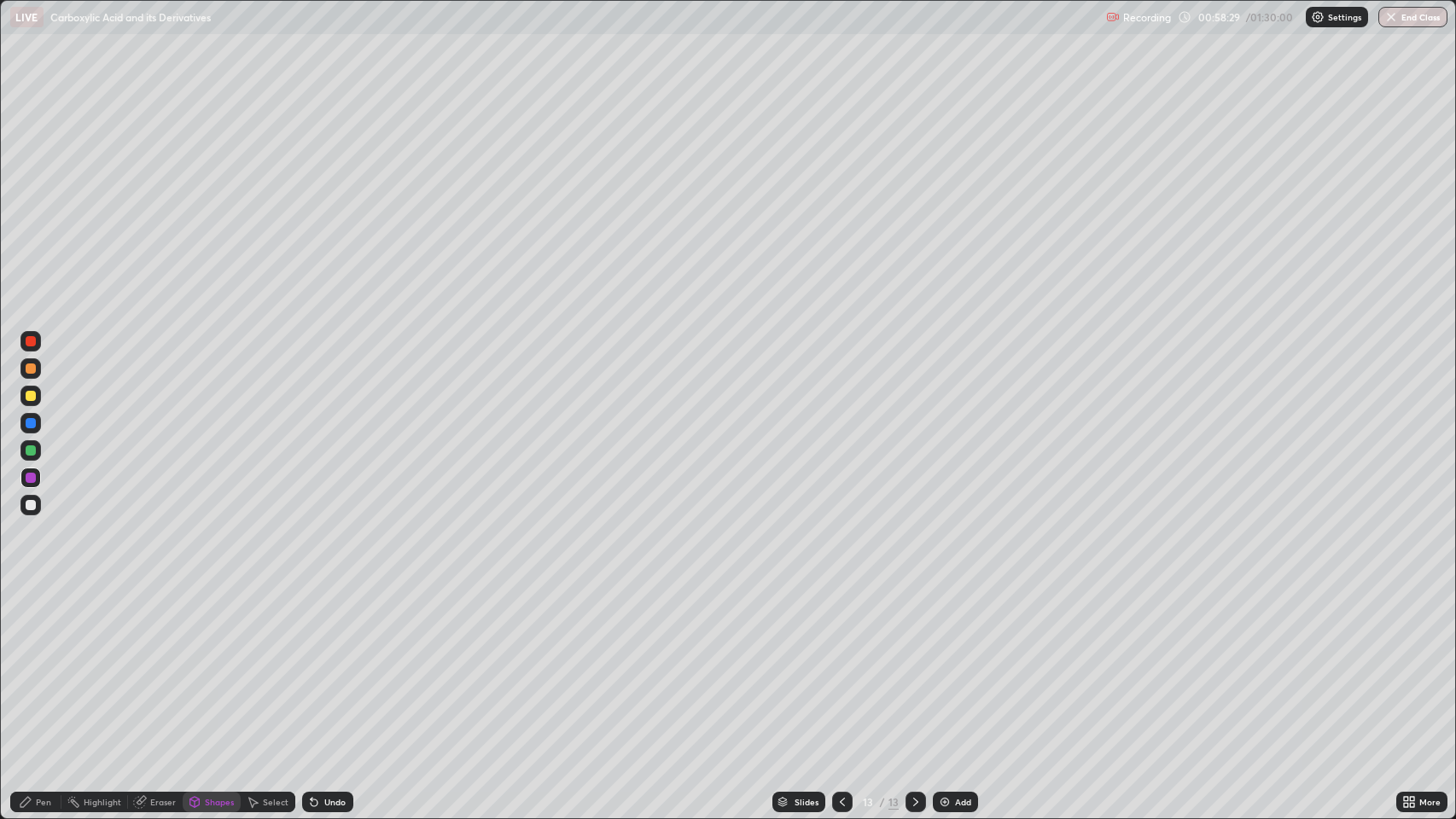
click at [32, 665] on icon at bounding box center [26, 802] width 14 height 14
click at [832, 665] on div at bounding box center [841, 802] width 21 height 21
click at [911, 665] on icon at bounding box center [916, 802] width 14 height 14
click at [962, 665] on div "Add" at bounding box center [962, 802] width 16 height 9
click at [213, 665] on div "Shapes" at bounding box center [219, 802] width 29 height 9
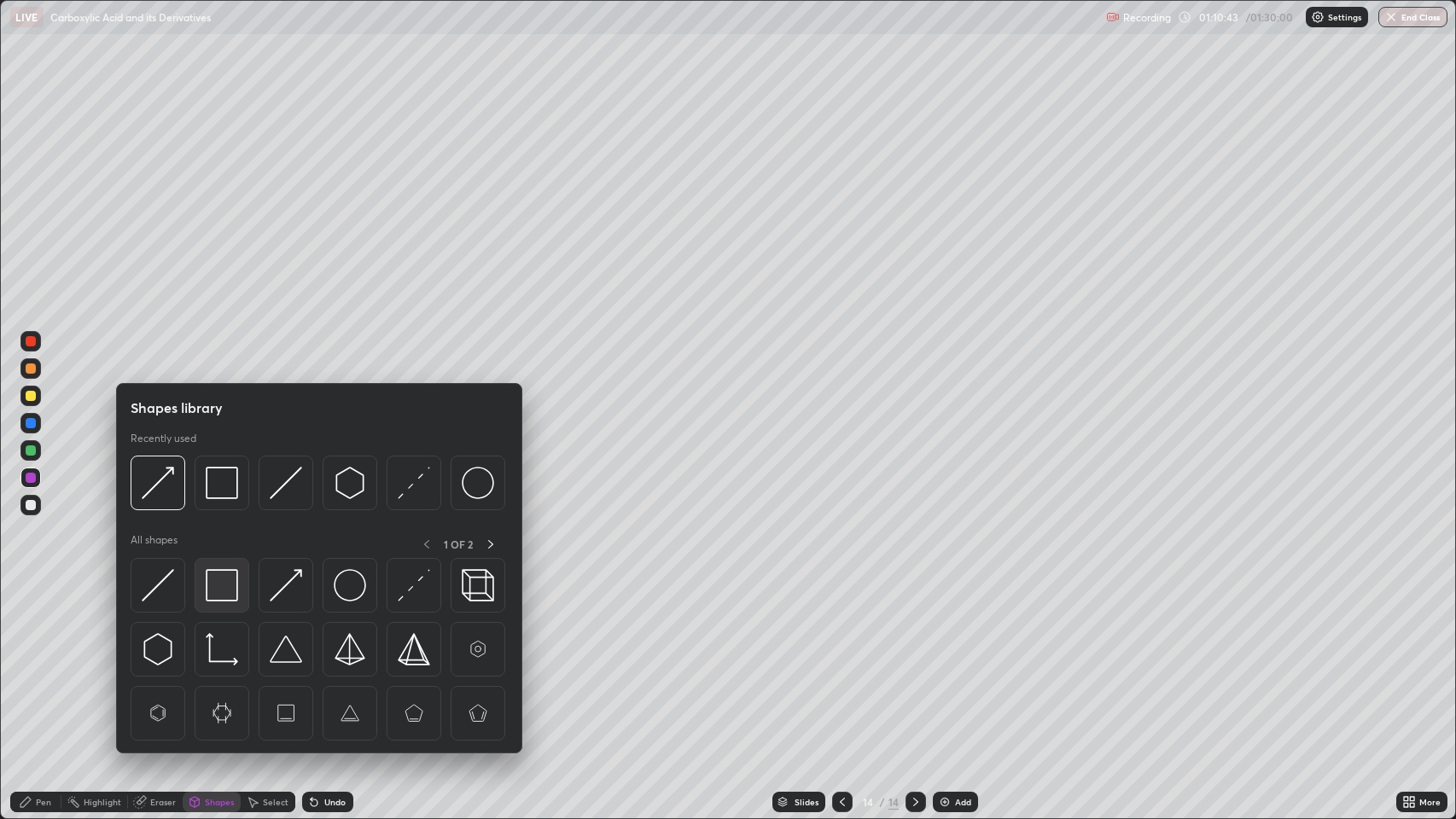
click at [220, 577] on img at bounding box center [221, 585] width 33 height 33
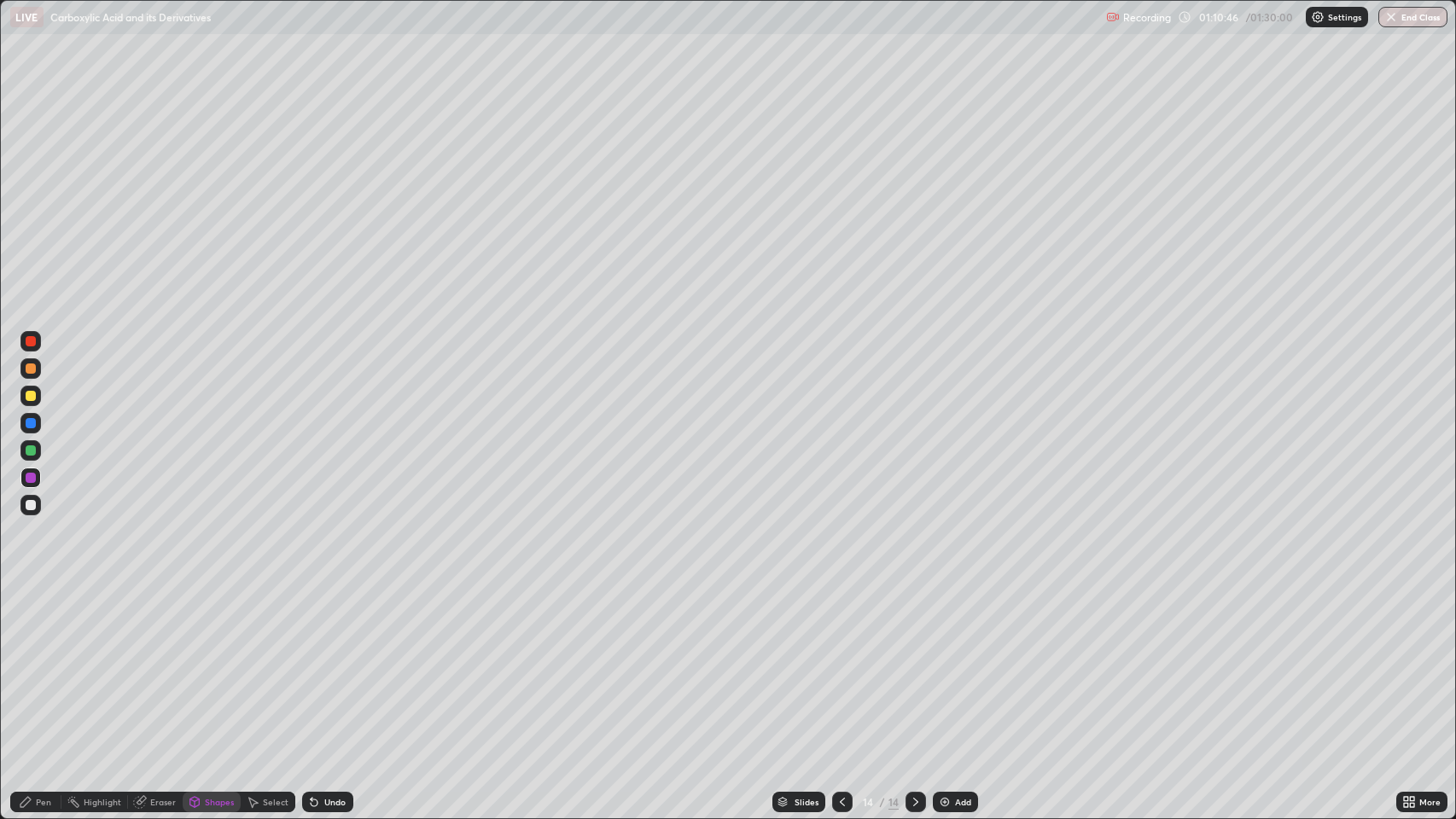
click at [29, 665] on icon at bounding box center [26, 802] width 14 height 14
click at [31, 395] on div at bounding box center [31, 396] width 10 height 10
click at [203, 665] on div "Shapes" at bounding box center [211, 802] width 58 height 21
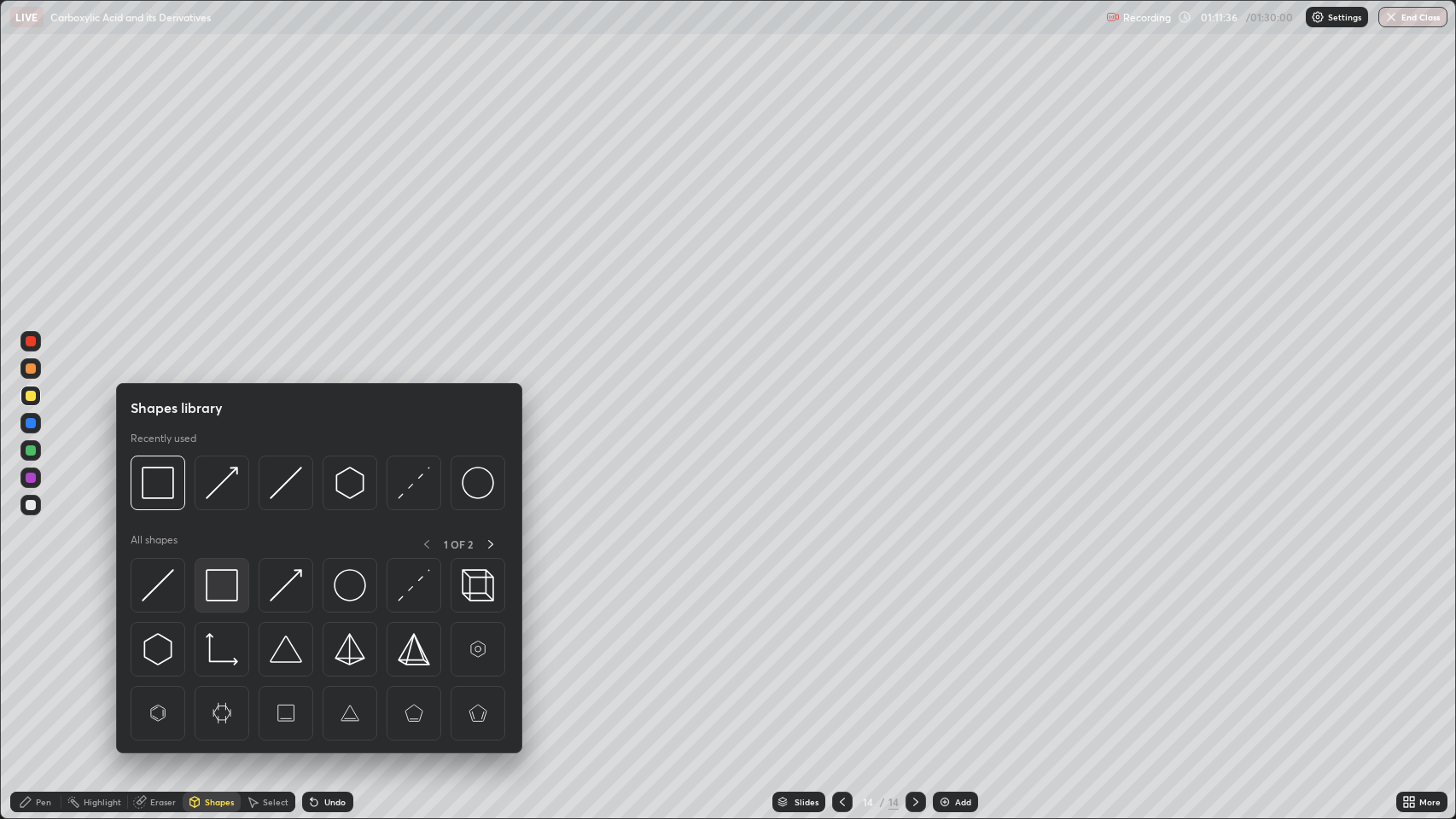
click at [221, 579] on img at bounding box center [221, 585] width 33 height 33
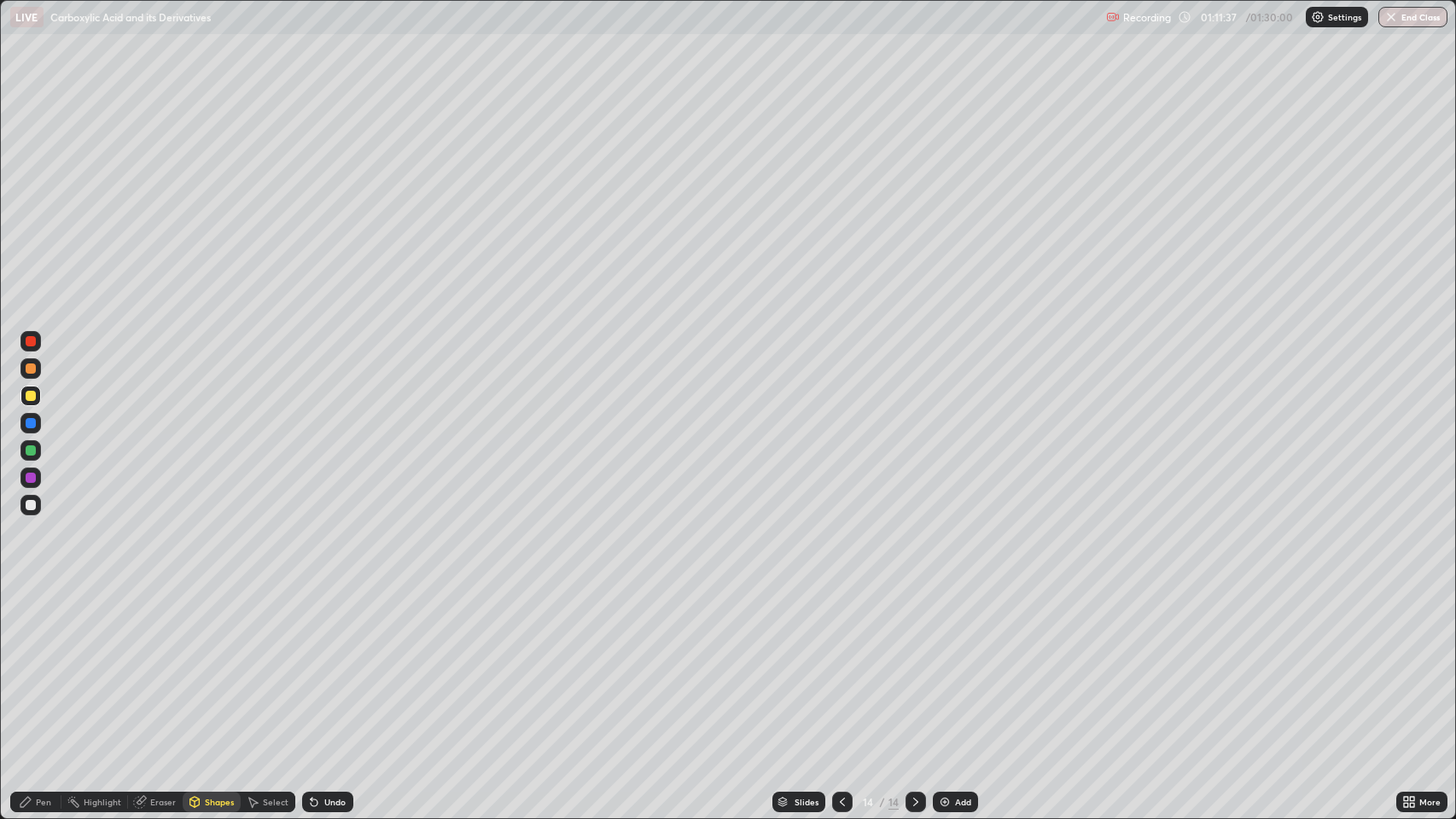
click at [32, 452] on div at bounding box center [31, 450] width 10 height 10
click at [31, 478] on div at bounding box center [31, 478] width 10 height 10
click at [211, 665] on div "Shapes" at bounding box center [219, 802] width 29 height 9
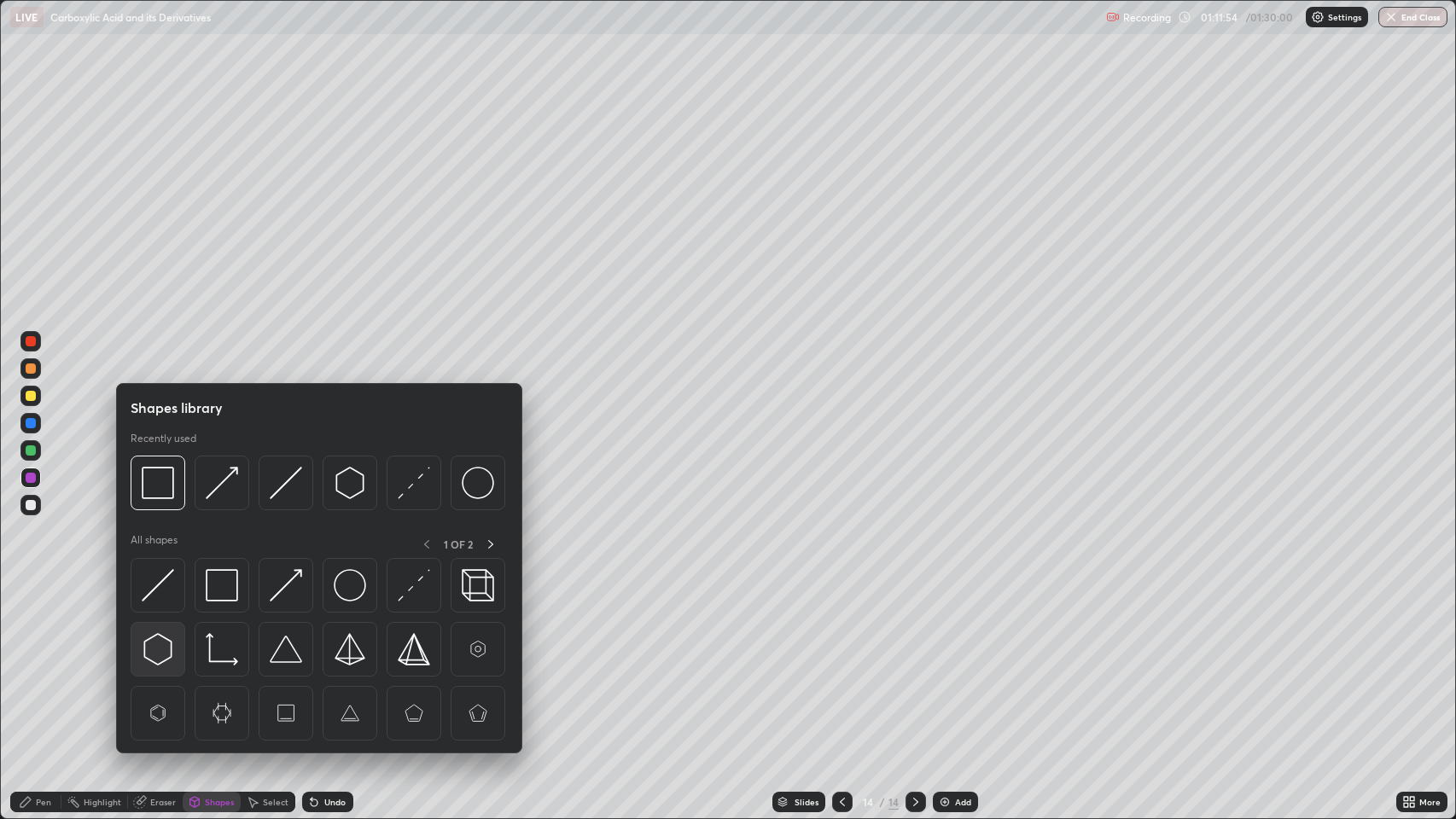
click at [156, 653] on img at bounding box center [158, 649] width 33 height 33
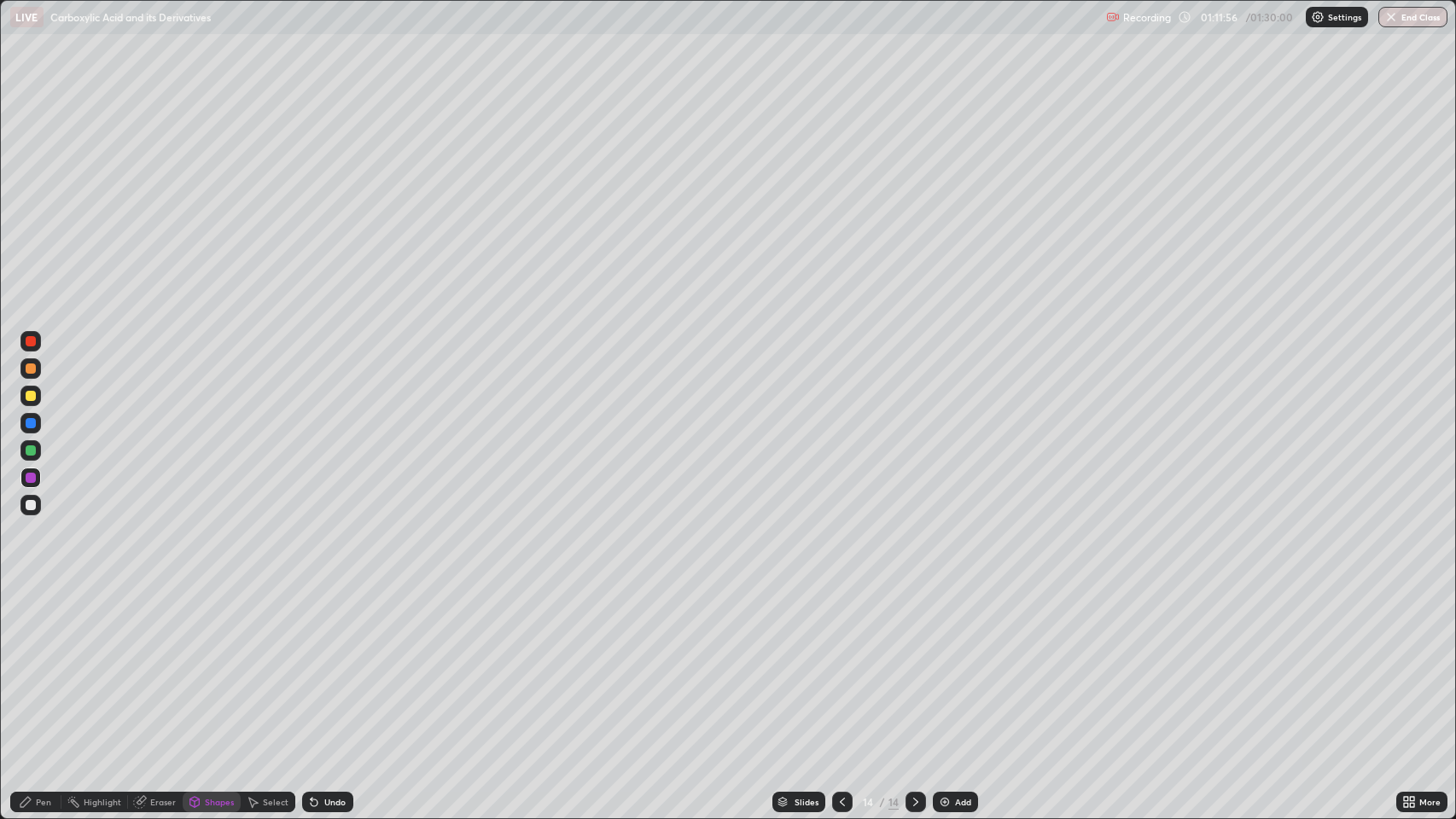
click at [46, 665] on div "Pen" at bounding box center [43, 802] width 15 height 9
click at [208, 665] on div "Shapes" at bounding box center [219, 802] width 29 height 9
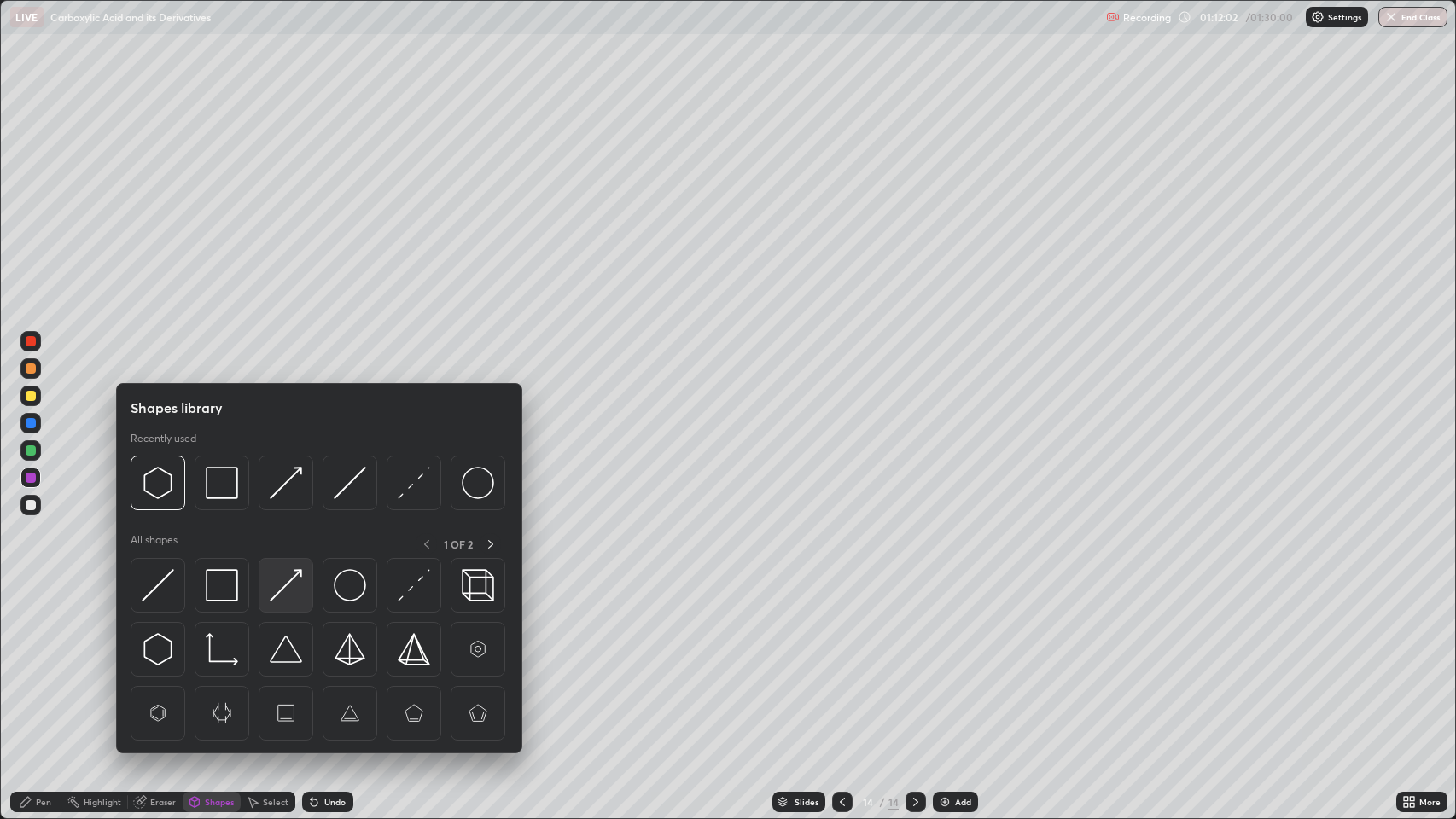
click at [290, 581] on img at bounding box center [285, 585] width 33 height 33
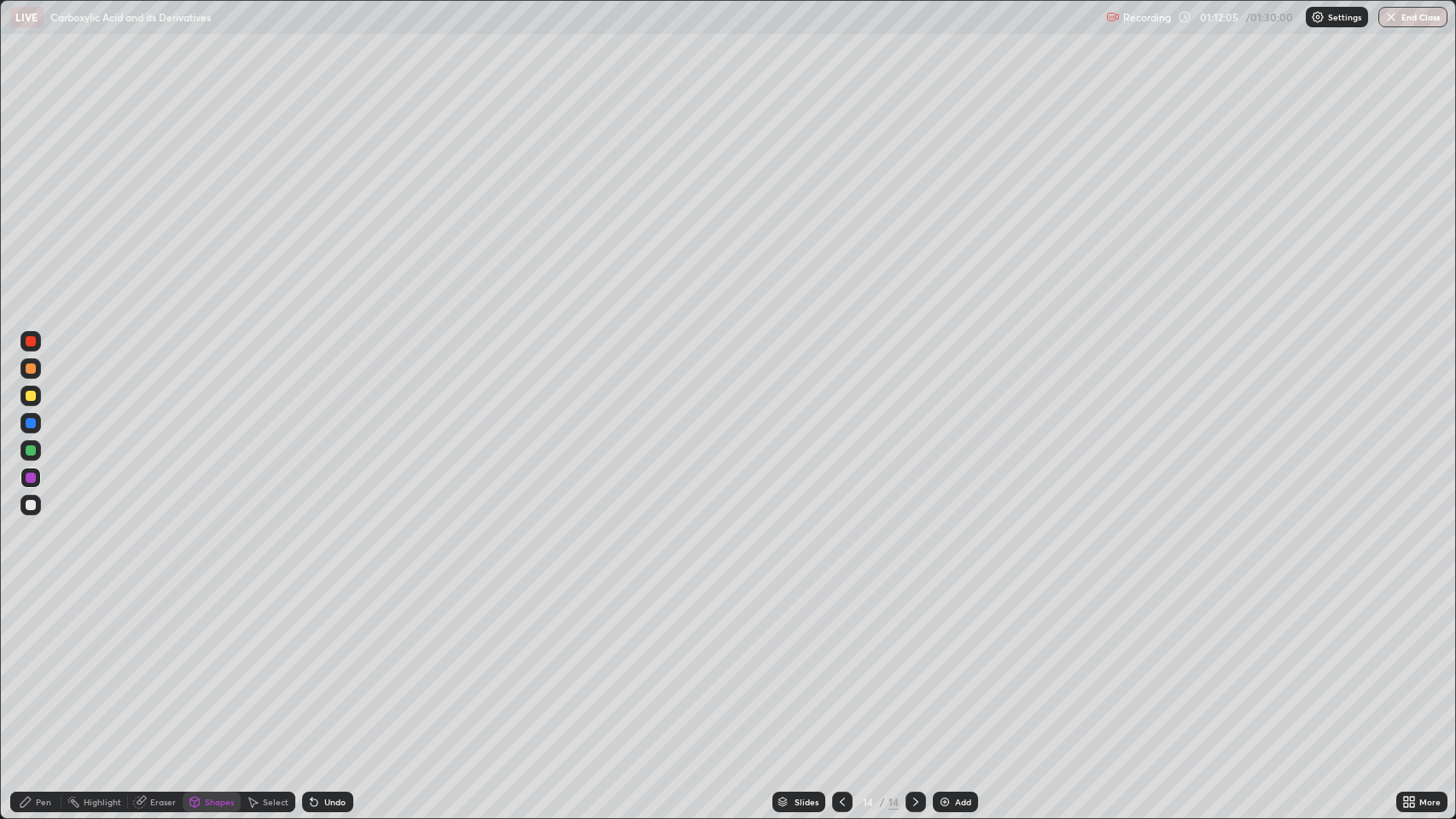
click at [36, 665] on div "Pen" at bounding box center [43, 802] width 15 height 9
click at [31, 451] on div at bounding box center [31, 450] width 10 height 10
click at [217, 665] on div "Shapes" at bounding box center [219, 802] width 29 height 9
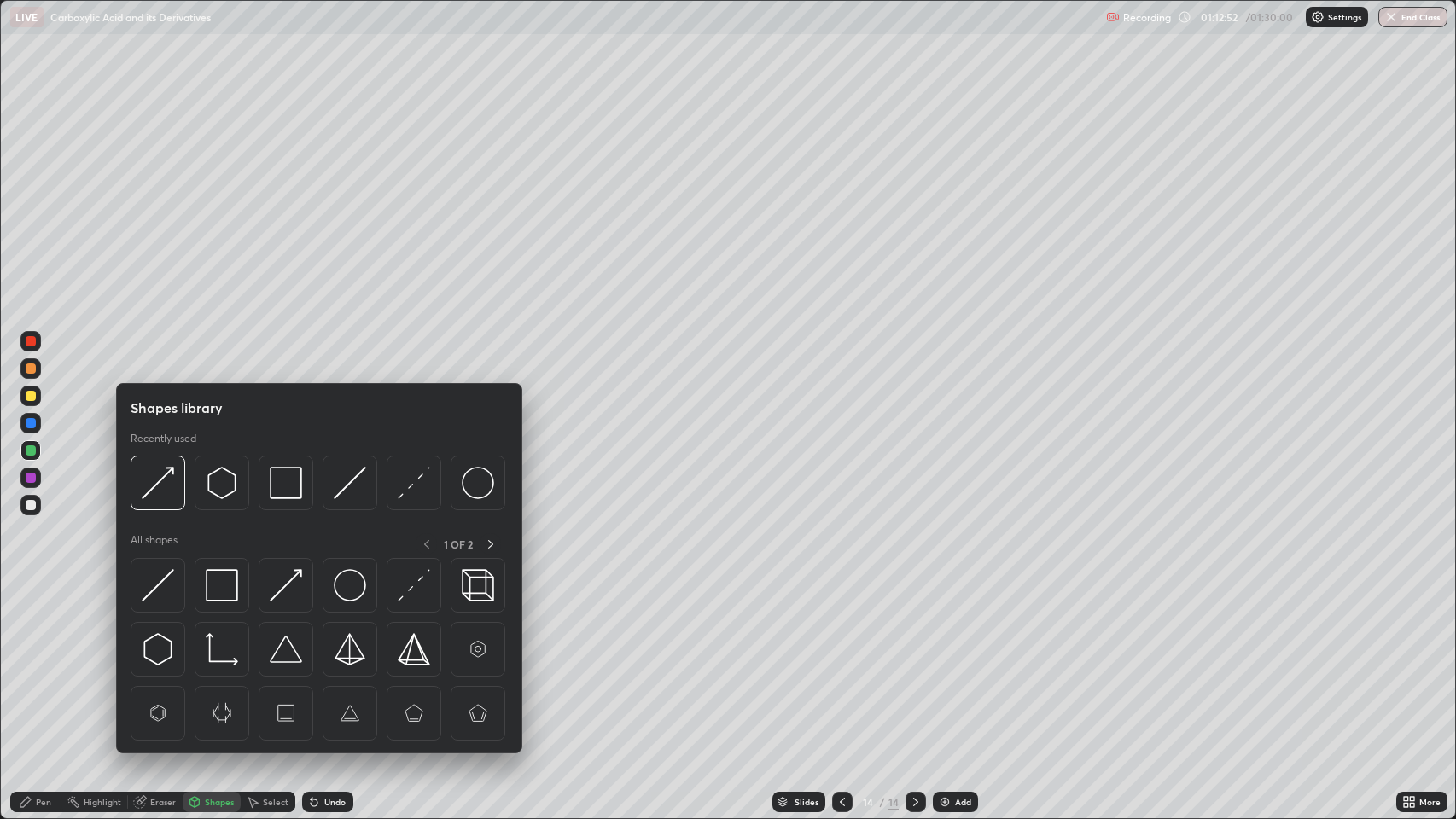
click at [167, 645] on img at bounding box center [158, 649] width 33 height 33
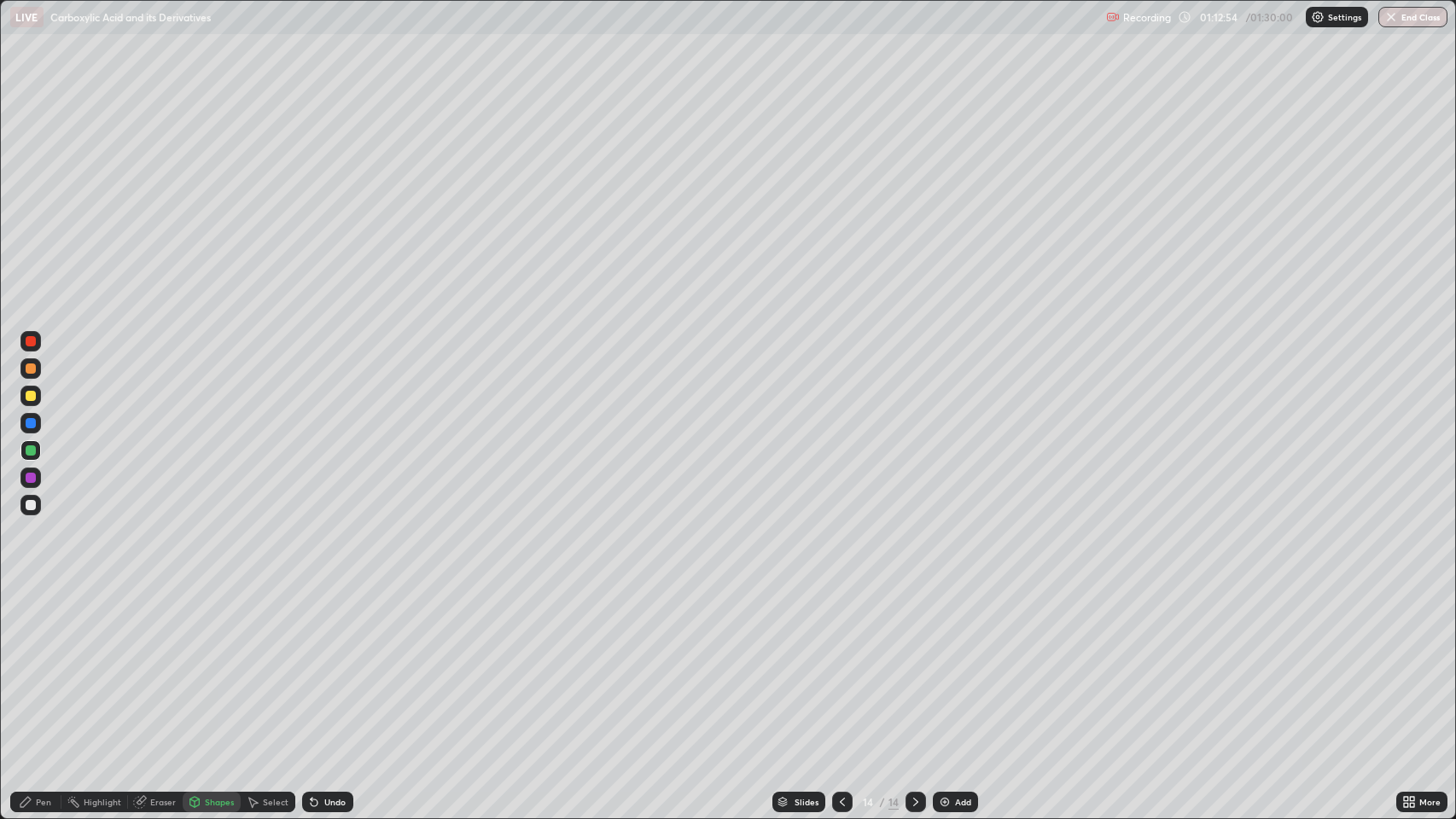
click at [26, 665] on icon at bounding box center [26, 802] width 10 height 10
click at [324, 665] on div "Undo" at bounding box center [335, 802] width 22 height 9
click at [313, 665] on icon at bounding box center [313, 803] width 7 height 7
click at [314, 665] on icon at bounding box center [313, 803] width 7 height 7
click at [211, 665] on div "Shapes" at bounding box center [219, 802] width 29 height 9
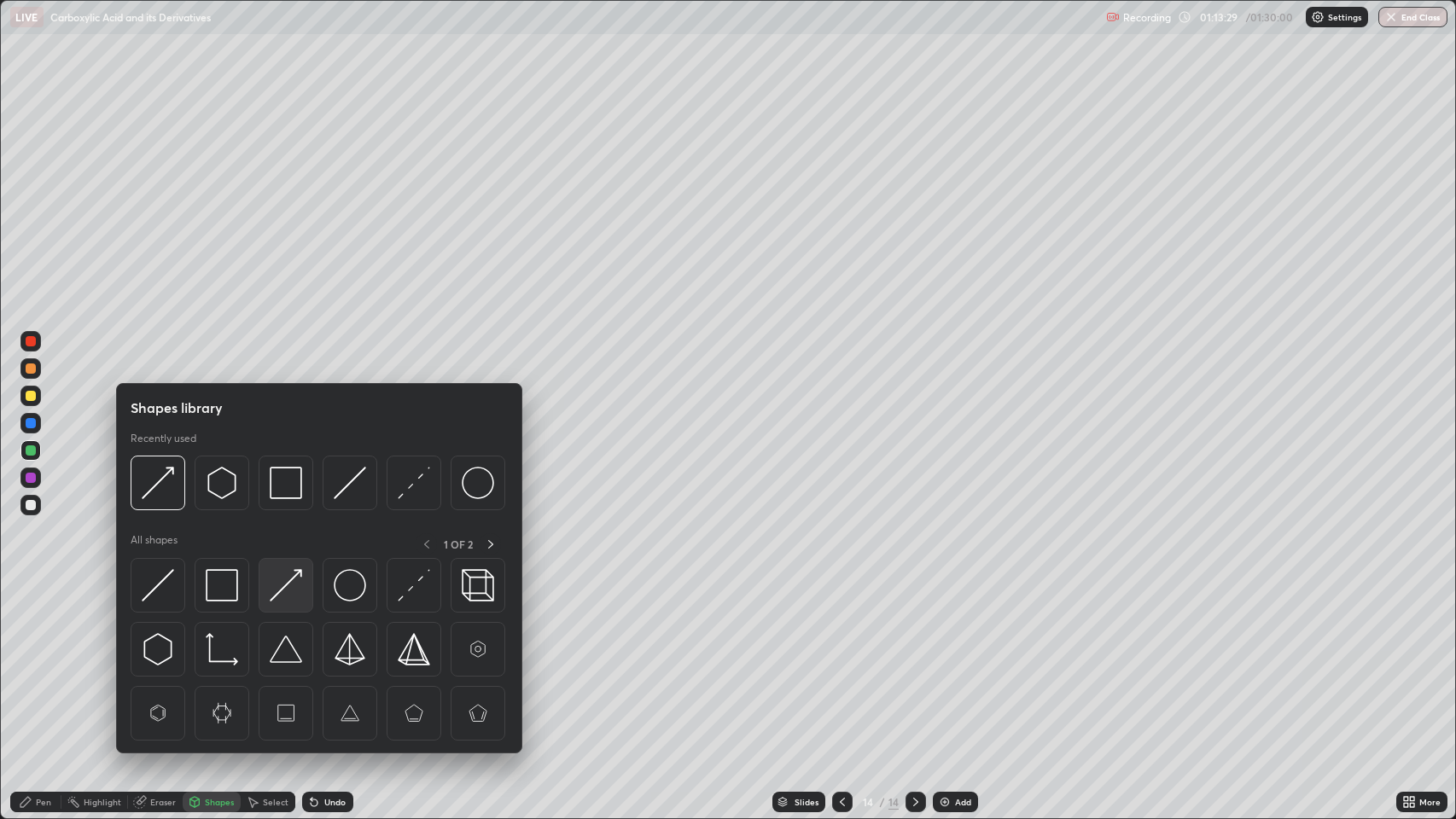
click at [291, 577] on img at bounding box center [285, 585] width 33 height 33
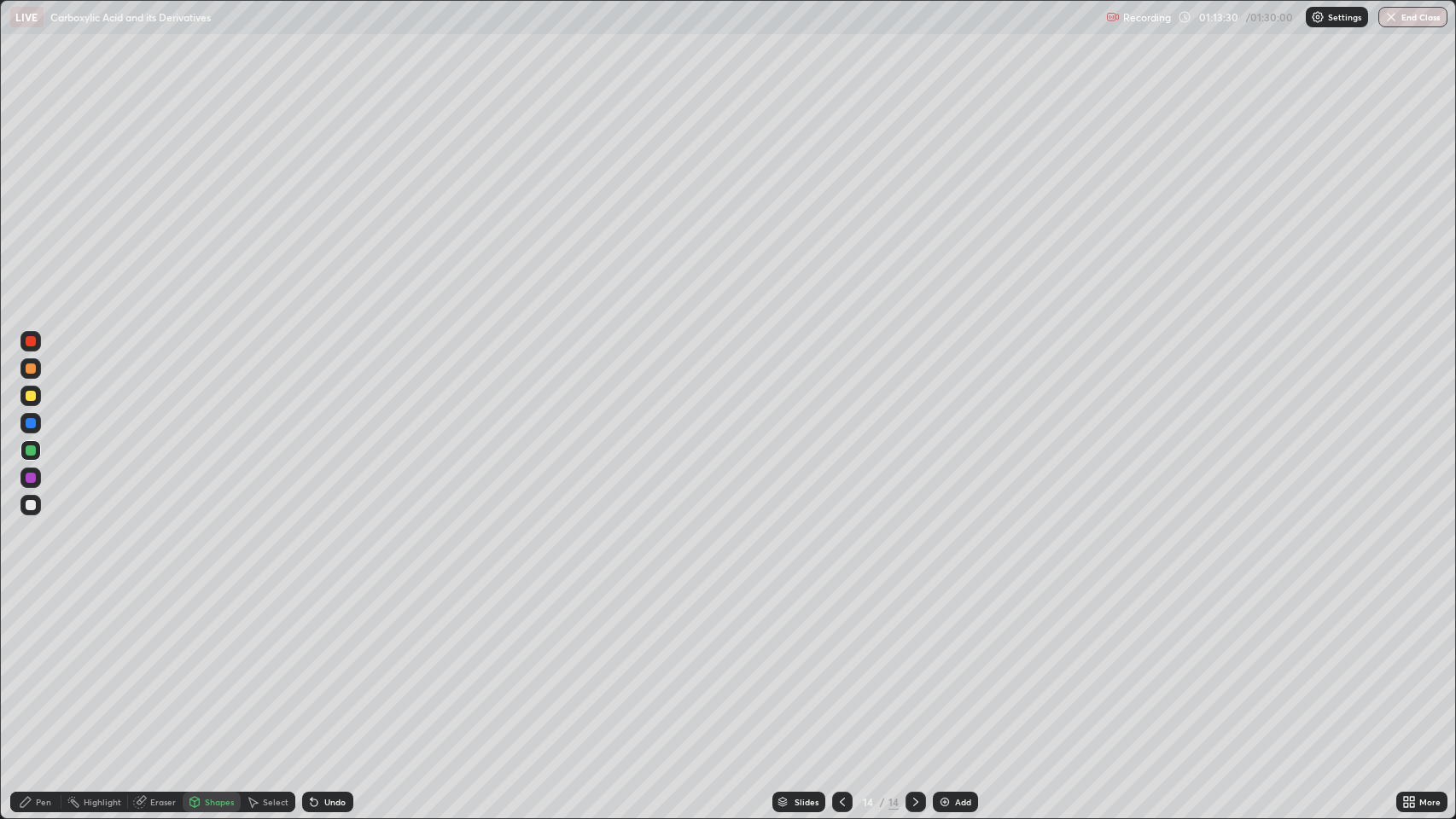
click at [27, 399] on div at bounding box center [31, 396] width 10 height 10
click at [40, 665] on div "Pen" at bounding box center [43, 802] width 15 height 9
click at [960, 665] on div "Add" at bounding box center [962, 802] width 16 height 9
click at [209, 665] on div "Shapes" at bounding box center [219, 802] width 29 height 9
click at [328, 665] on div "Undo" at bounding box center [335, 802] width 22 height 9
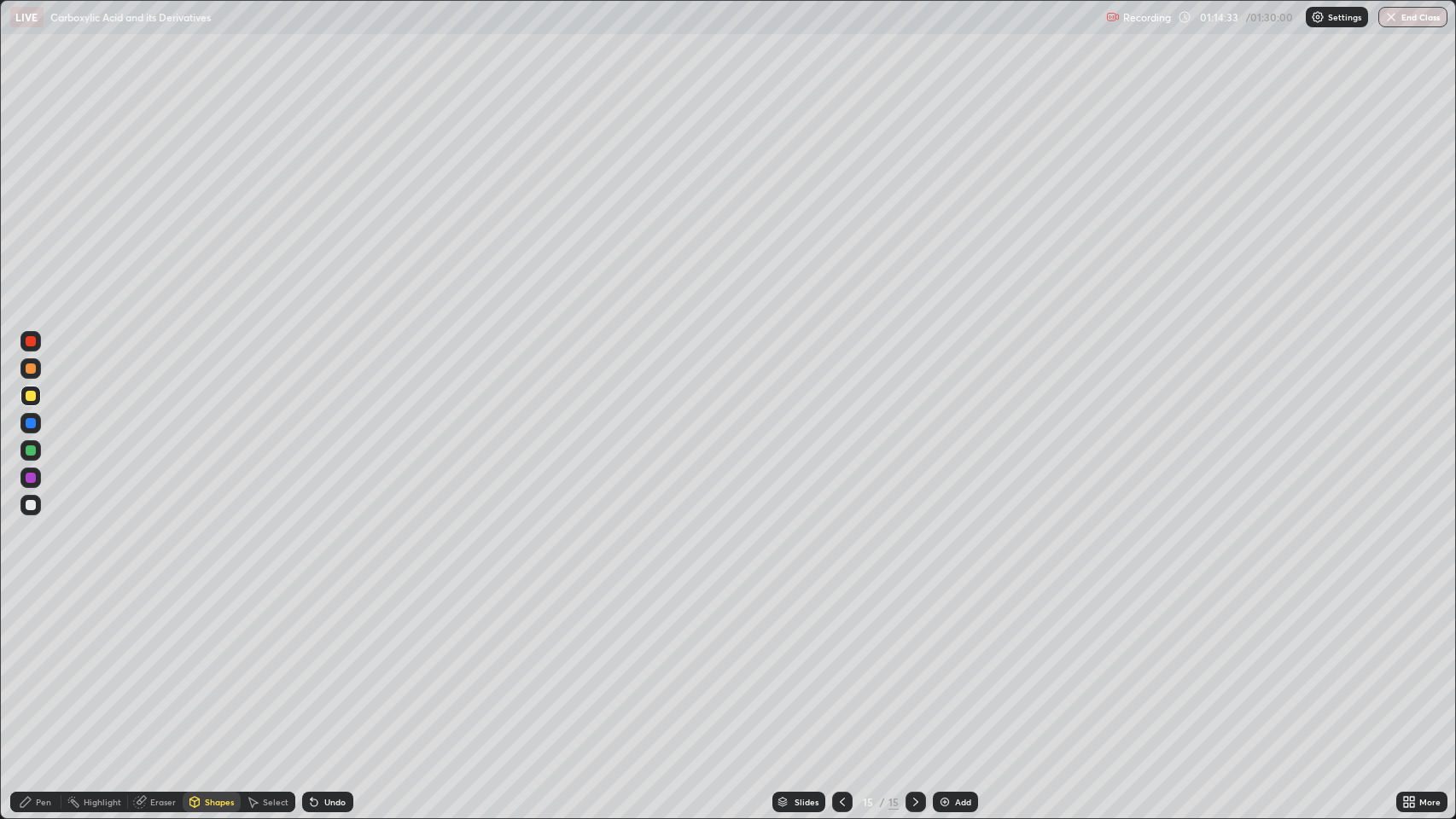
click at [212, 665] on div "Shapes" at bounding box center [219, 802] width 29 height 9
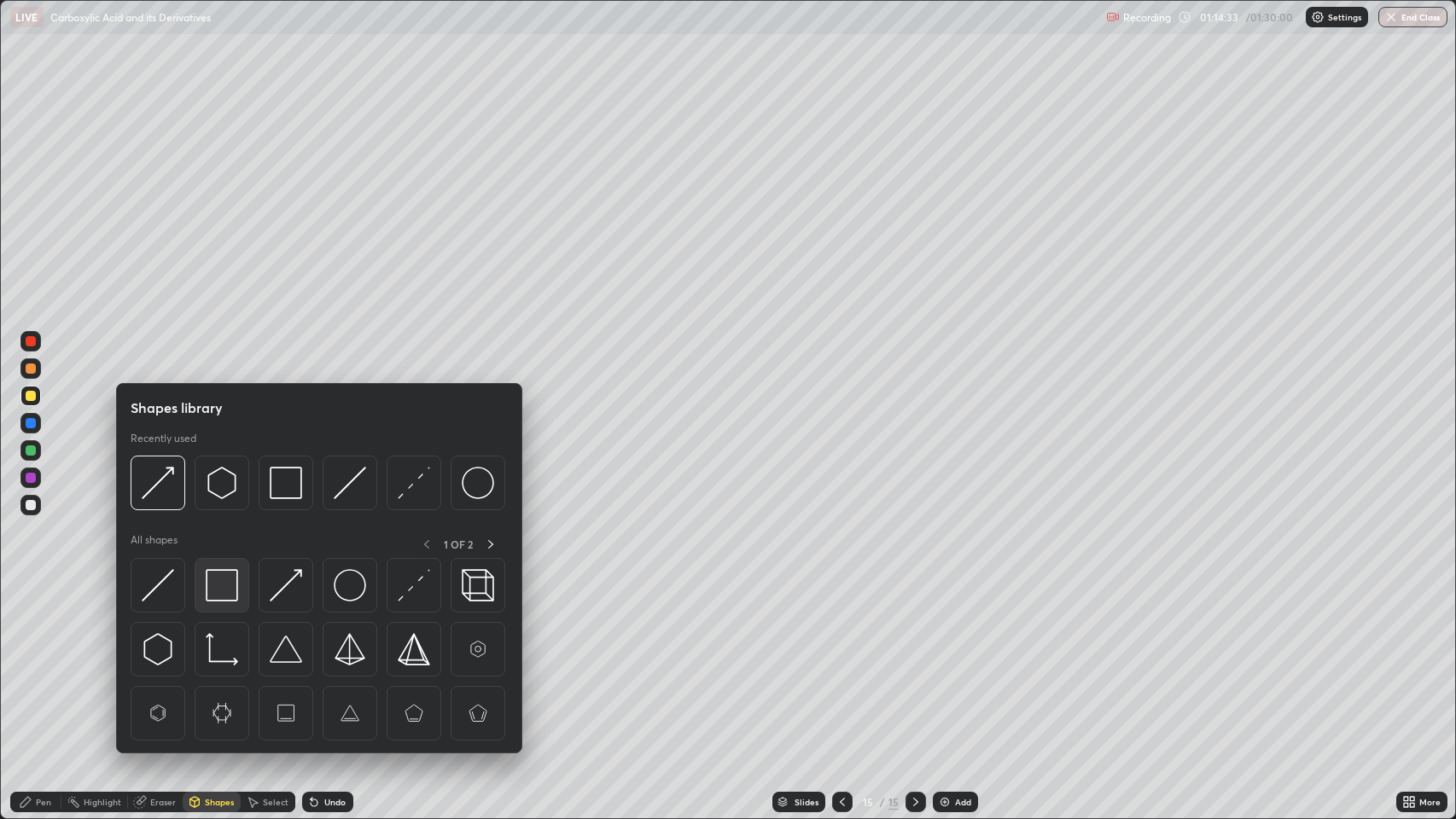
click at [225, 581] on img at bounding box center [221, 585] width 33 height 33
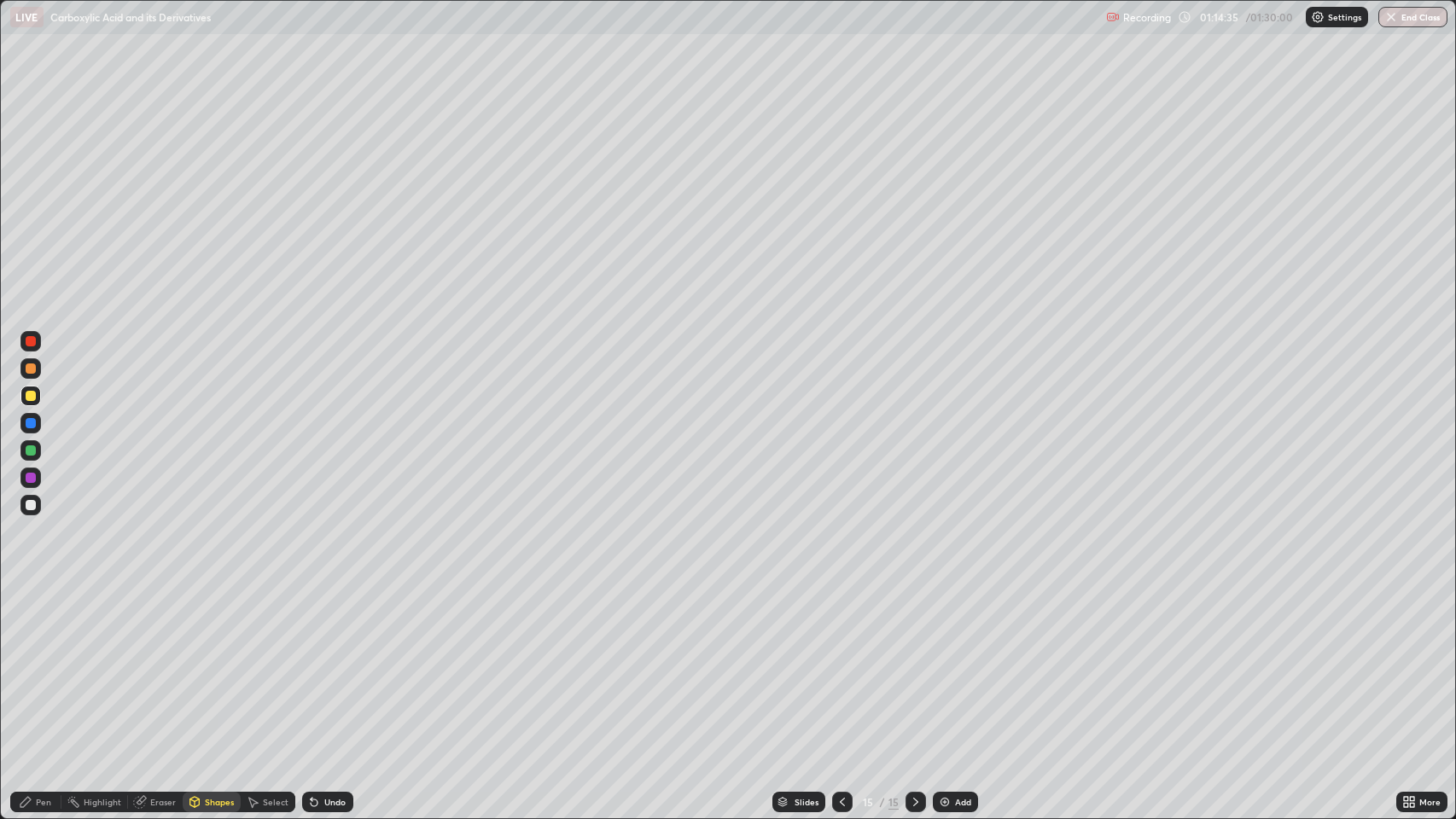
click at [39, 665] on div "Pen" at bounding box center [43, 802] width 15 height 9
click at [29, 422] on div at bounding box center [31, 423] width 10 height 10
click at [215, 665] on div "Shapes" at bounding box center [219, 802] width 29 height 9
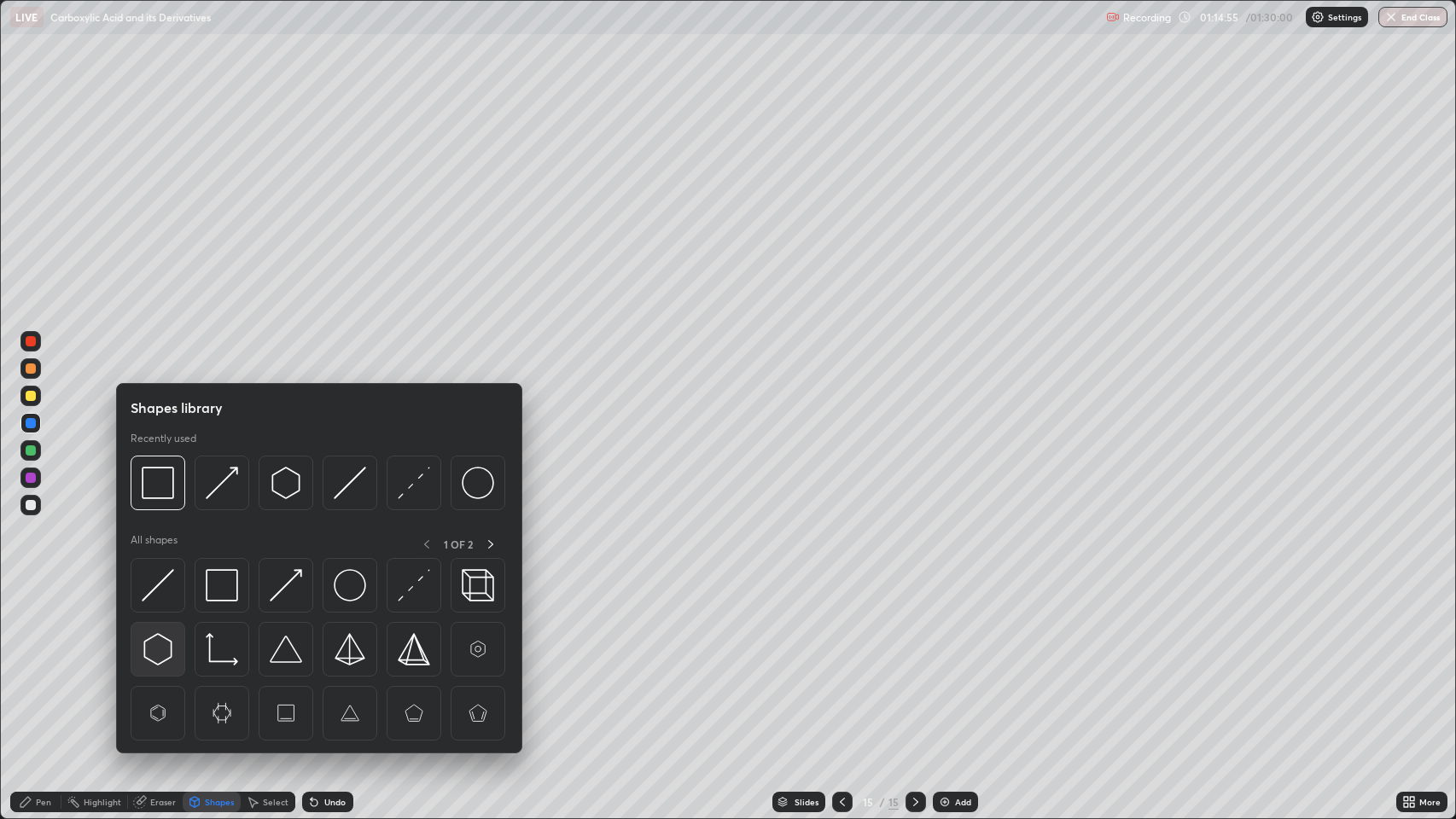
click at [158, 651] on img at bounding box center [158, 649] width 33 height 33
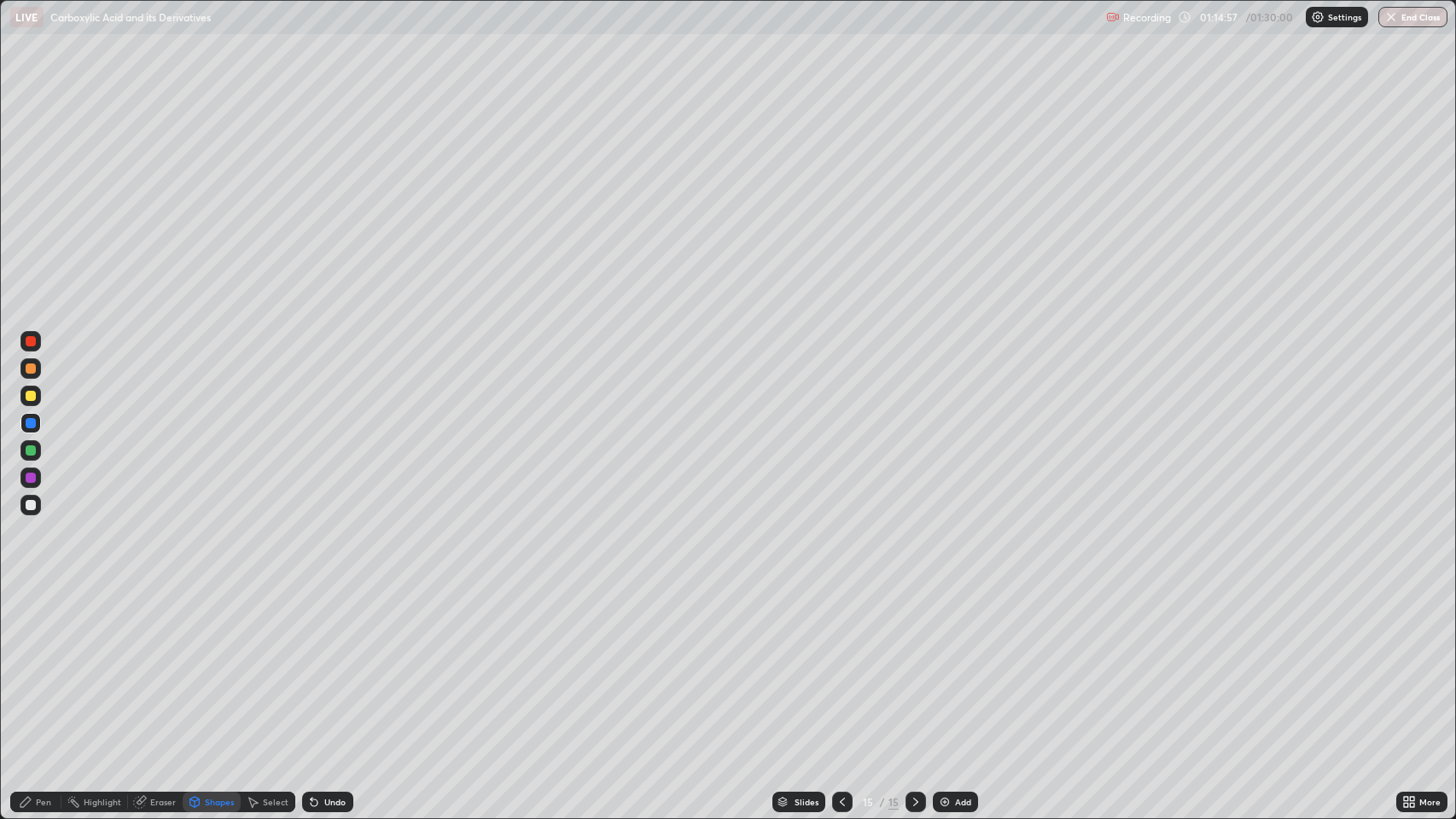
click at [43, 665] on div "Pen" at bounding box center [43, 802] width 15 height 9
click at [212, 665] on div "Shapes" at bounding box center [219, 802] width 29 height 9
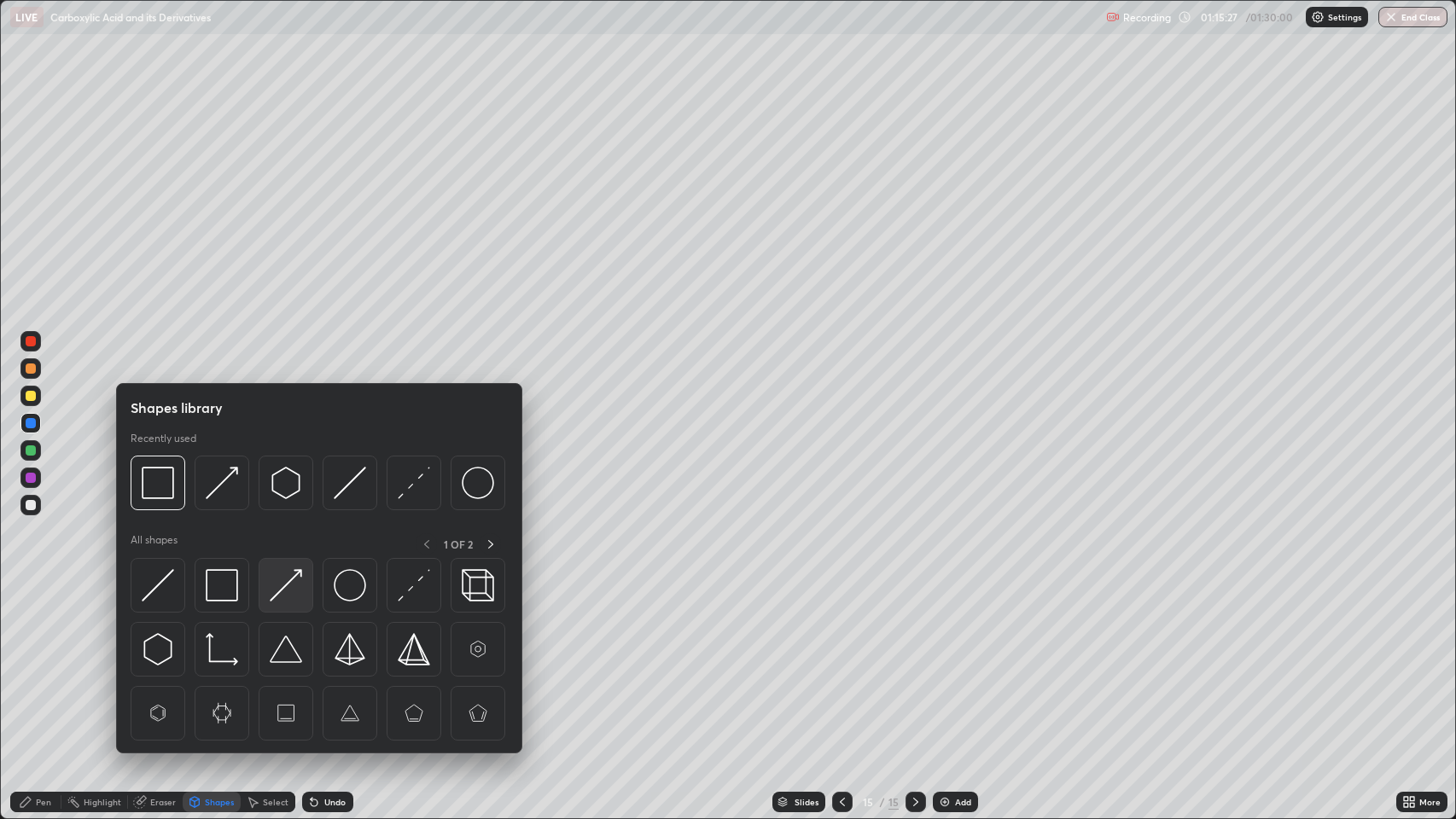
click at [287, 588] on img at bounding box center [285, 585] width 33 height 33
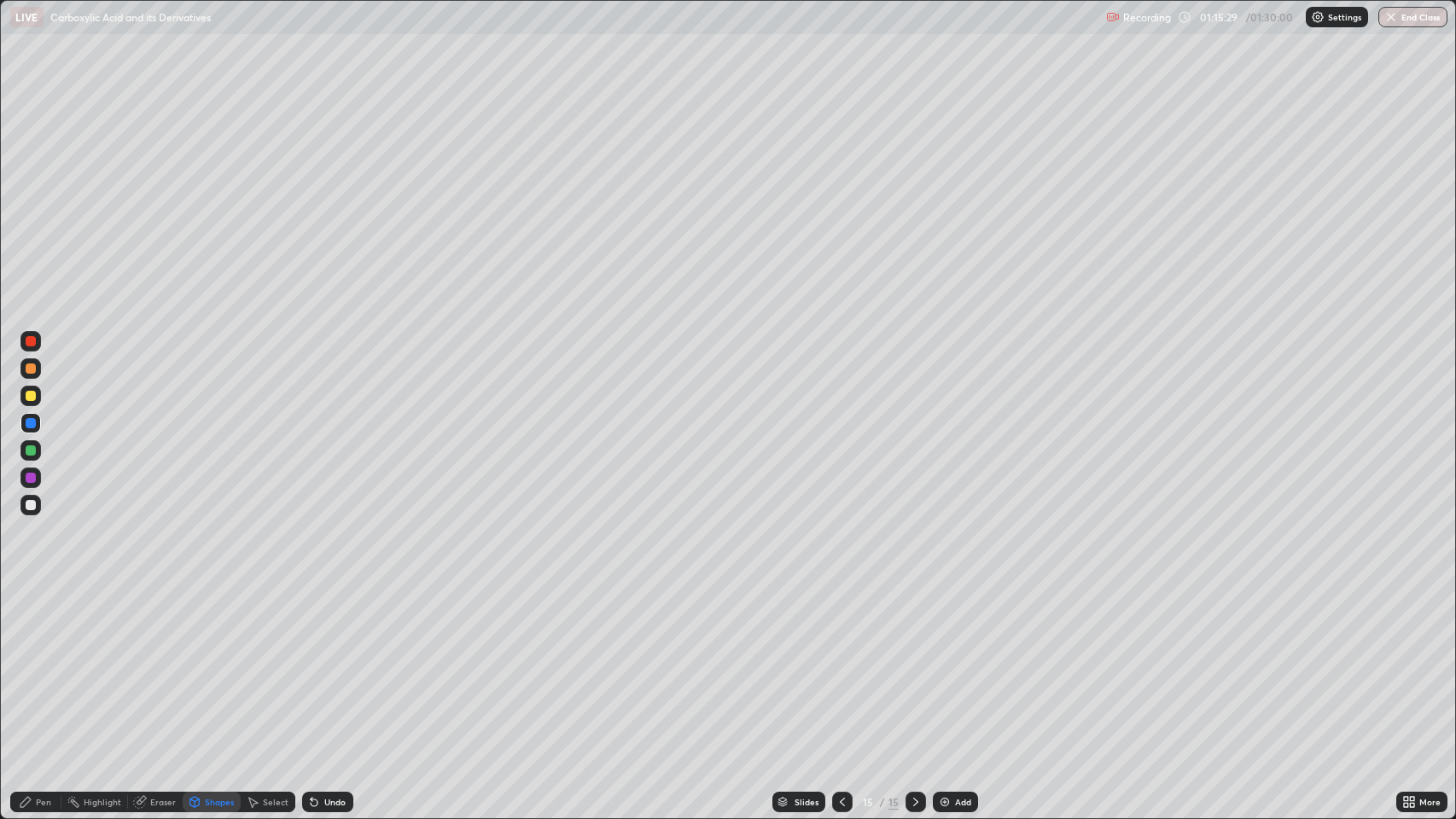
click at [46, 665] on div "Pen" at bounding box center [43, 802] width 15 height 9
click at [319, 665] on div "Undo" at bounding box center [328, 802] width 52 height 21
click at [314, 665] on icon at bounding box center [314, 802] width 14 height 14
click at [312, 665] on icon at bounding box center [313, 803] width 7 height 7
click at [28, 395] on div at bounding box center [31, 396] width 10 height 10
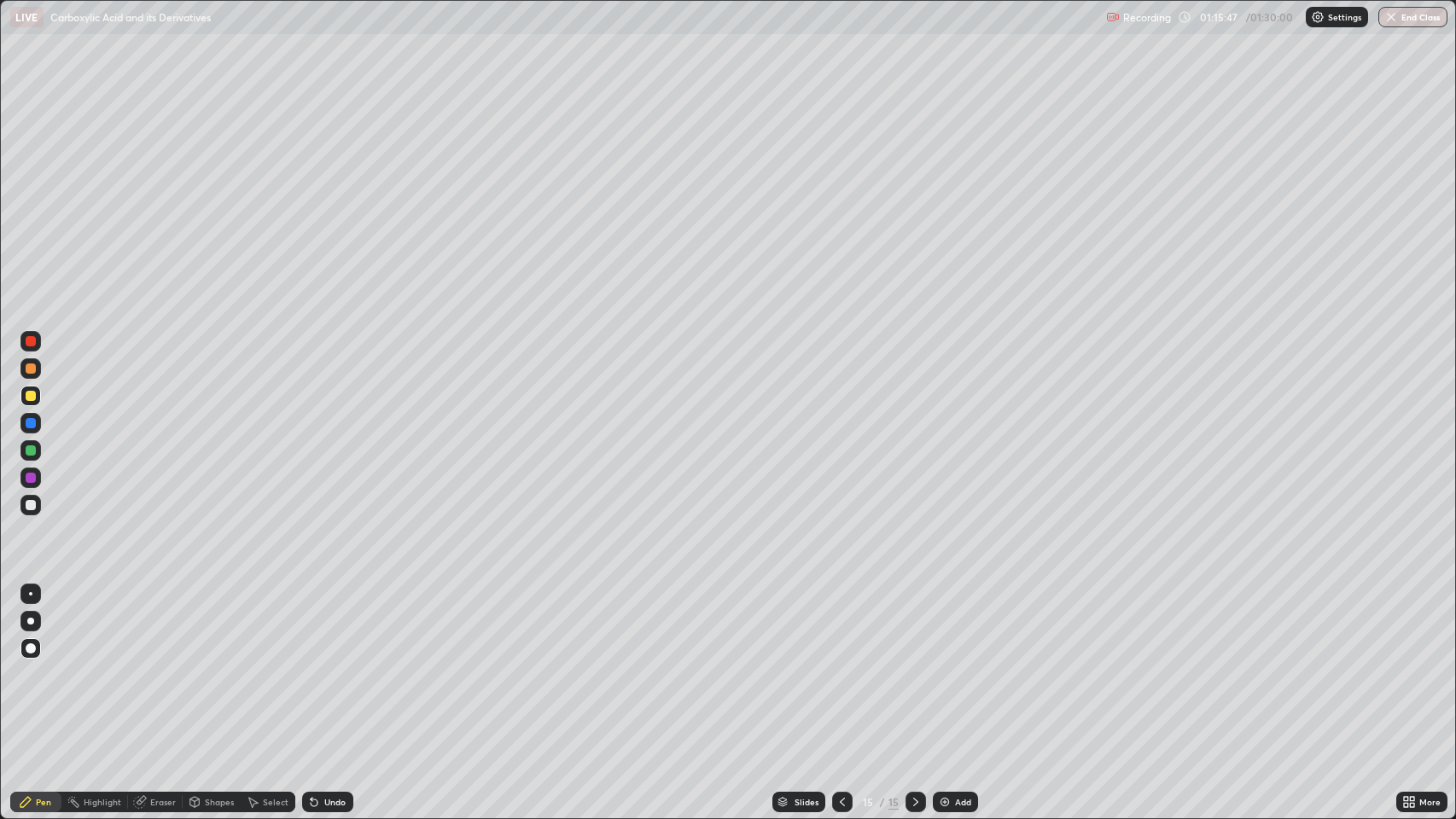
click at [156, 665] on div "Eraser" at bounding box center [164, 802] width 26 height 9
click at [46, 665] on div "Pen" at bounding box center [43, 802] width 15 height 9
click at [214, 665] on div "Shapes" at bounding box center [219, 802] width 29 height 9
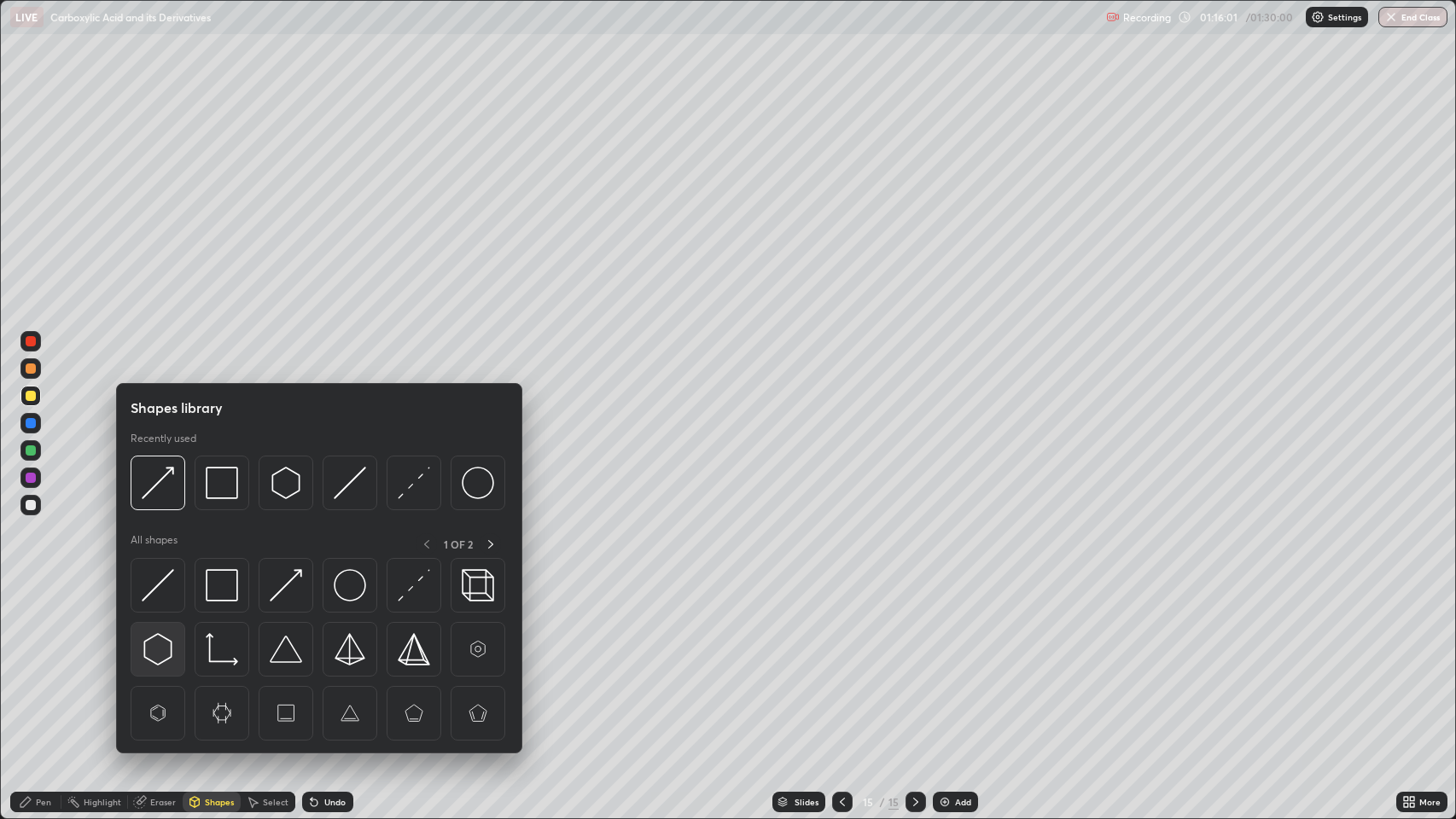
click at [156, 643] on img at bounding box center [158, 649] width 33 height 33
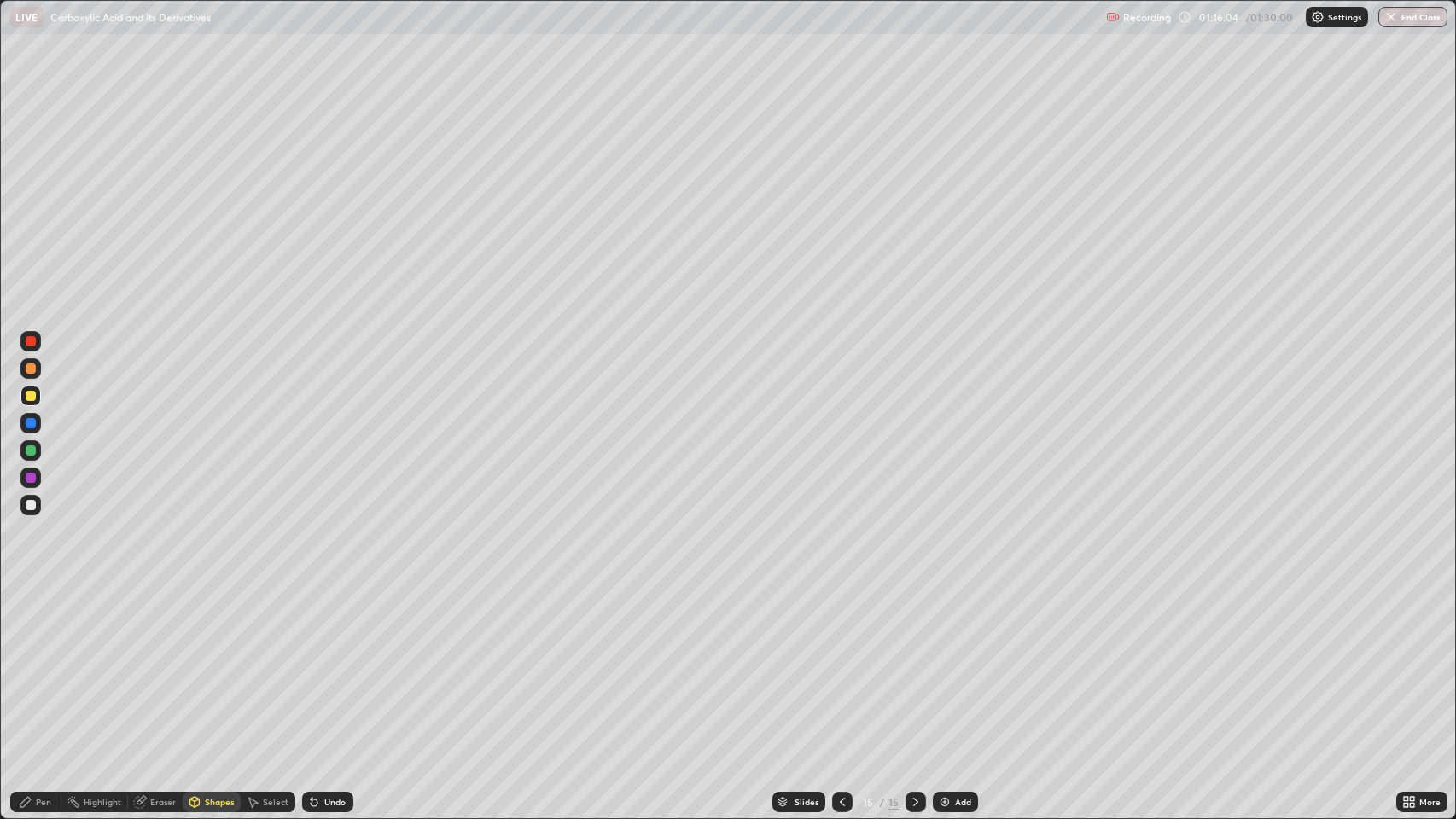
click at [46, 665] on div "Pen" at bounding box center [43, 802] width 15 height 9
click at [328, 665] on div "Undo" at bounding box center [335, 802] width 22 height 9
click at [333, 665] on div "Undo" at bounding box center [335, 802] width 22 height 9
click at [31, 478] on div at bounding box center [31, 478] width 10 height 10
click at [329, 665] on div "Undo" at bounding box center [335, 802] width 22 height 9
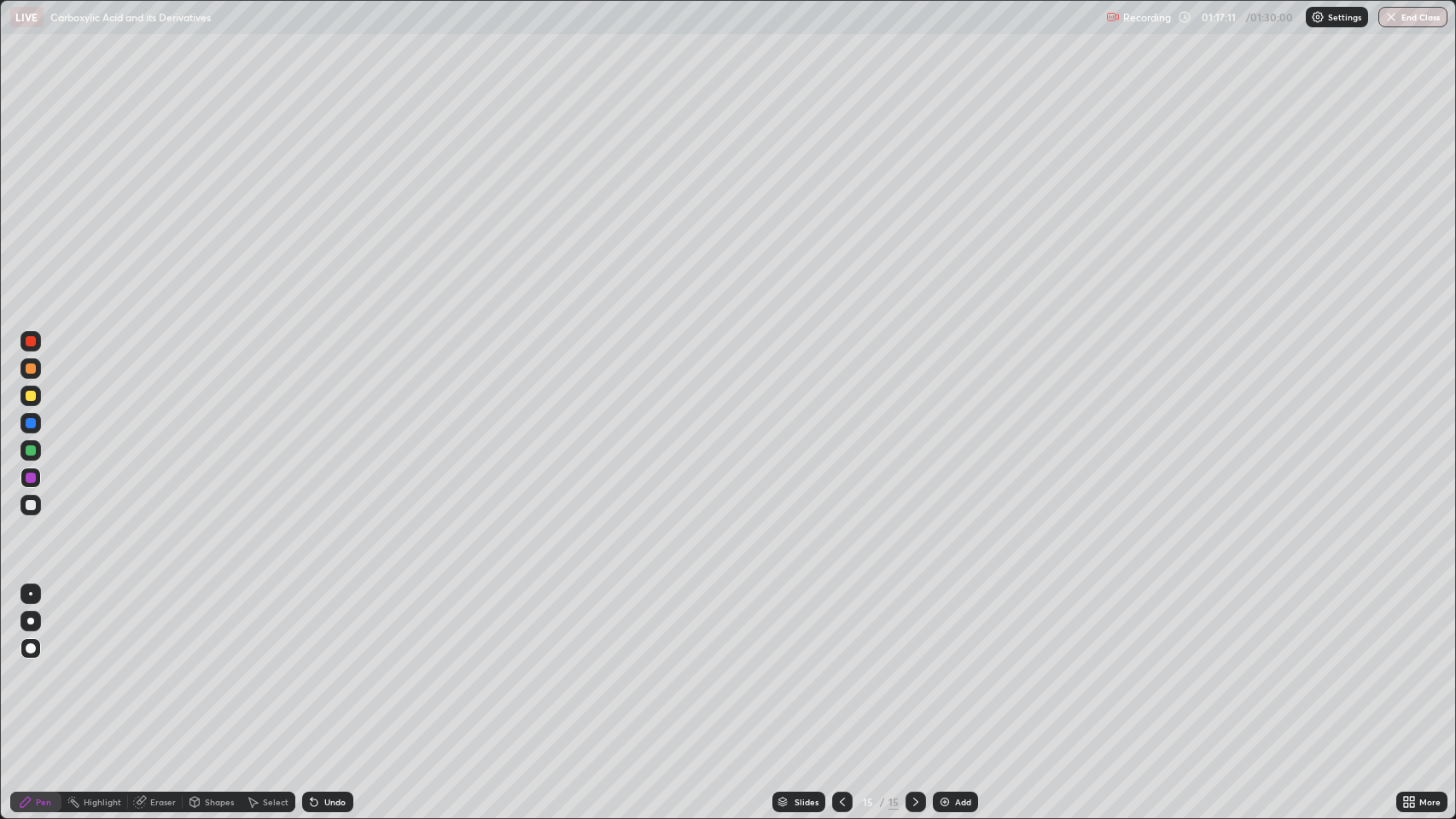
click at [955, 665] on div "Add" at bounding box center [955, 802] width 46 height 21
click at [31, 396] on div at bounding box center [31, 396] width 10 height 10
click at [324, 665] on div "Undo" at bounding box center [335, 802] width 22 height 9
click at [219, 665] on div "Shapes" at bounding box center [219, 802] width 29 height 9
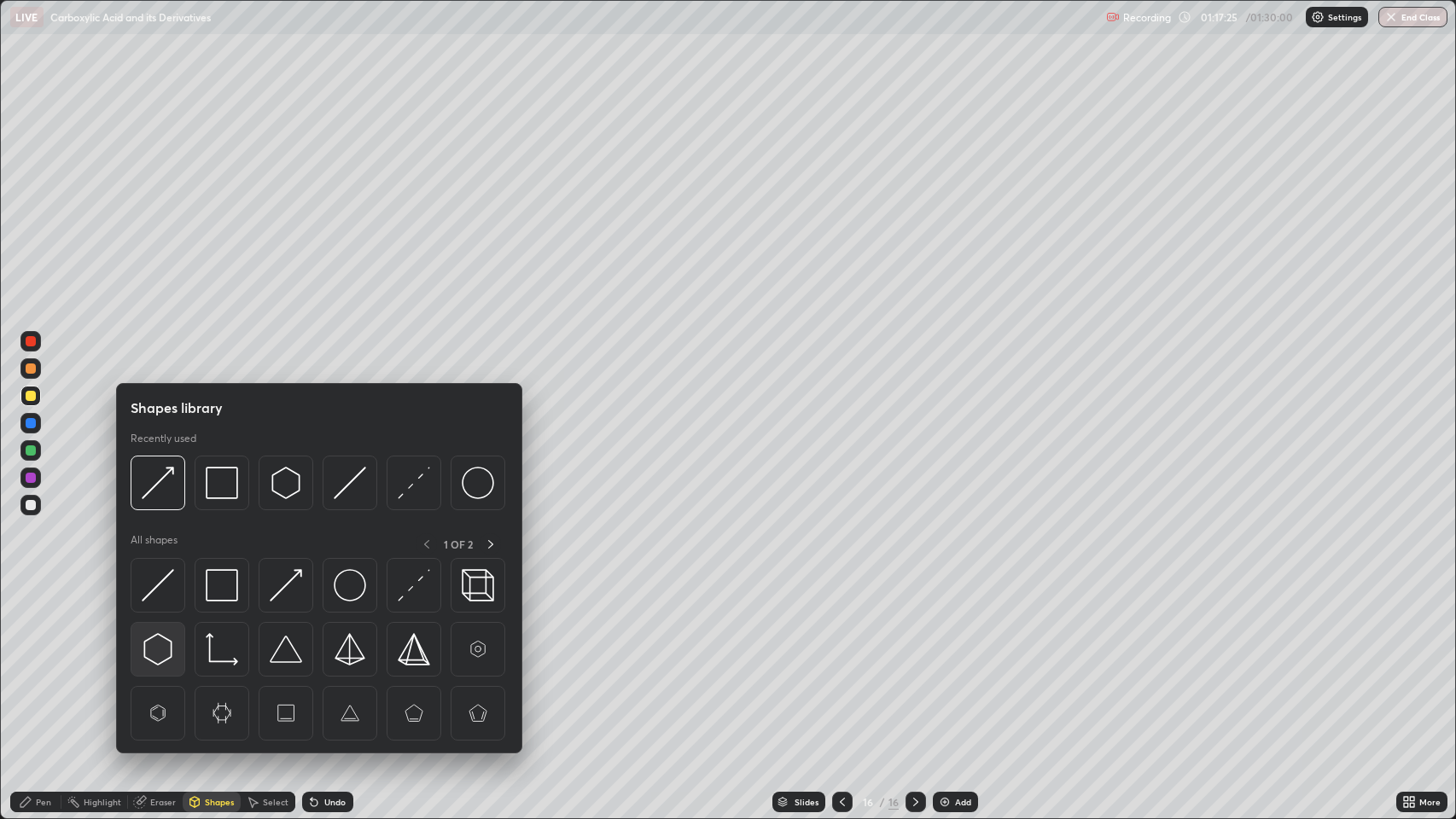
click at [157, 645] on img at bounding box center [158, 649] width 33 height 33
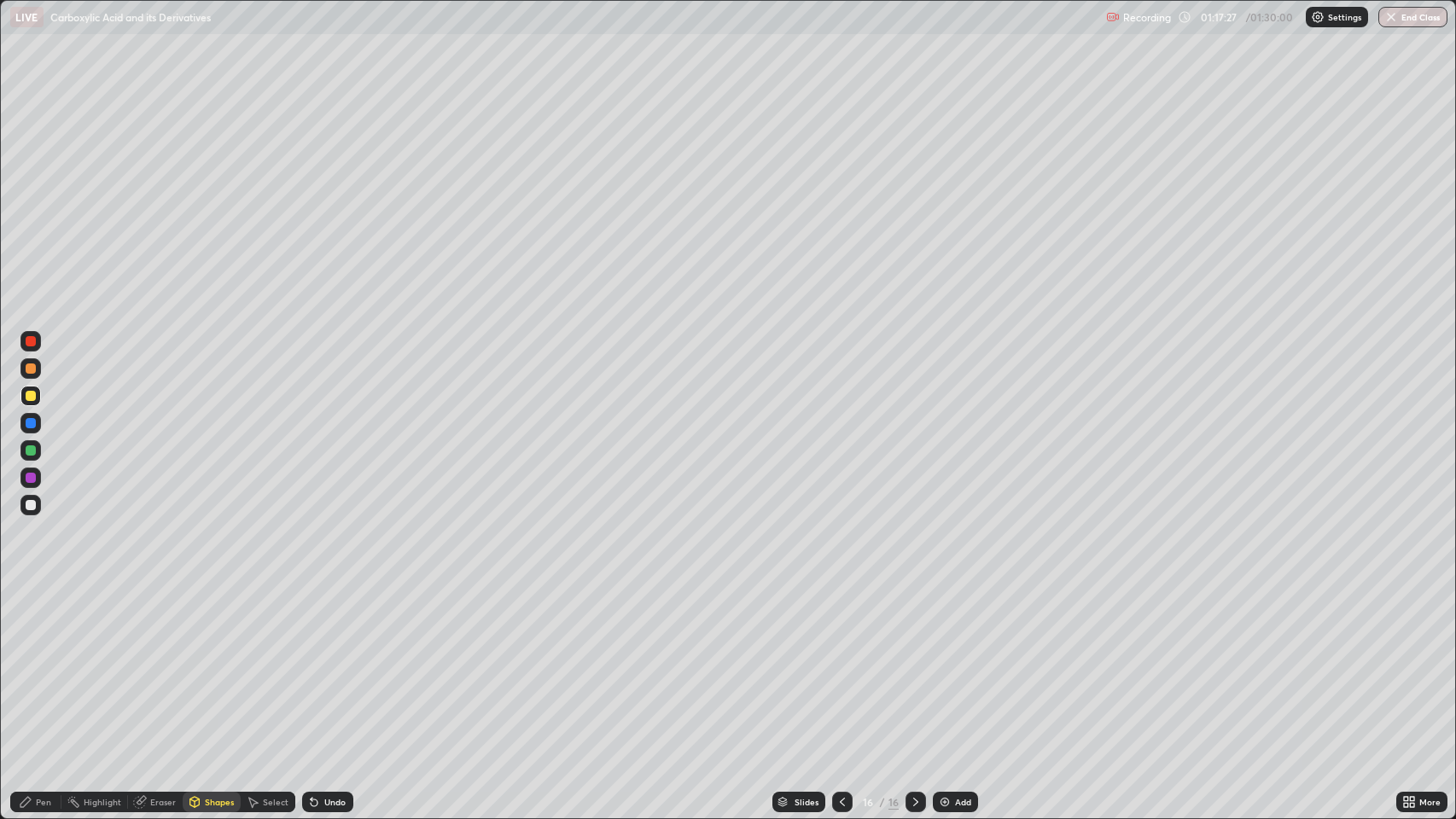
click at [33, 665] on div "Pen" at bounding box center [36, 802] width 52 height 21
click at [208, 665] on div "Shapes" at bounding box center [219, 802] width 29 height 9
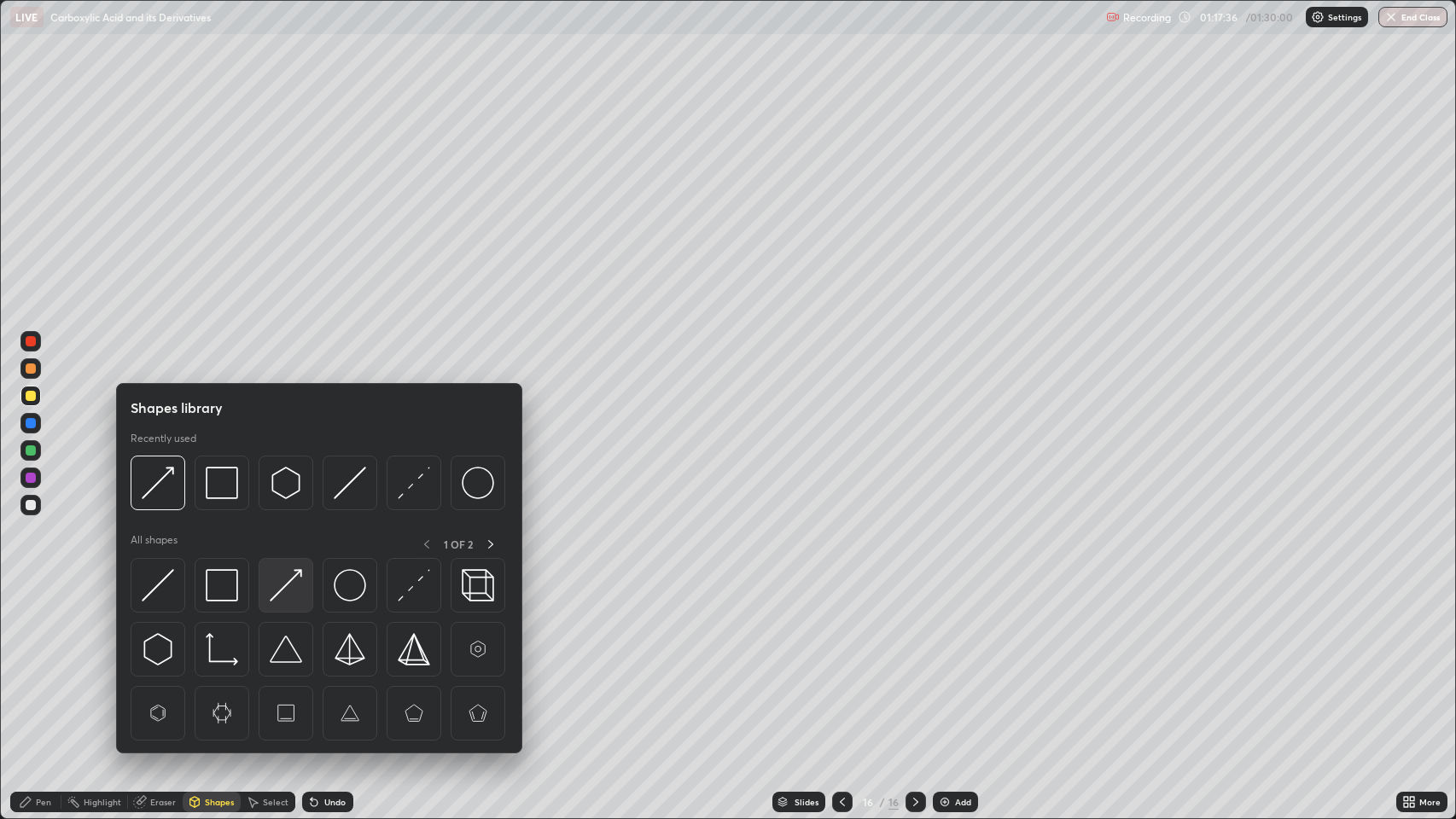
click at [277, 594] on img at bounding box center [285, 585] width 33 height 33
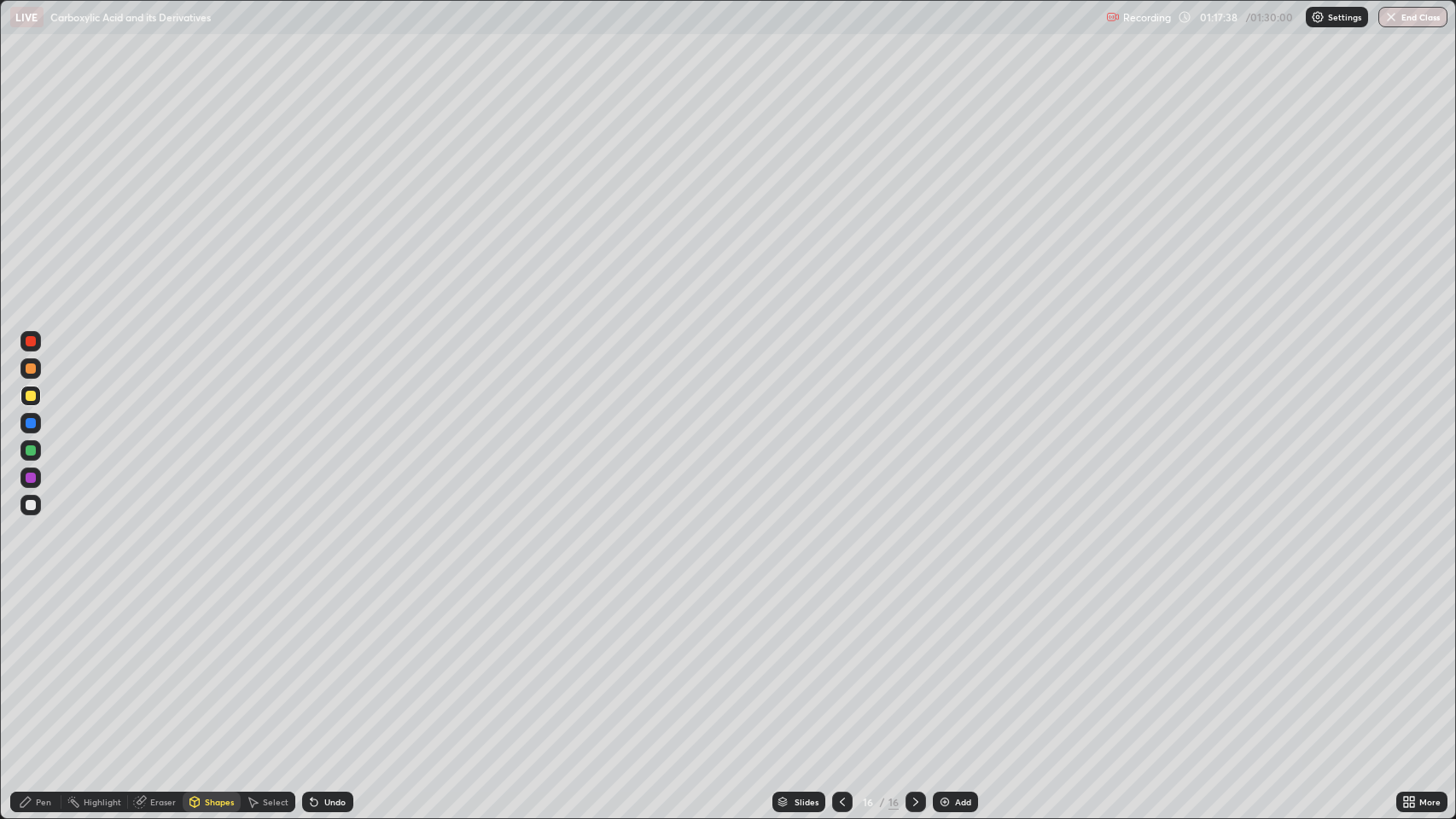
click at [39, 665] on div "Pen" at bounding box center [36, 802] width 52 height 21
click at [310, 665] on icon at bounding box center [311, 799] width 2 height 2
click at [29, 477] on div at bounding box center [31, 478] width 10 height 10
click at [209, 665] on div "Shapes" at bounding box center [219, 802] width 29 height 9
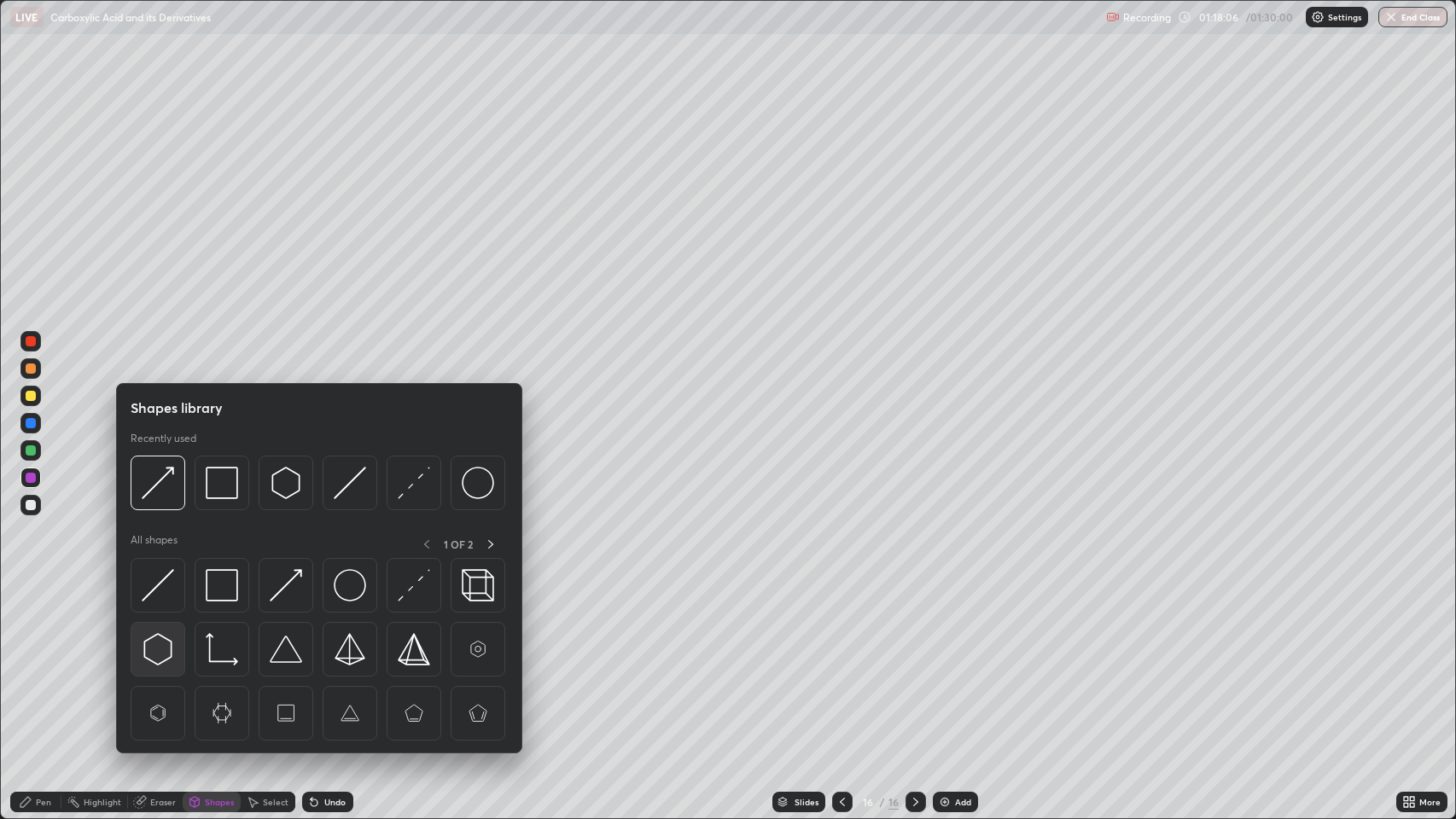
click at [161, 644] on img at bounding box center [158, 649] width 33 height 33
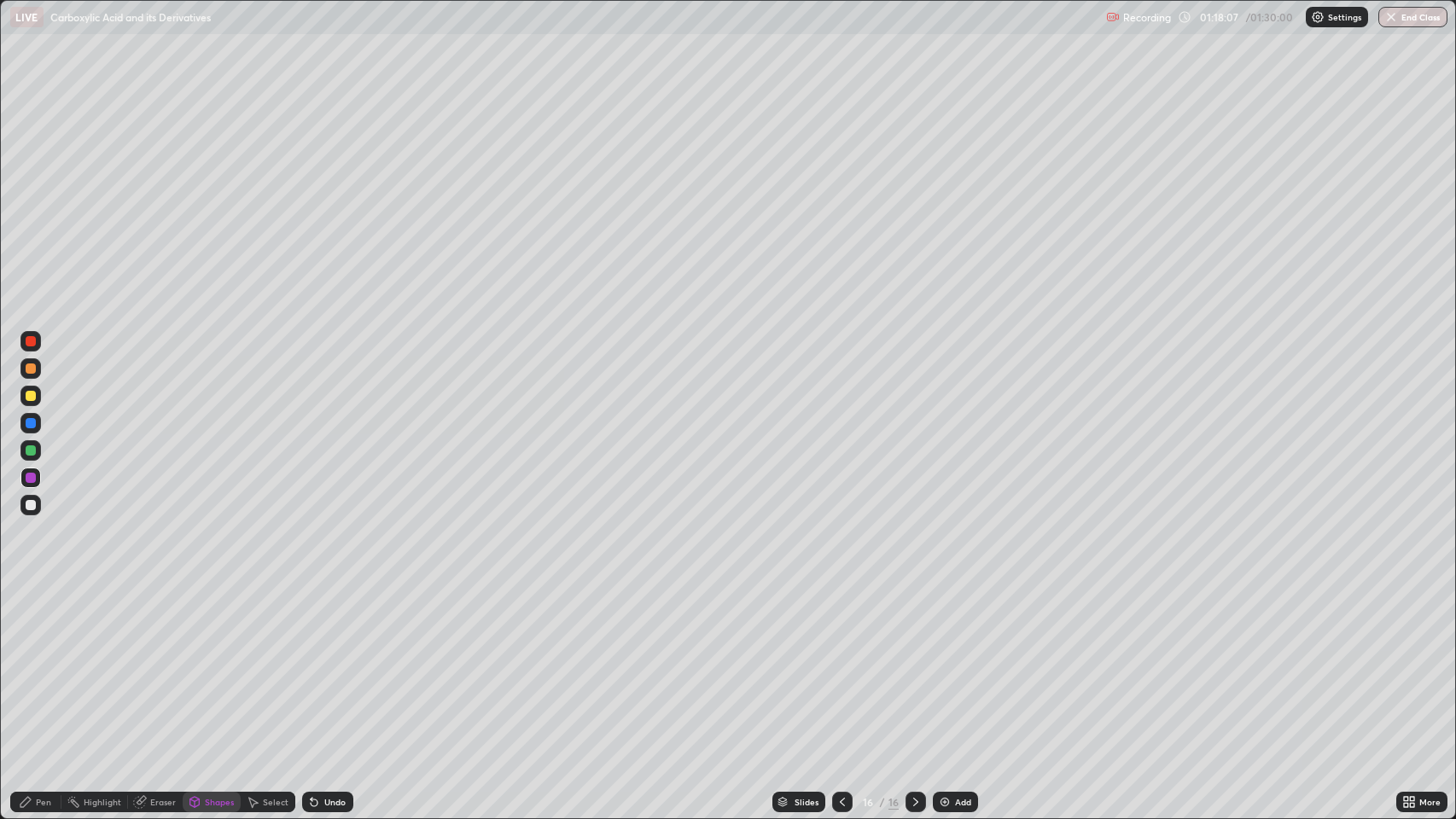
click at [32, 393] on div at bounding box center [31, 396] width 10 height 10
click at [40, 665] on div "Pen" at bounding box center [43, 802] width 15 height 9
click at [952, 665] on div "Add" at bounding box center [955, 802] width 46 height 21
click at [30, 395] on div at bounding box center [31, 396] width 10 height 10
click at [218, 665] on div "Shapes" at bounding box center [219, 802] width 29 height 9
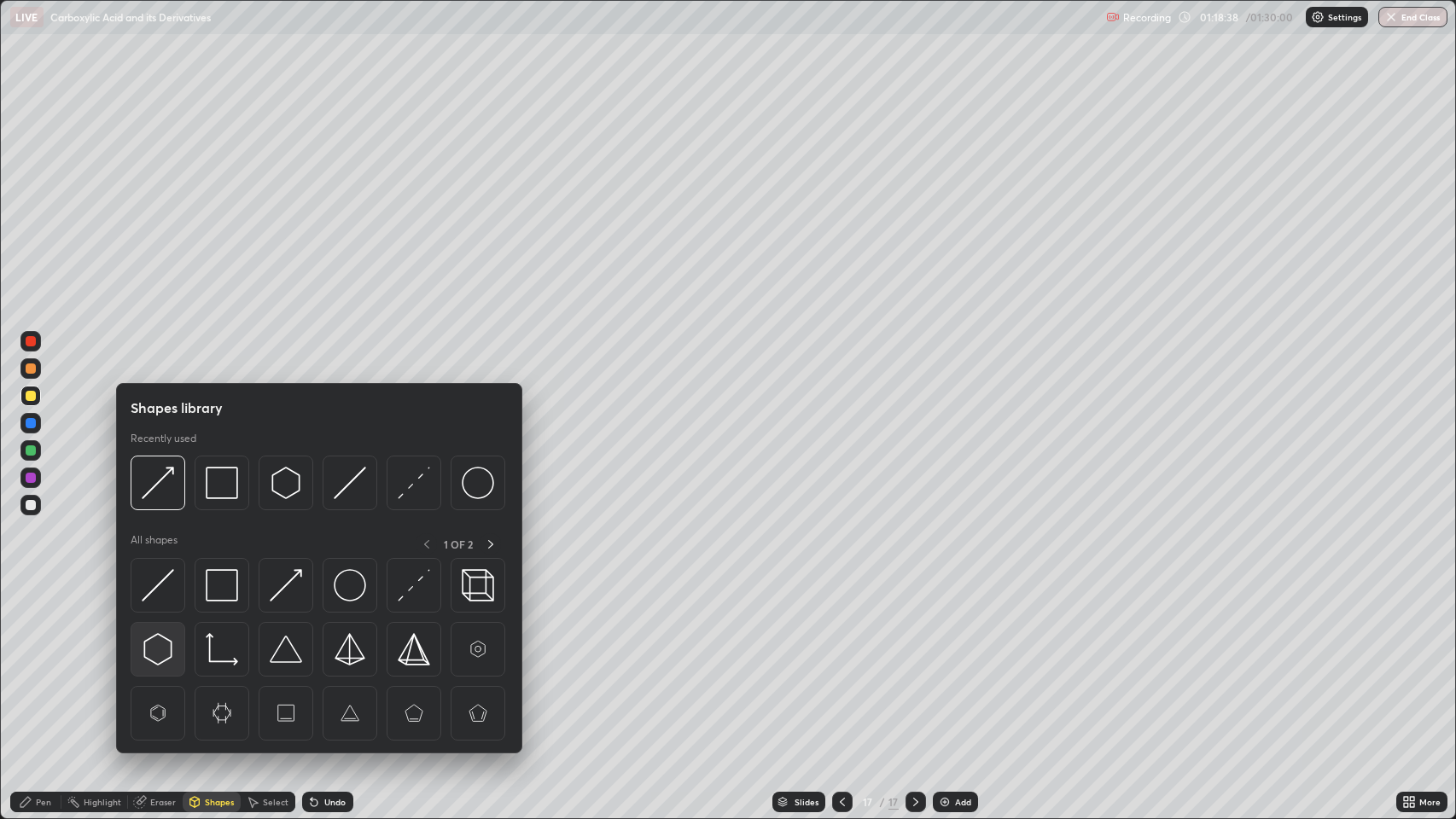
click at [163, 644] on img at bounding box center [158, 649] width 33 height 33
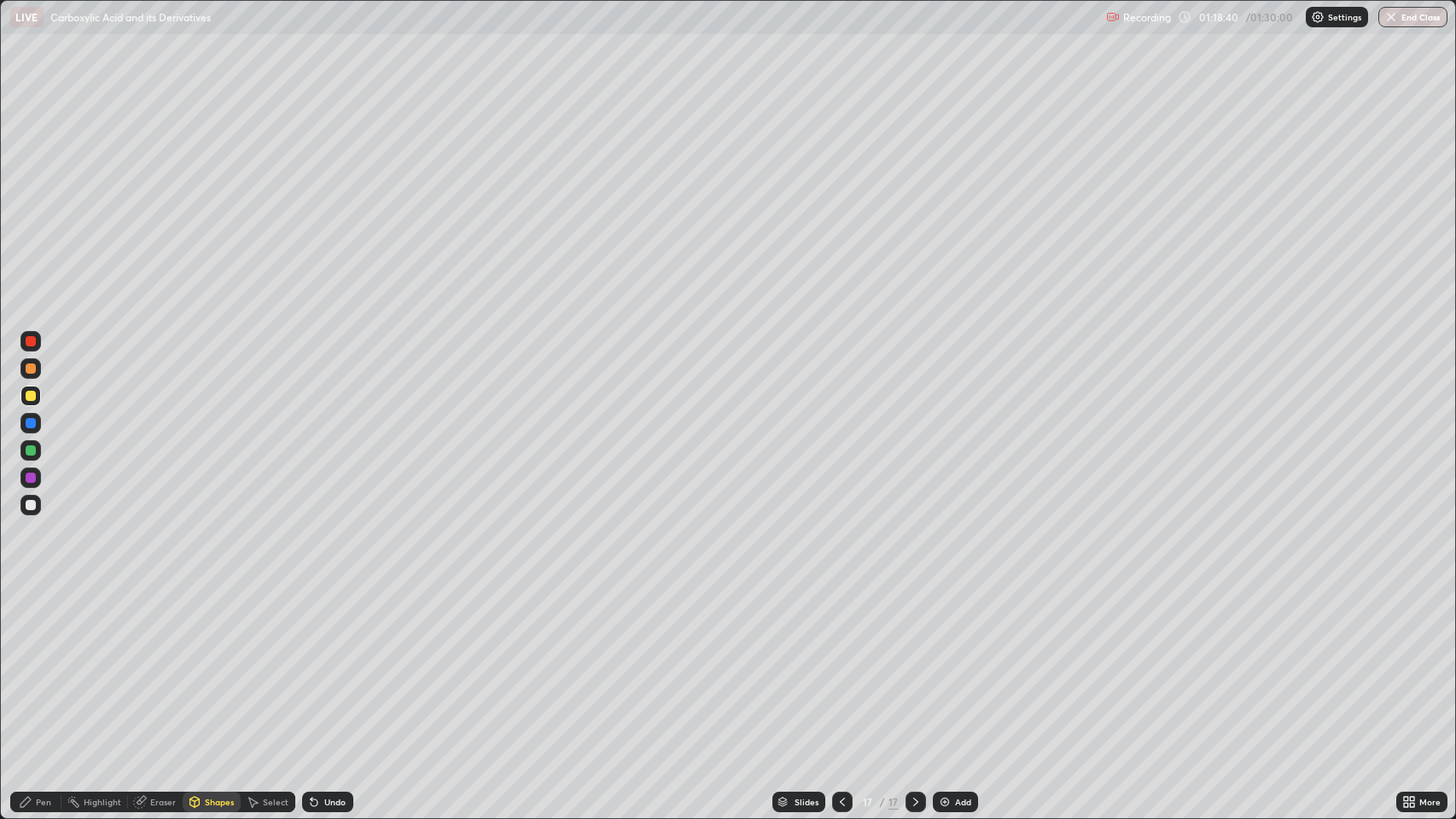
click at [48, 665] on div "Pen" at bounding box center [43, 802] width 15 height 9
click at [208, 665] on div "Shapes" at bounding box center [219, 802] width 29 height 9
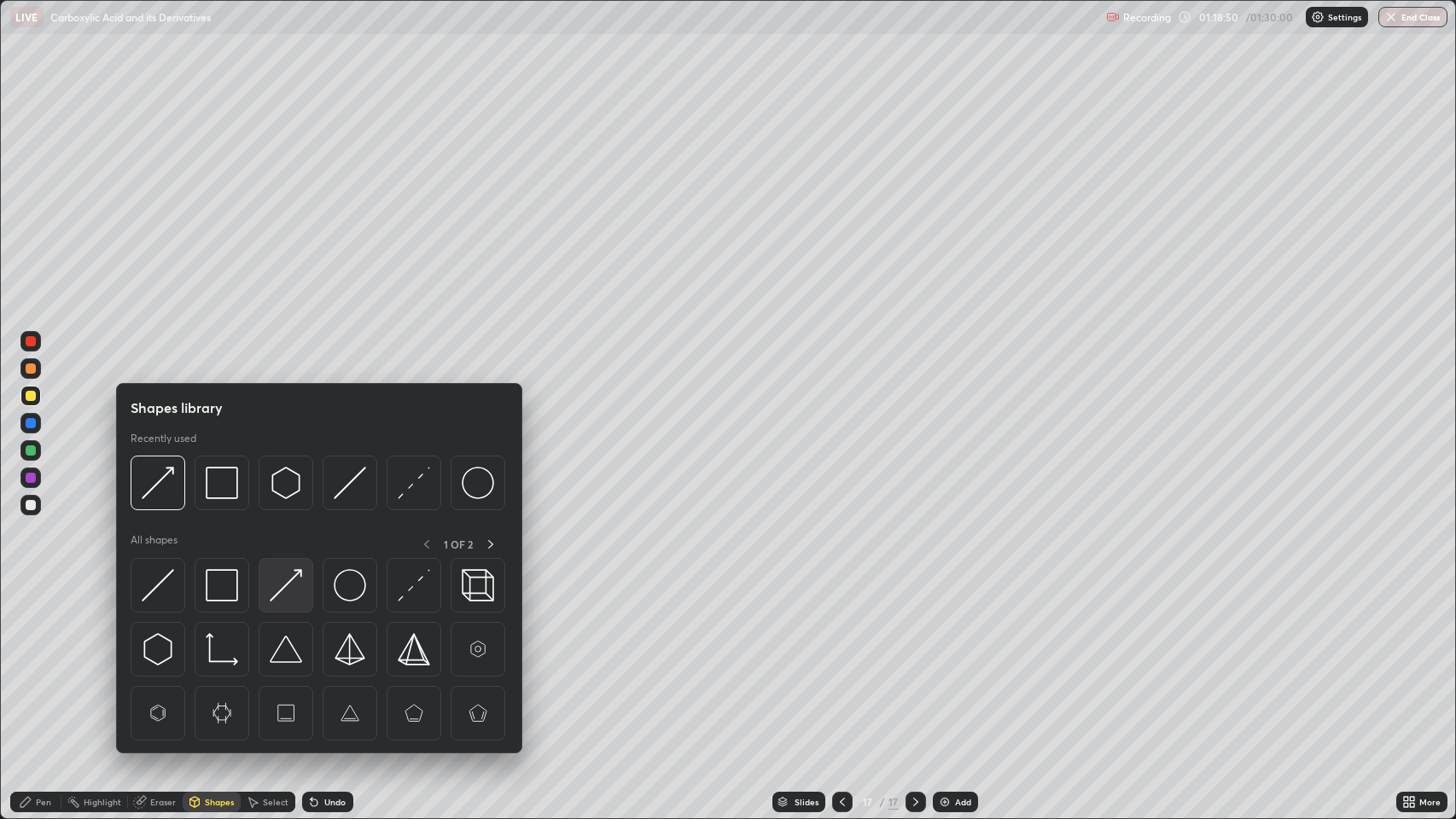
click at [277, 599] on img at bounding box center [285, 585] width 33 height 33
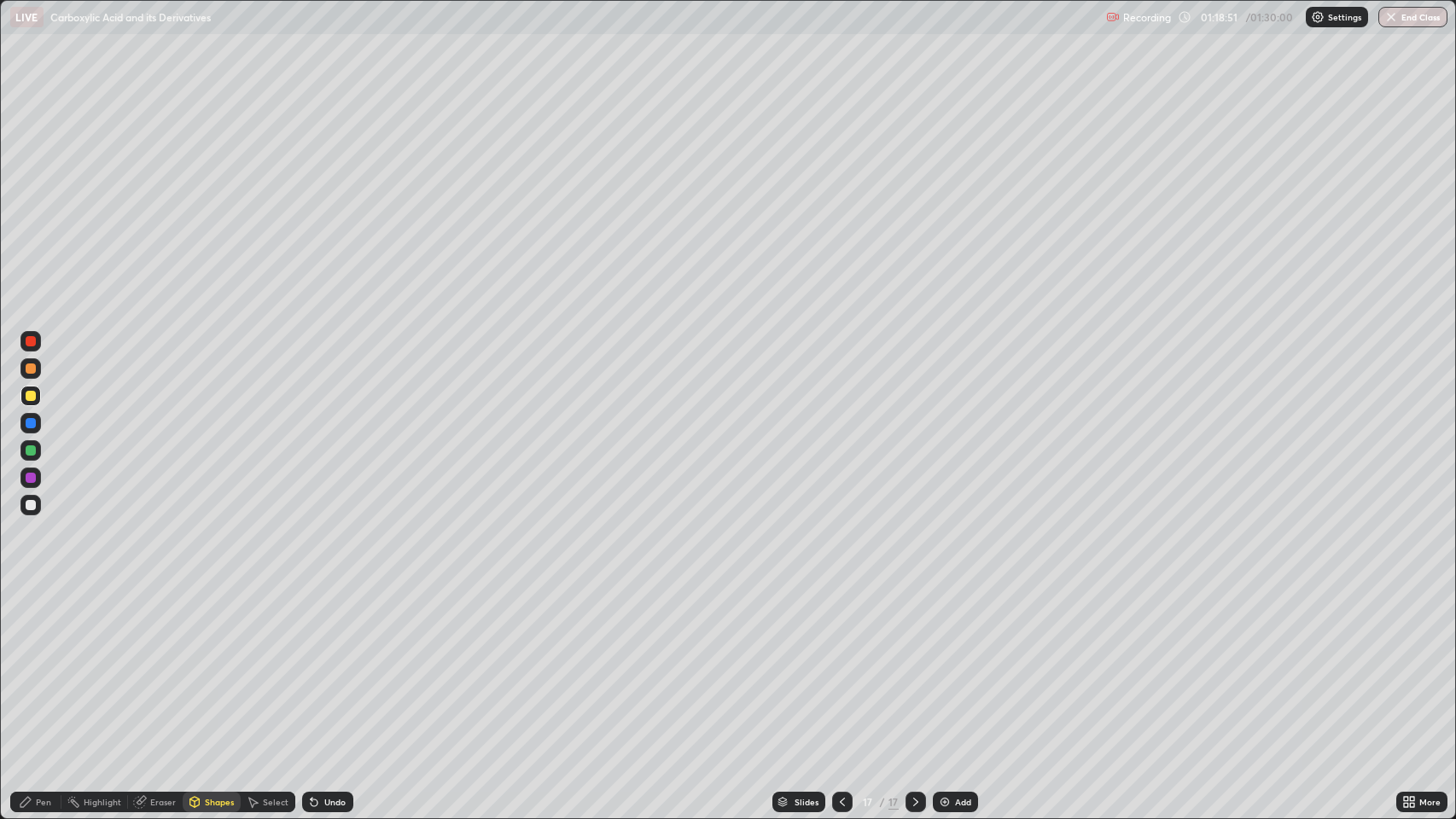
click at [40, 665] on div "Pen" at bounding box center [43, 802] width 15 height 9
click at [28, 477] on div at bounding box center [31, 478] width 10 height 10
click at [212, 665] on div "Shapes" at bounding box center [219, 802] width 29 height 9
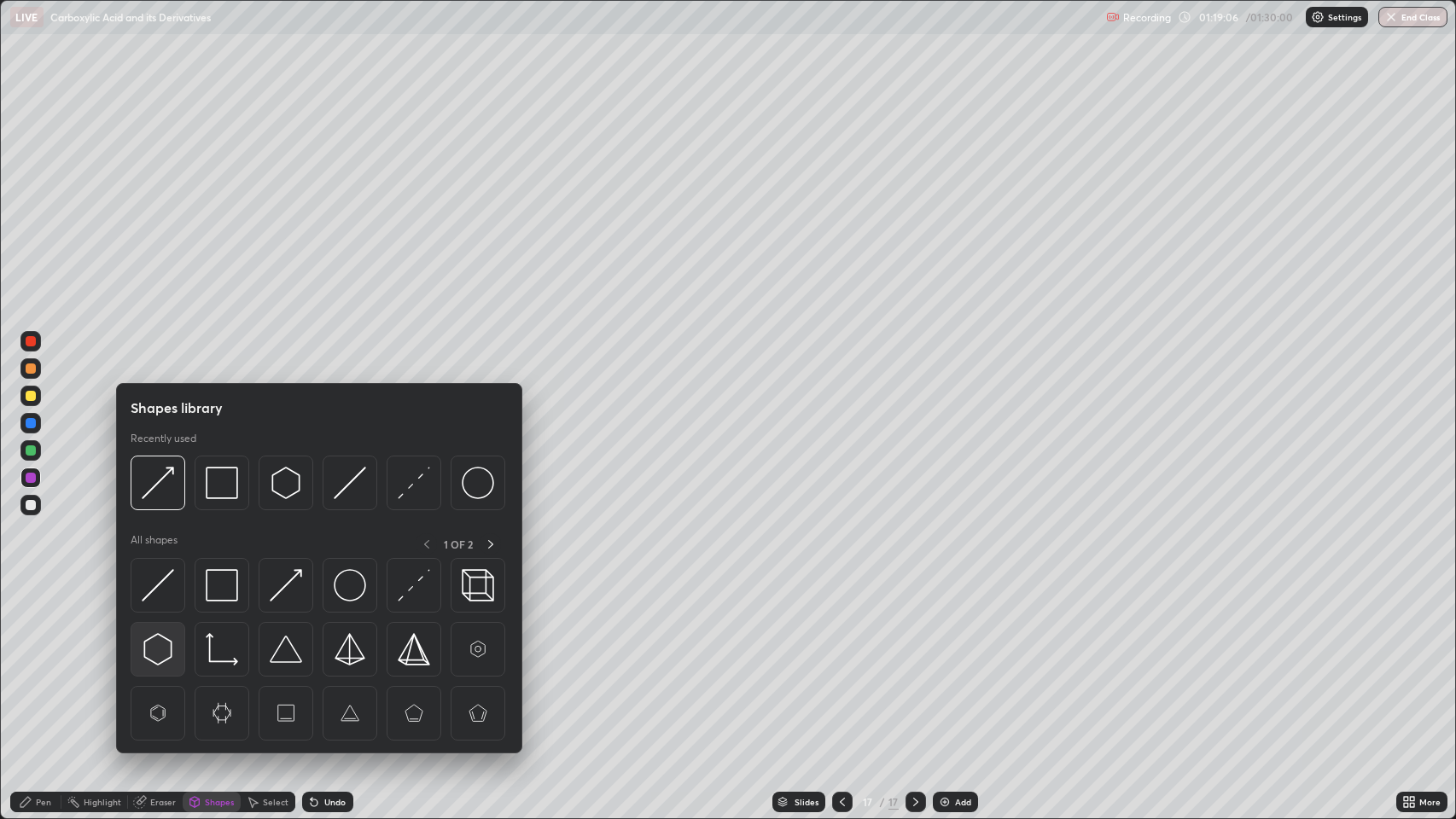
click at [155, 645] on img at bounding box center [158, 649] width 33 height 33
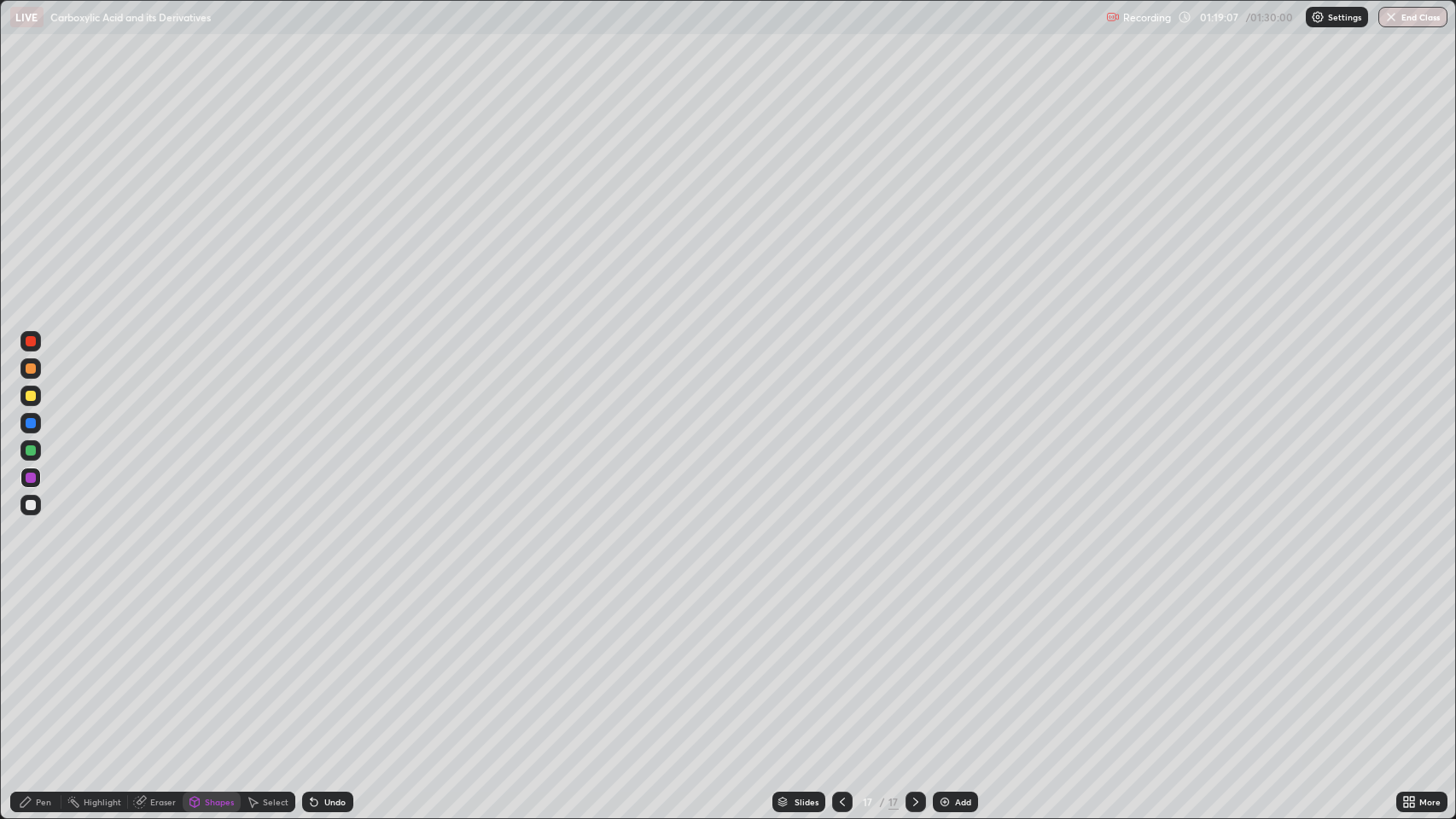
click at [27, 395] on div at bounding box center [31, 396] width 10 height 10
click at [31, 665] on icon at bounding box center [26, 802] width 14 height 14
click at [840, 665] on icon at bounding box center [842, 802] width 14 height 14
click at [838, 665] on div at bounding box center [841, 802] width 21 height 21
click at [840, 665] on icon at bounding box center [842, 802] width 14 height 14
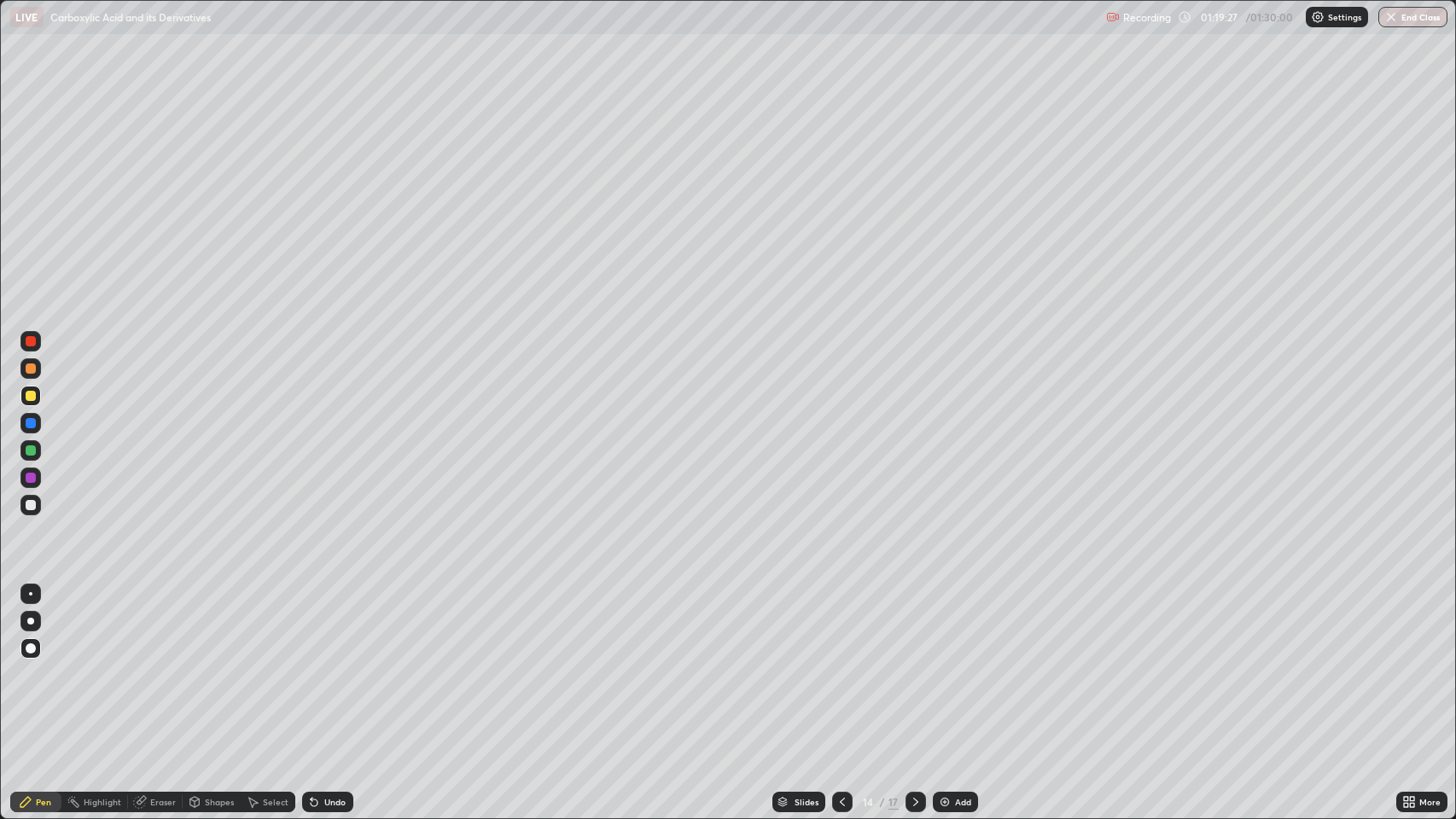
click at [840, 665] on div at bounding box center [841, 802] width 21 height 34
click at [840, 665] on icon at bounding box center [842, 802] width 14 height 14
click at [914, 665] on icon at bounding box center [916, 802] width 14 height 14
click at [911, 665] on icon at bounding box center [916, 802] width 14 height 14
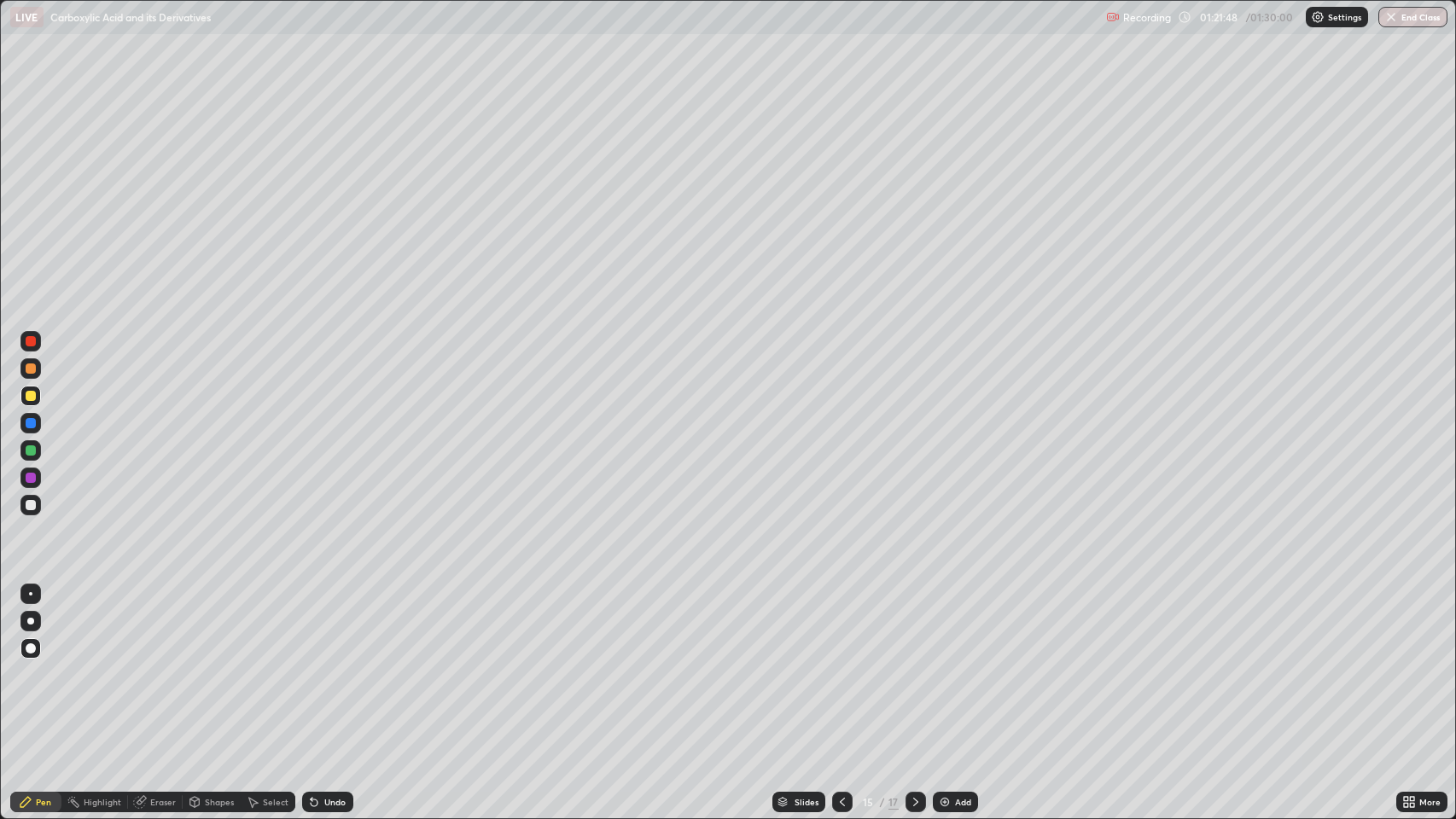
click at [914, 665] on icon at bounding box center [916, 802] width 14 height 14
click at [914, 665] on icon at bounding box center [915, 802] width 5 height 9
click at [1424, 22] on button "End Class" at bounding box center [1413, 17] width 67 height 21
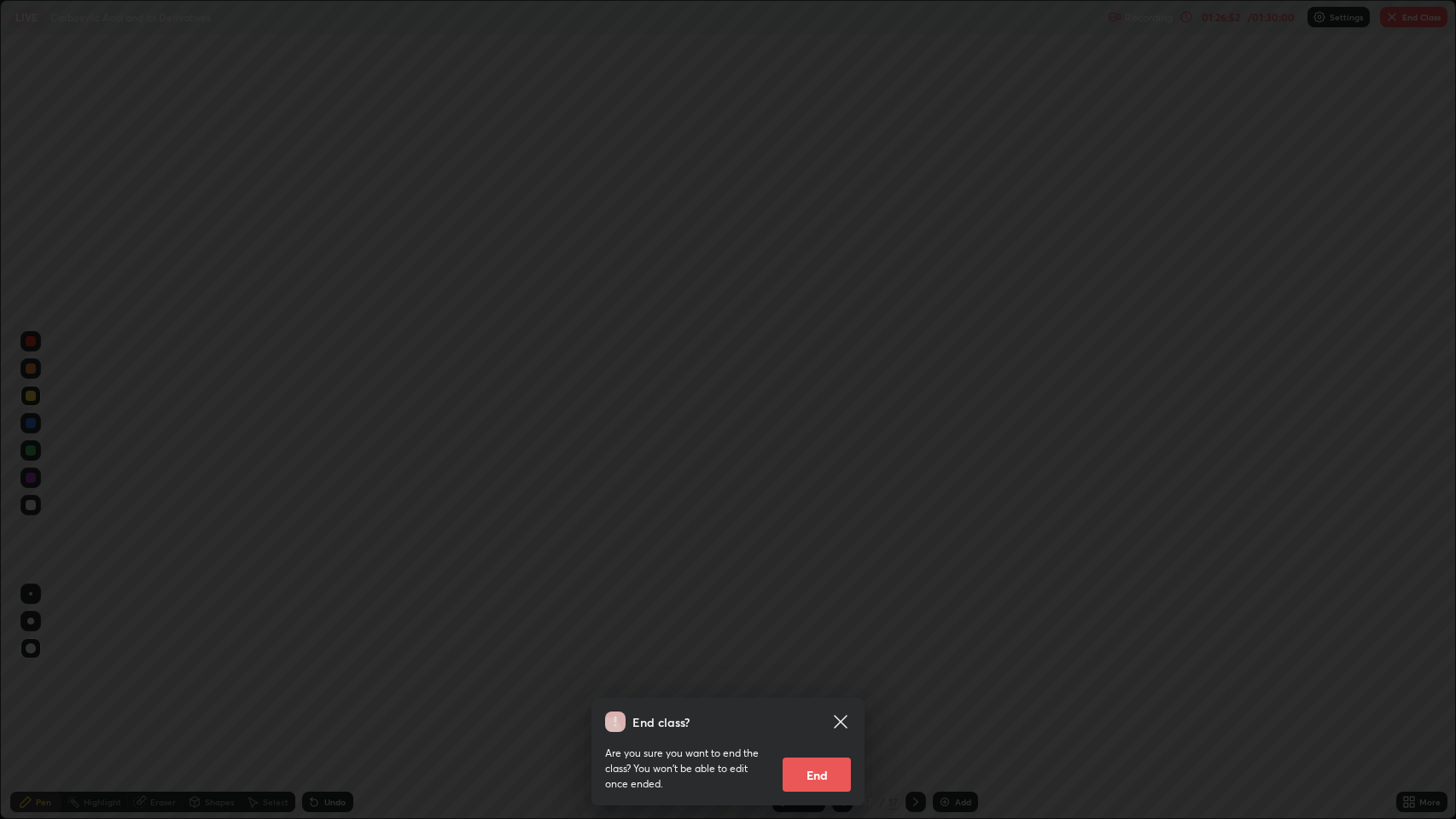
click at [822, 665] on button "End" at bounding box center [816, 774] width 68 height 34
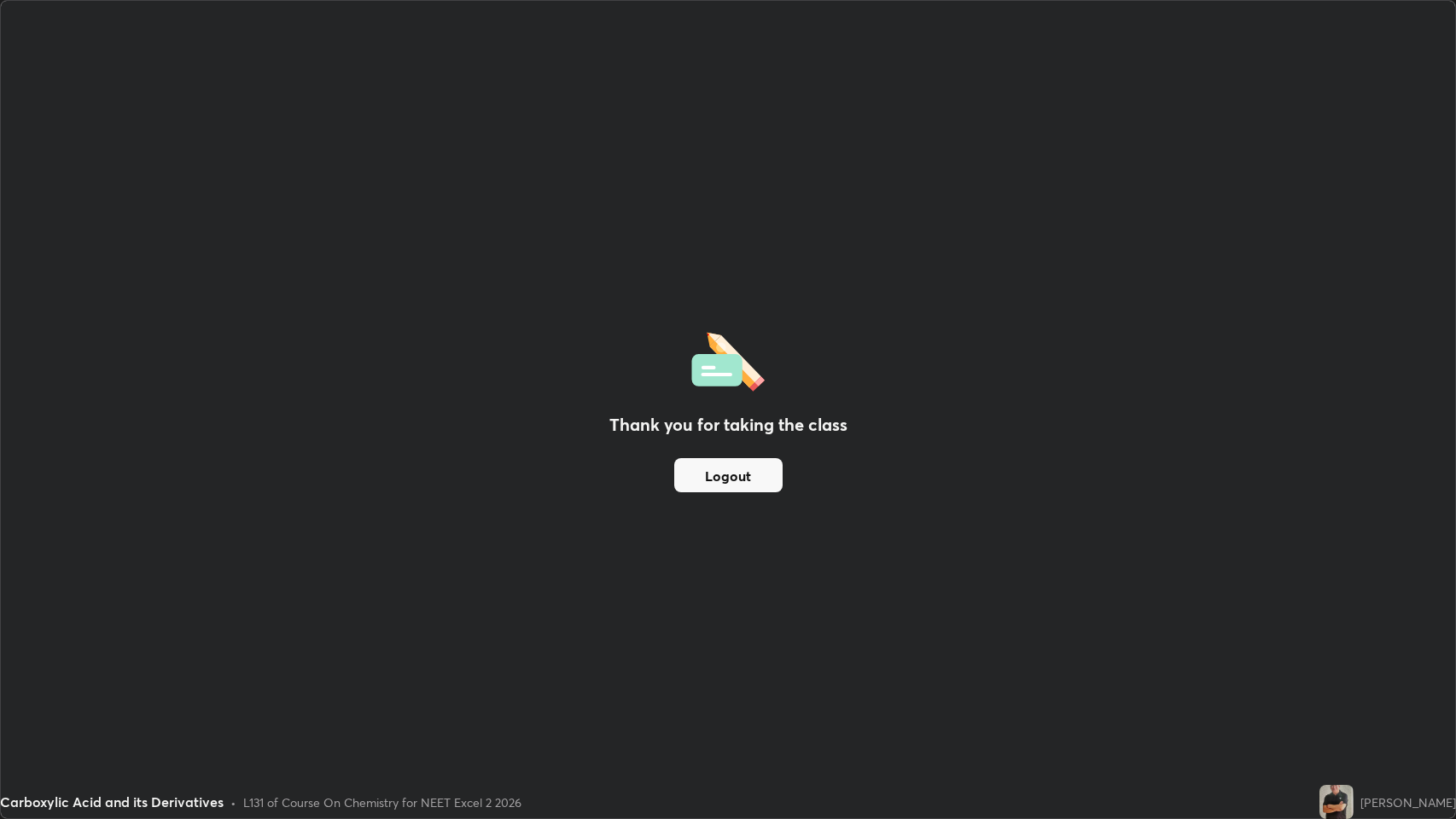
click at [1009, 614] on div "Thank you for taking the class Logout" at bounding box center [728, 410] width 1454 height 818
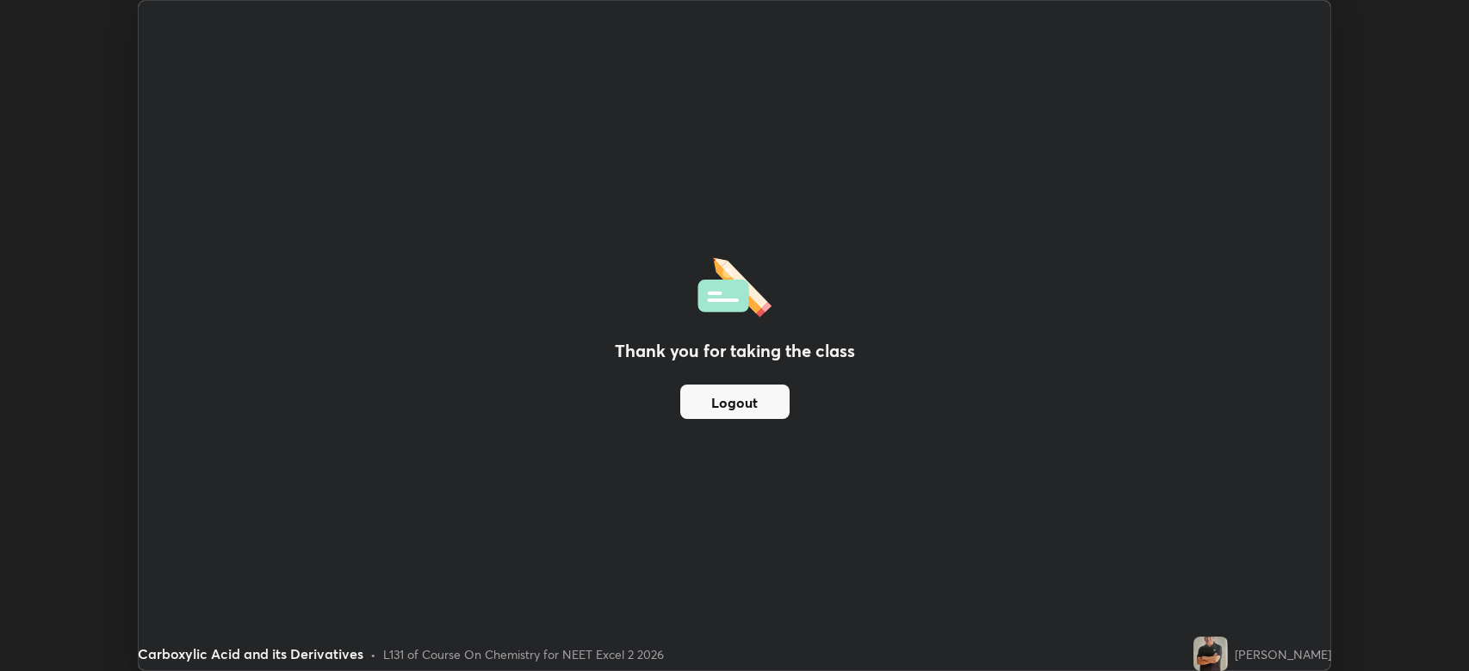
scroll to position [85416, 84618]
